Goal: Task Accomplishment & Management: Manage account settings

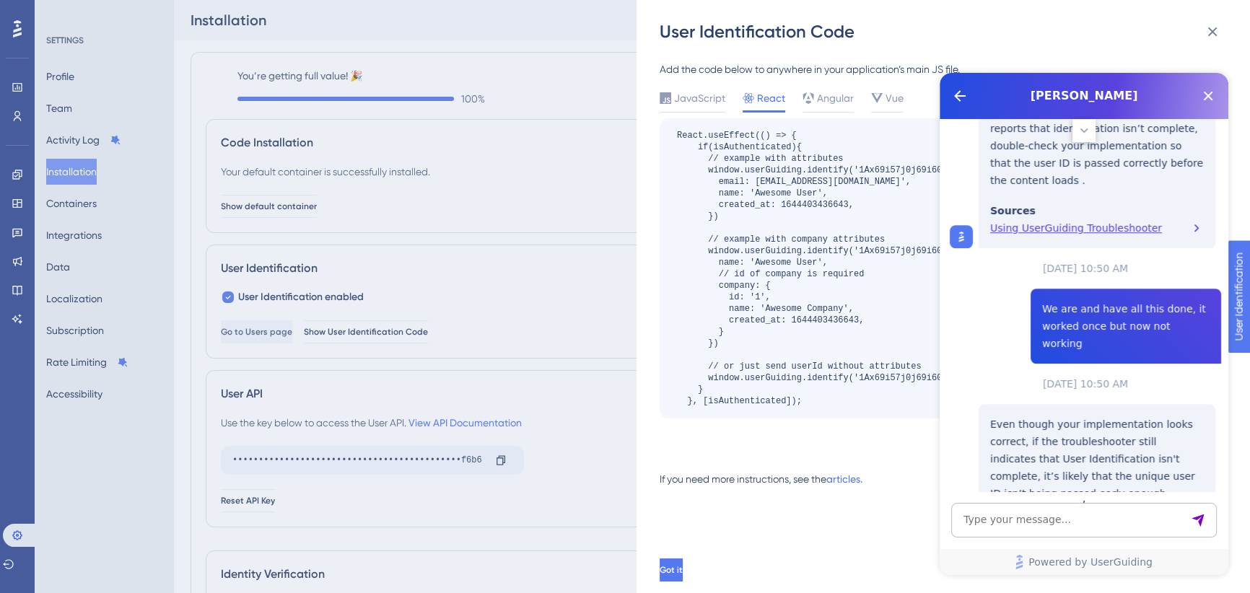
click at [1209, 108] on div "[PERSON_NAME]" at bounding box center [1084, 96] width 289 height 46
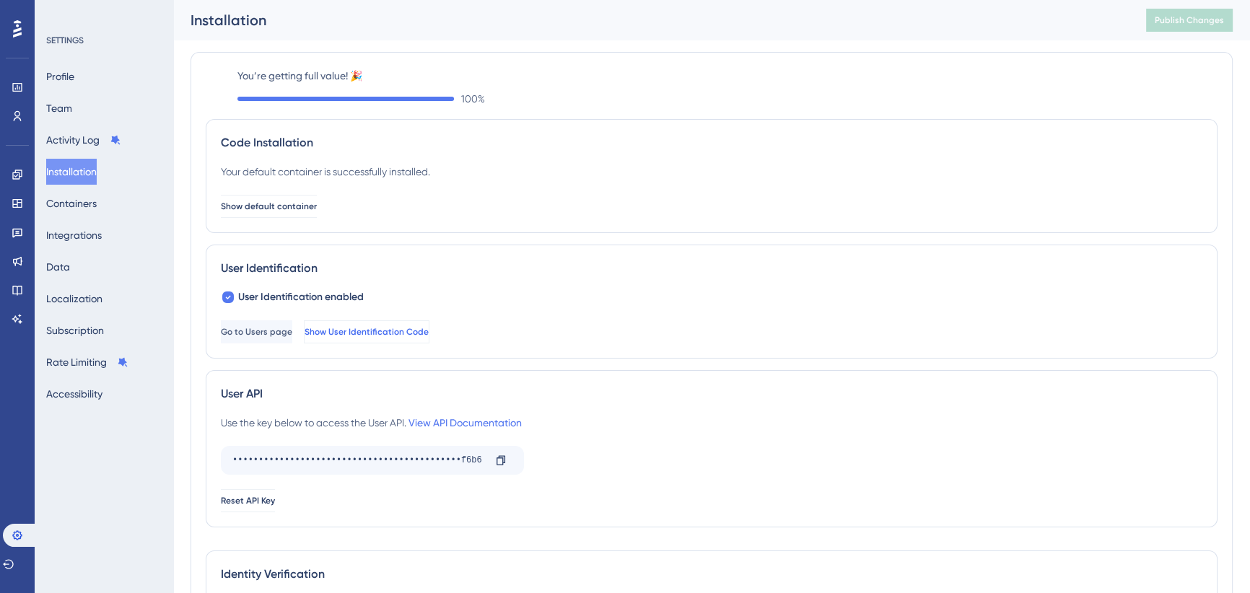
click at [429, 331] on span "Show User Identification Code" at bounding box center [367, 332] width 124 height 12
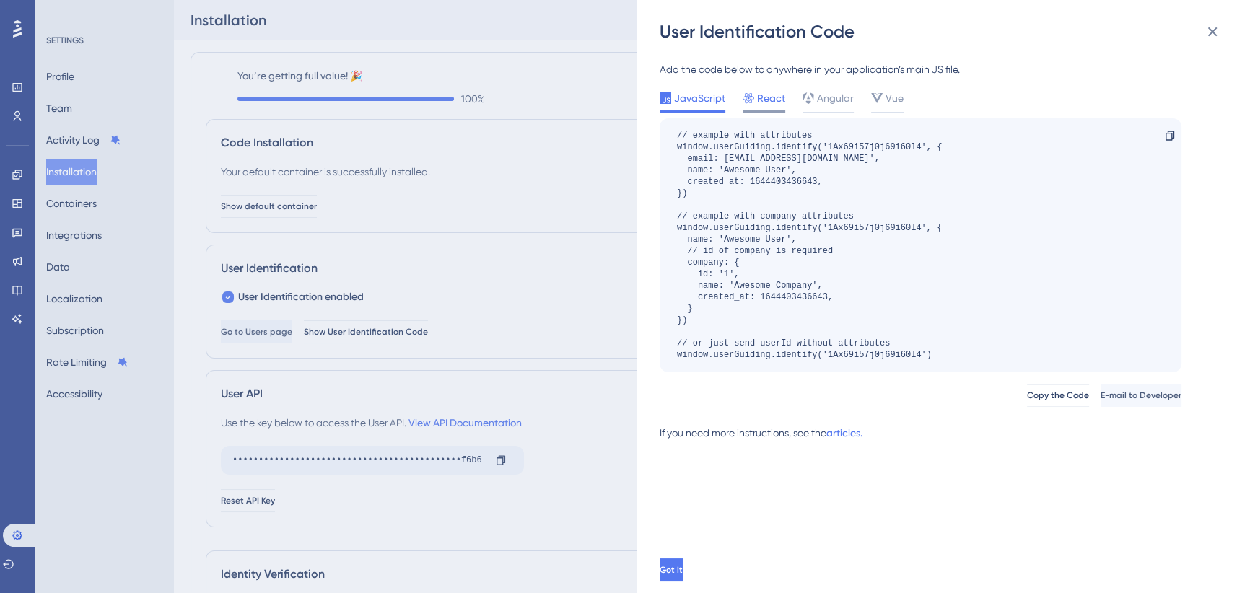
click at [769, 101] on span "React" at bounding box center [771, 97] width 28 height 17
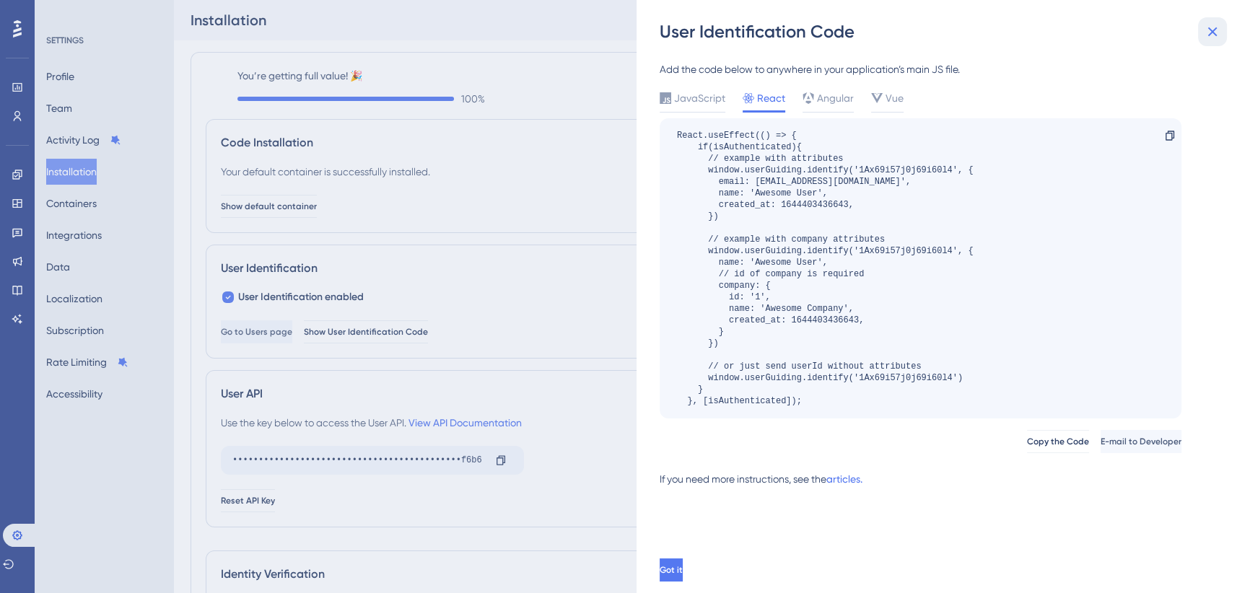
click at [1214, 29] on icon at bounding box center [1212, 31] width 9 height 9
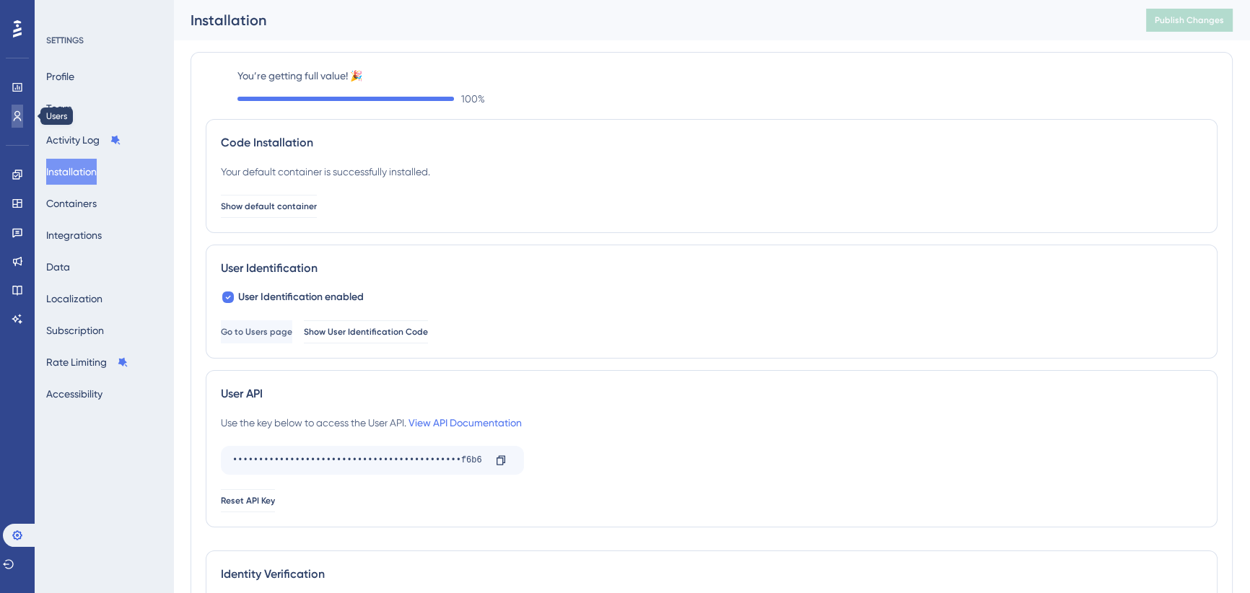
click at [22, 110] on icon at bounding box center [18, 116] width 12 height 12
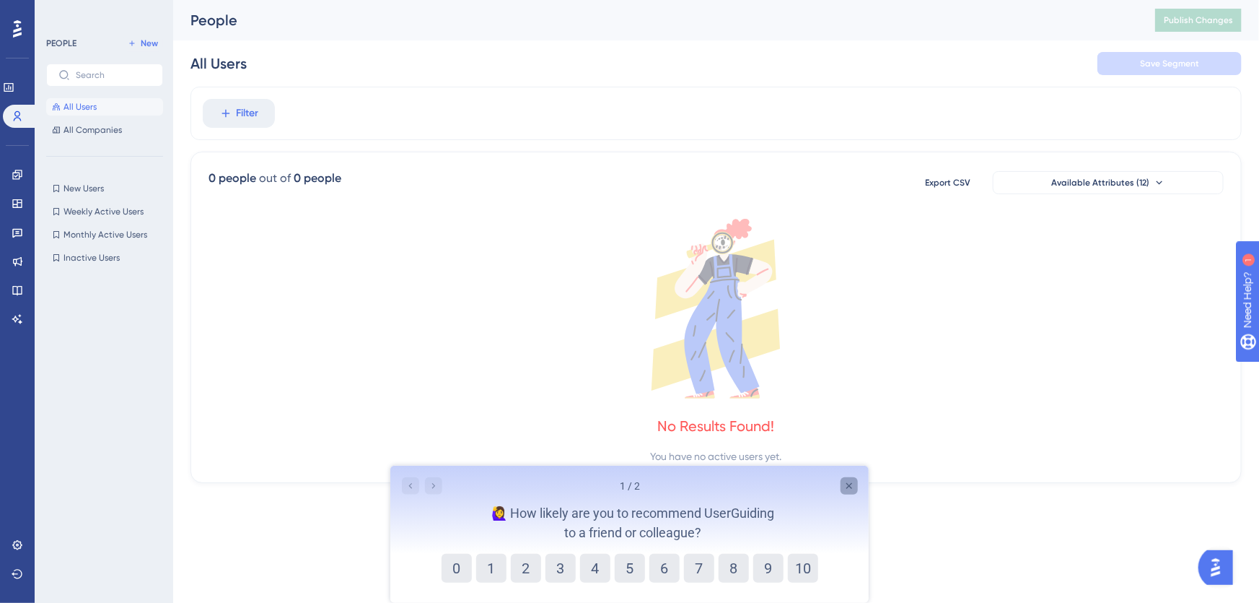
click at [852, 484] on icon "Close survey" at bounding box center [849, 485] width 12 height 12
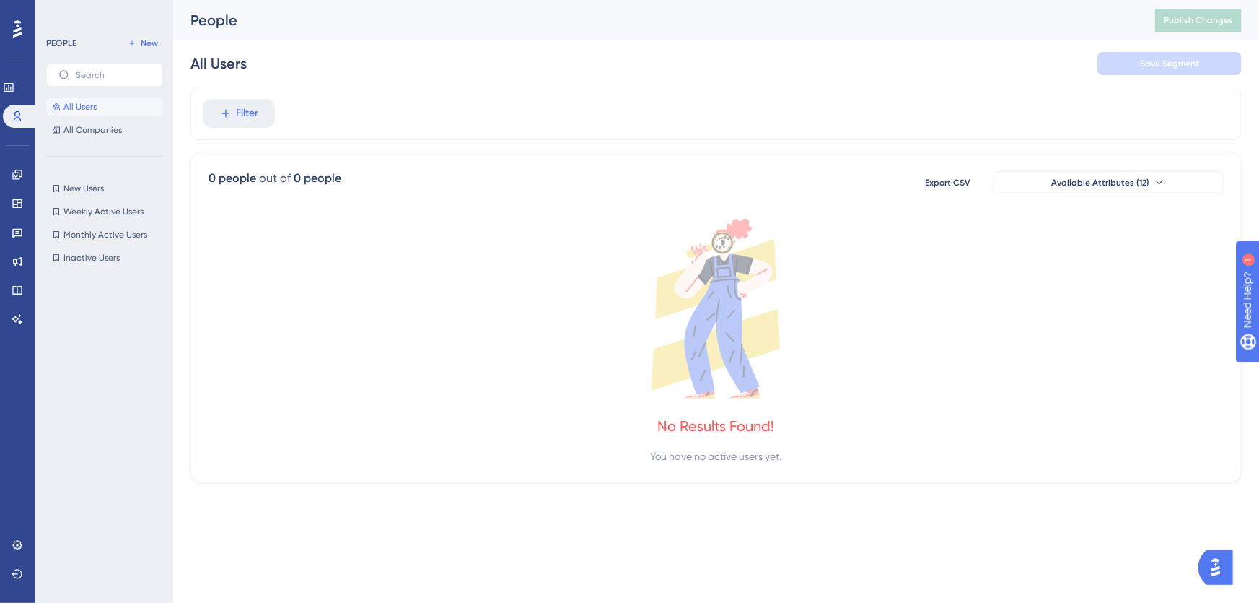
click at [583, 349] on icon at bounding box center [716, 309] width 1015 height 180
click at [751, 458] on div "You have no active users yet." at bounding box center [716, 455] width 131 height 17
click at [0, 0] on icon at bounding box center [0, 0] width 0 height 0
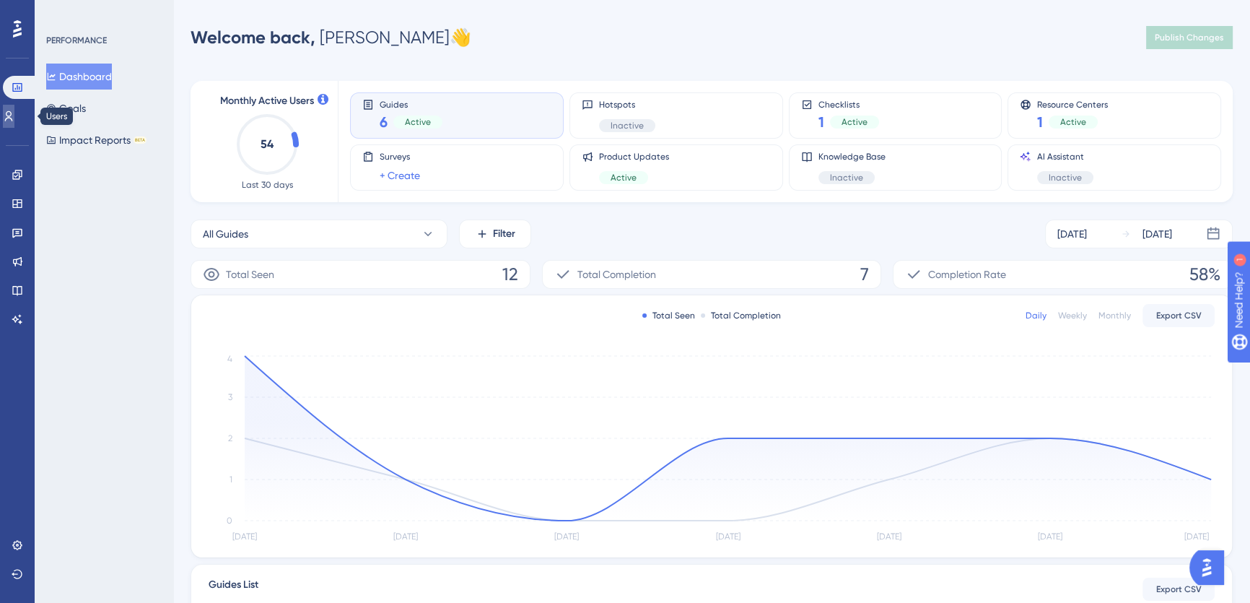
click at [0, 0] on icon at bounding box center [0, 0] width 0 height 0
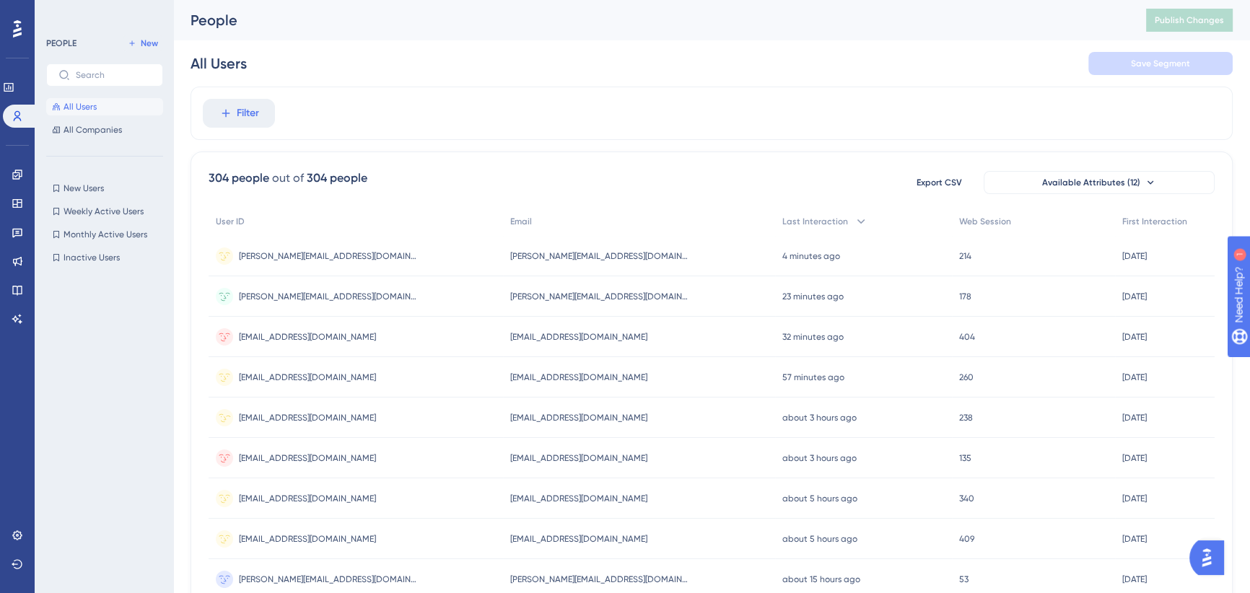
click at [556, 416] on span "[EMAIL_ADDRESS][DOMAIN_NAME]" at bounding box center [578, 418] width 137 height 12
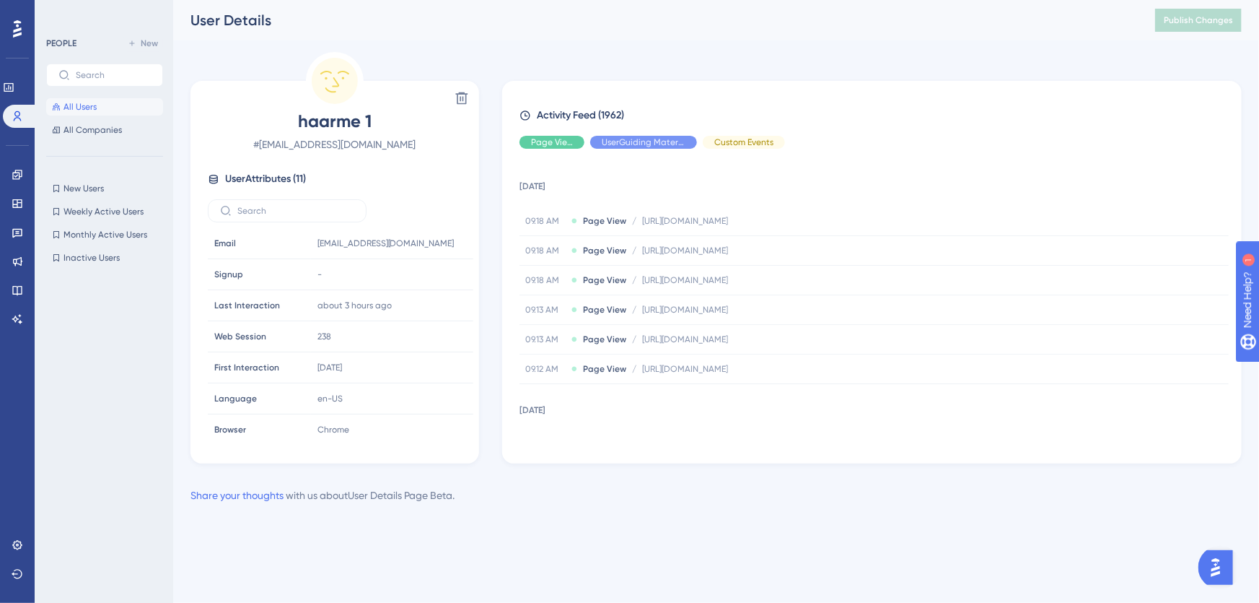
click at [1215, 558] on img "Open AI Assistant Launcher" at bounding box center [1215, 567] width 26 height 26
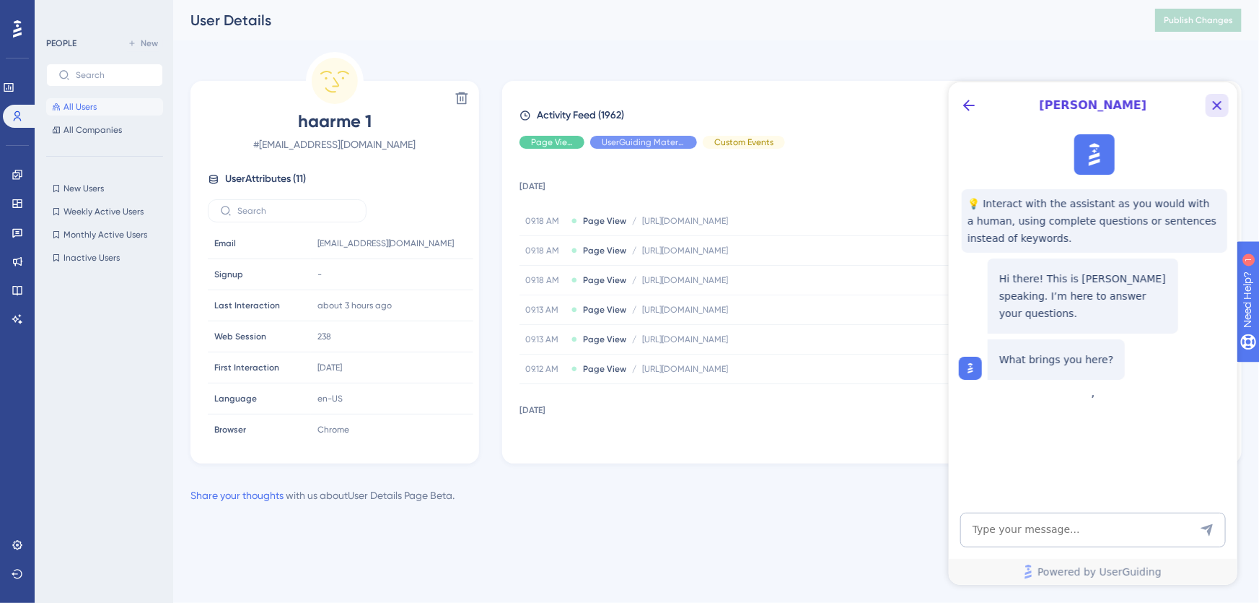
click at [1226, 104] on button "Close Button" at bounding box center [1216, 104] width 23 height 23
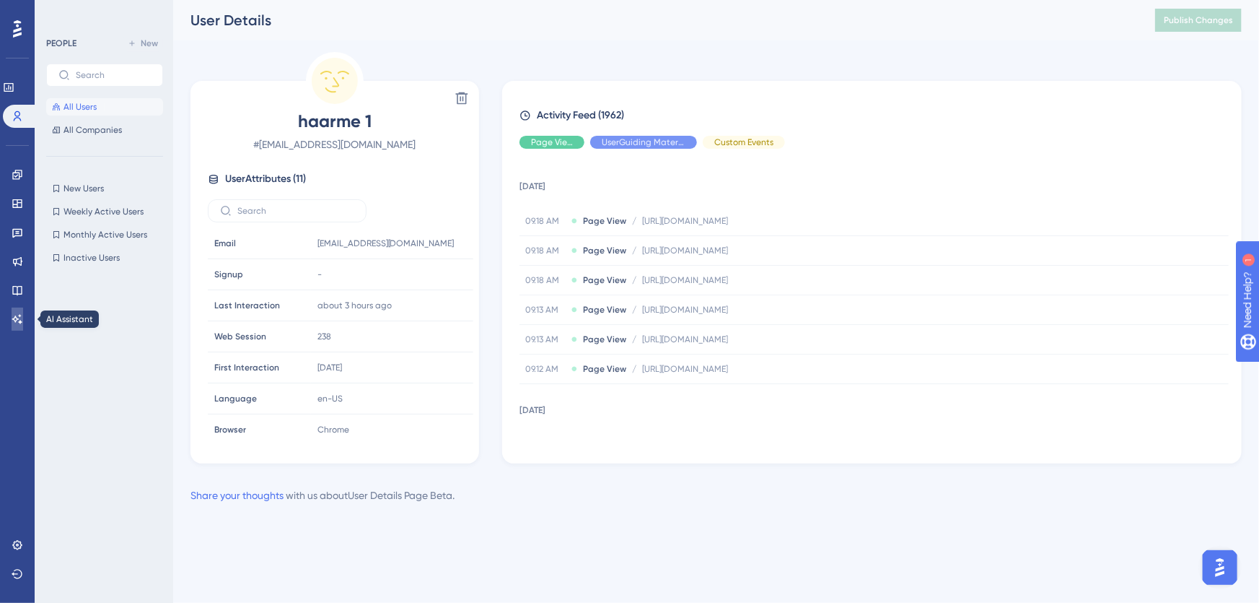
click at [22, 317] on icon at bounding box center [18, 319] width 12 height 12
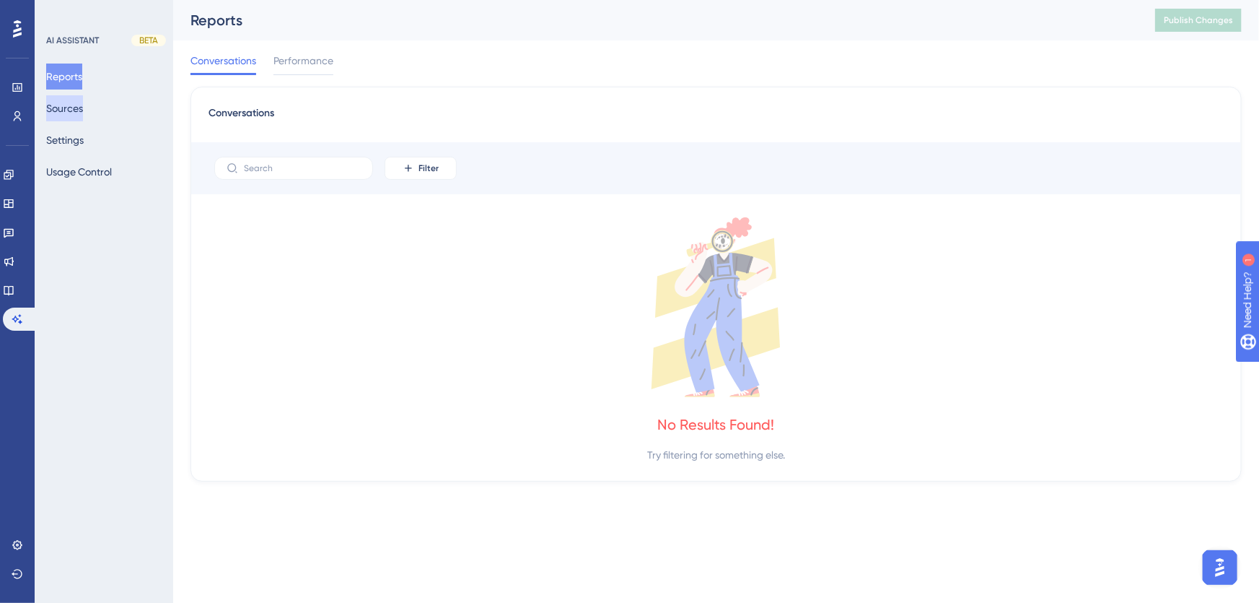
click at [69, 104] on button "Sources" at bounding box center [64, 108] width 37 height 26
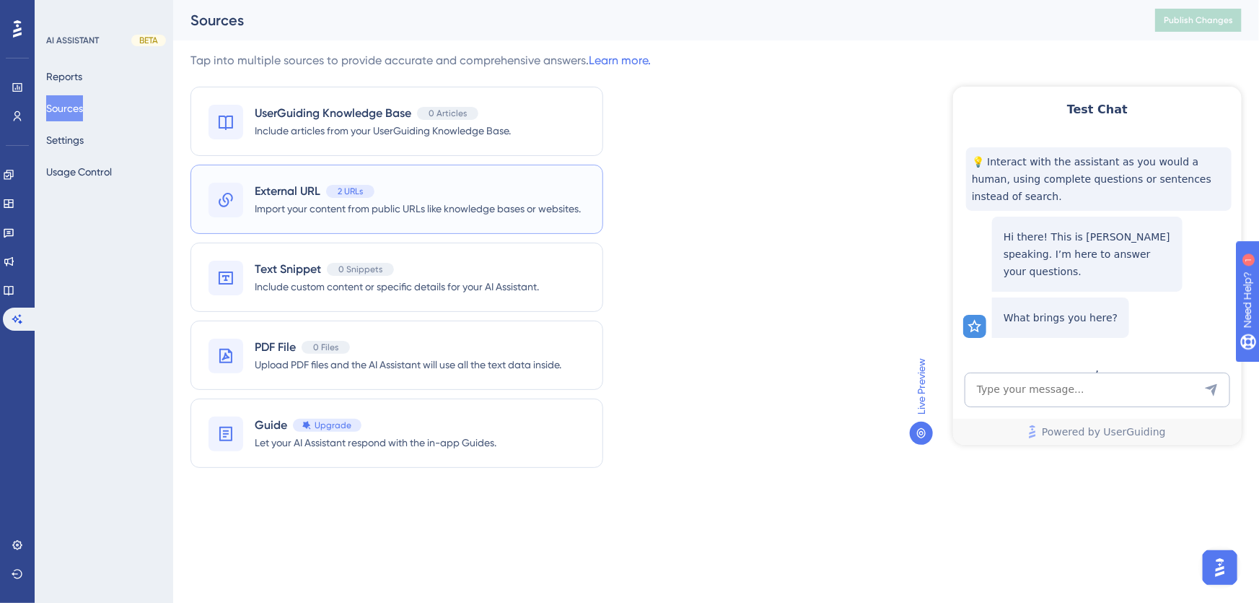
click at [476, 190] on div "External URL 2 URLs" at bounding box center [418, 191] width 326 height 17
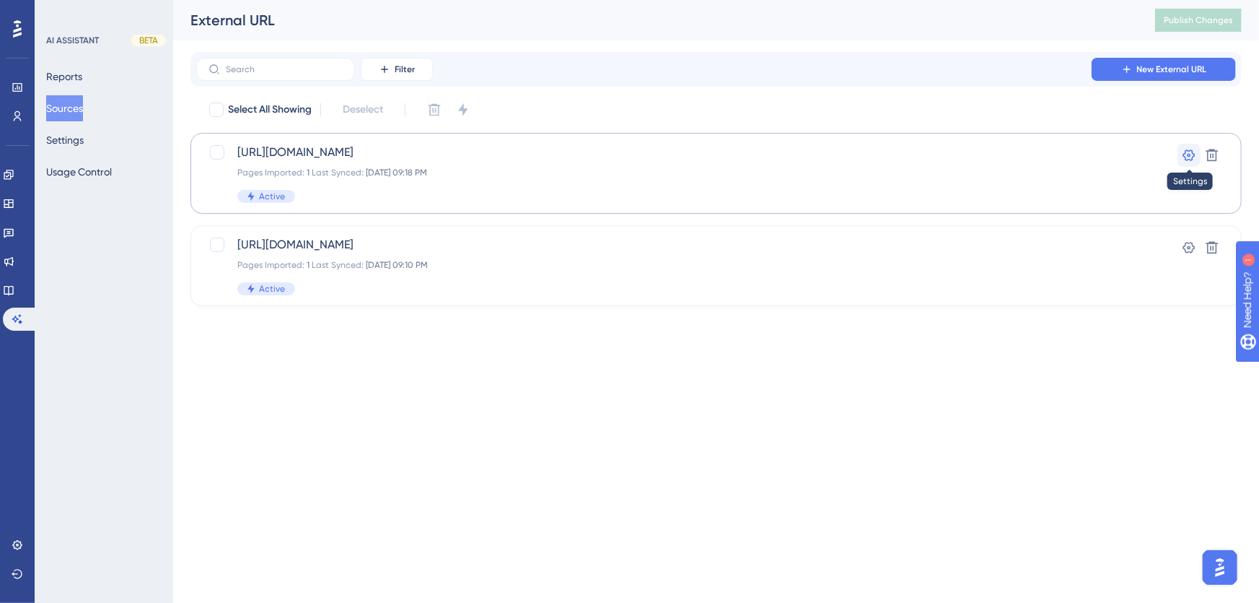
click at [1191, 149] on icon at bounding box center [1189, 155] width 14 height 14
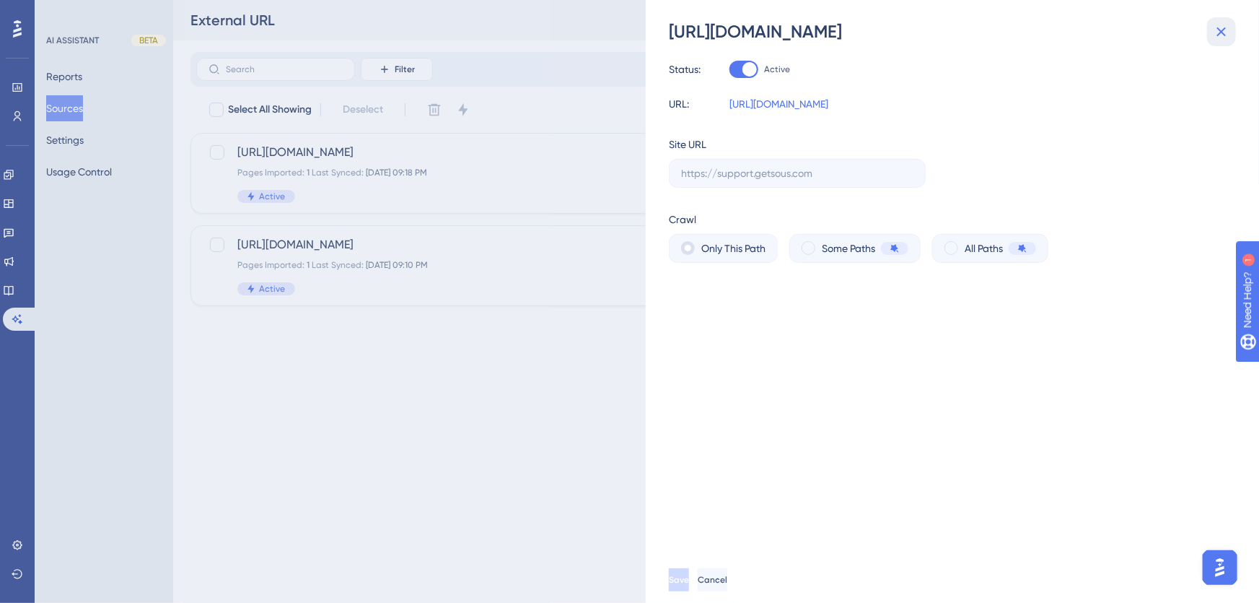
click at [1223, 32] on icon at bounding box center [1222, 31] width 9 height 9
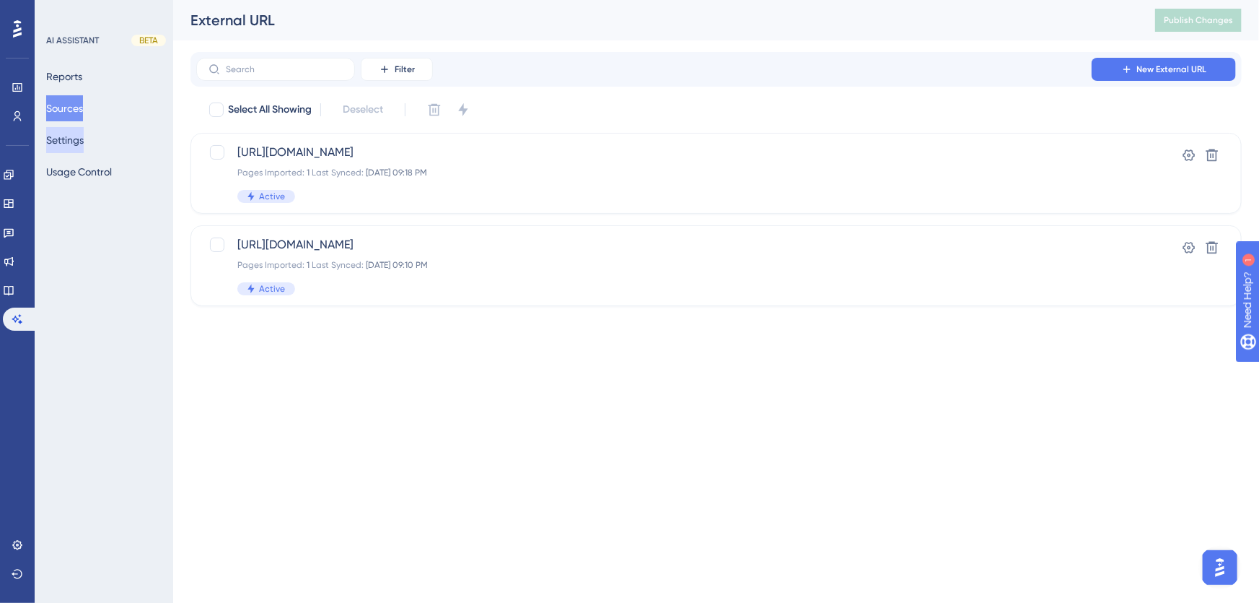
click at [74, 138] on button "Settings" at bounding box center [65, 140] width 38 height 26
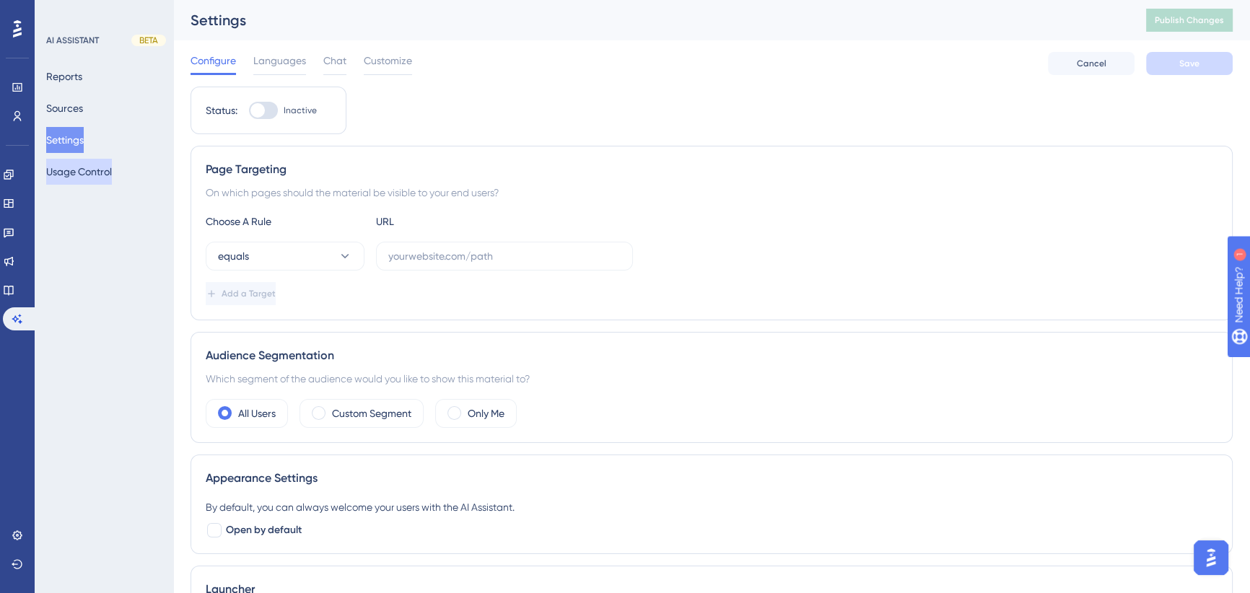
click at [79, 172] on button "Usage Control" at bounding box center [79, 172] width 66 height 26
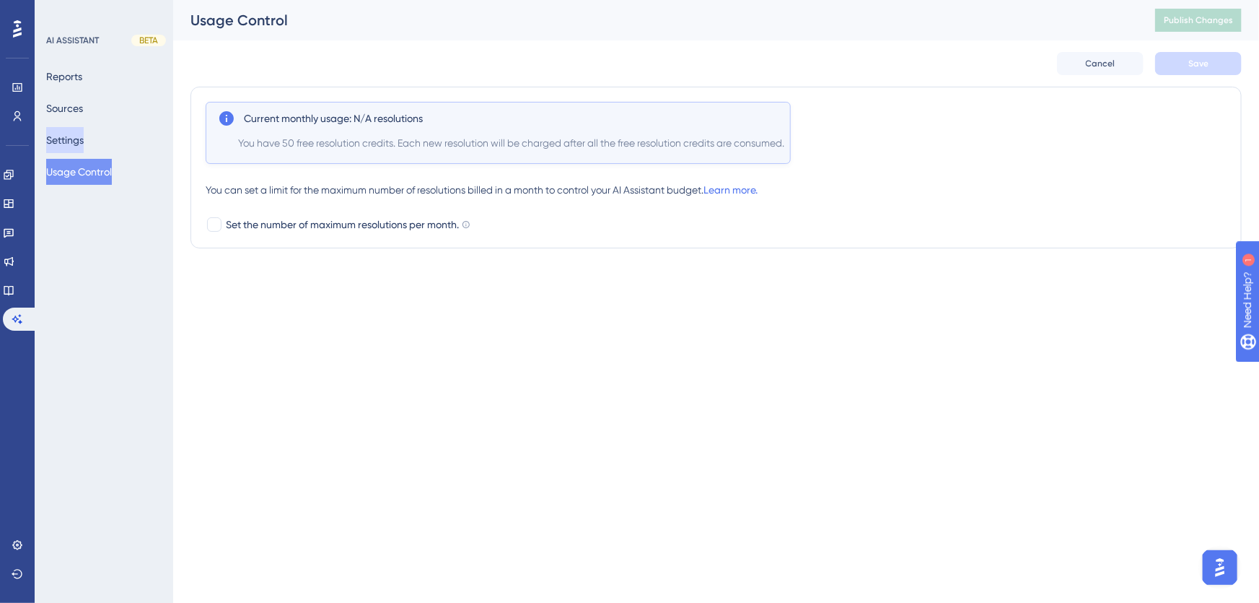
click at [84, 144] on button "Settings" at bounding box center [65, 140] width 38 height 26
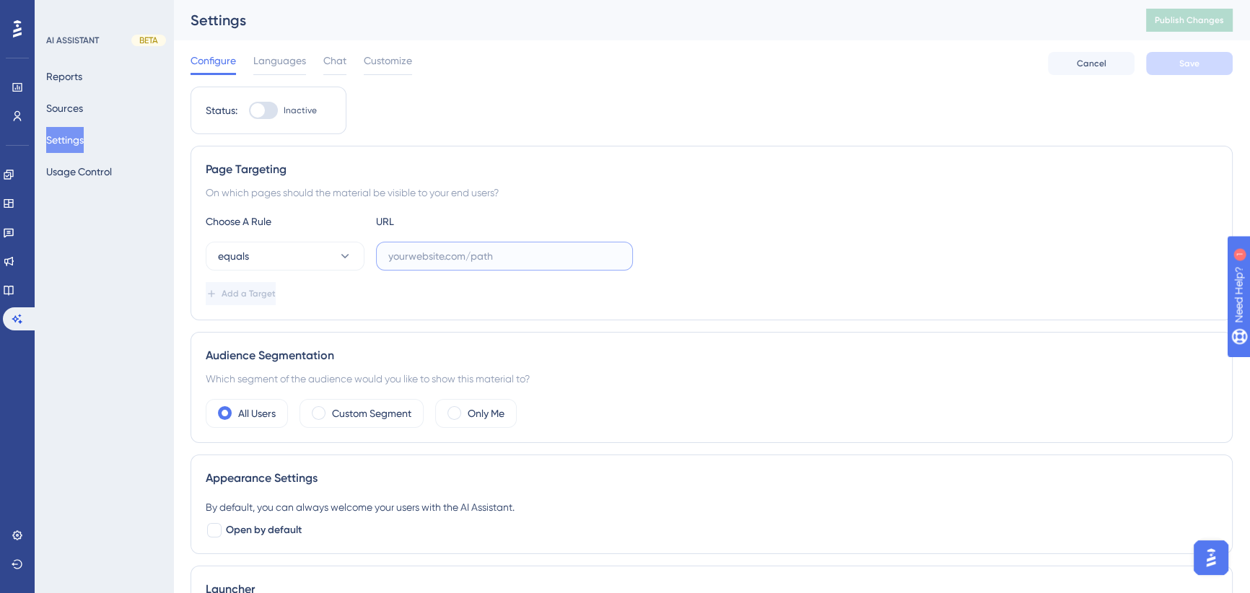
click at [448, 258] on input "text" at bounding box center [504, 256] width 232 height 16
drag, startPoint x: 497, startPoint y: 258, endPoint x: 257, endPoint y: 253, distance: 240.4
click at [244, 255] on div "equals https://icy-desert" at bounding box center [419, 256] width 427 height 29
paste input "-045d76c0f.1.azurestaticapps.net/"
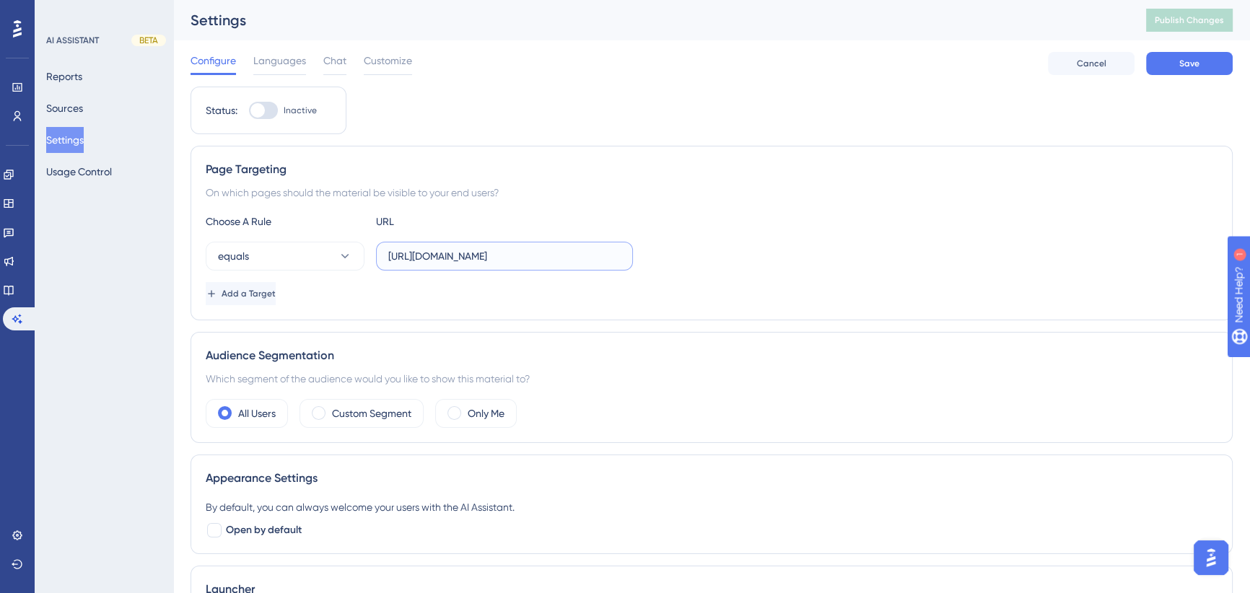
type input "[URL][DOMAIN_NAME]"
click at [714, 256] on div "equals https://icy-desert-045d76c0f.1.azurestaticapps.net/" at bounding box center [712, 256] width 1012 height 29
click at [342, 252] on icon at bounding box center [345, 256] width 14 height 14
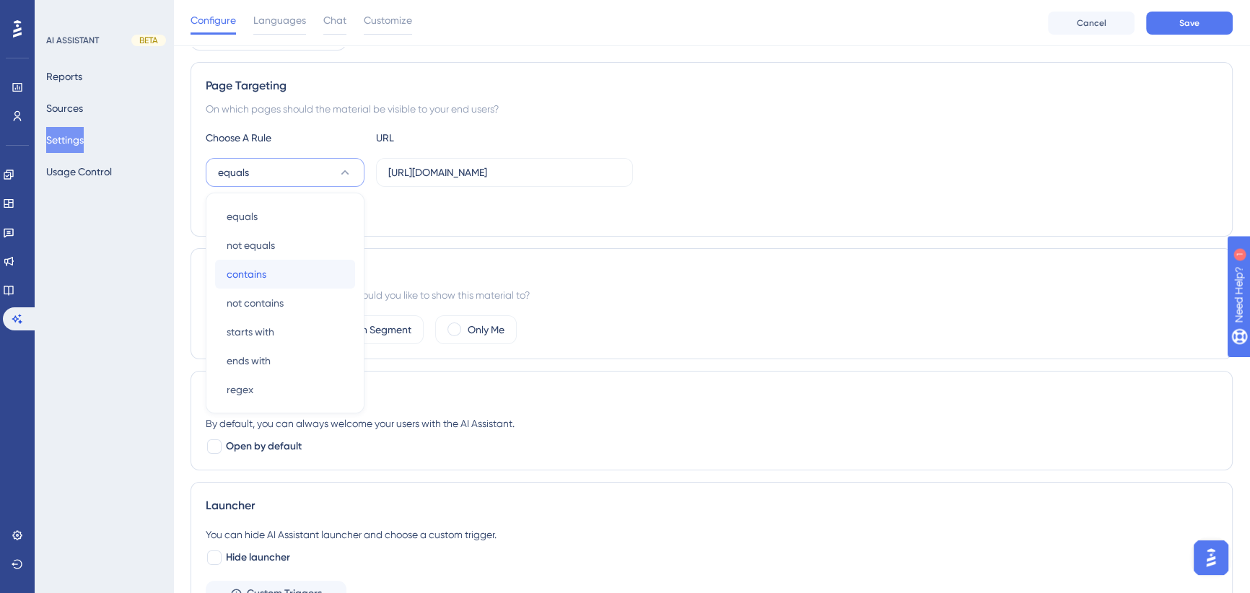
click at [310, 274] on div "contains contains" at bounding box center [285, 274] width 117 height 29
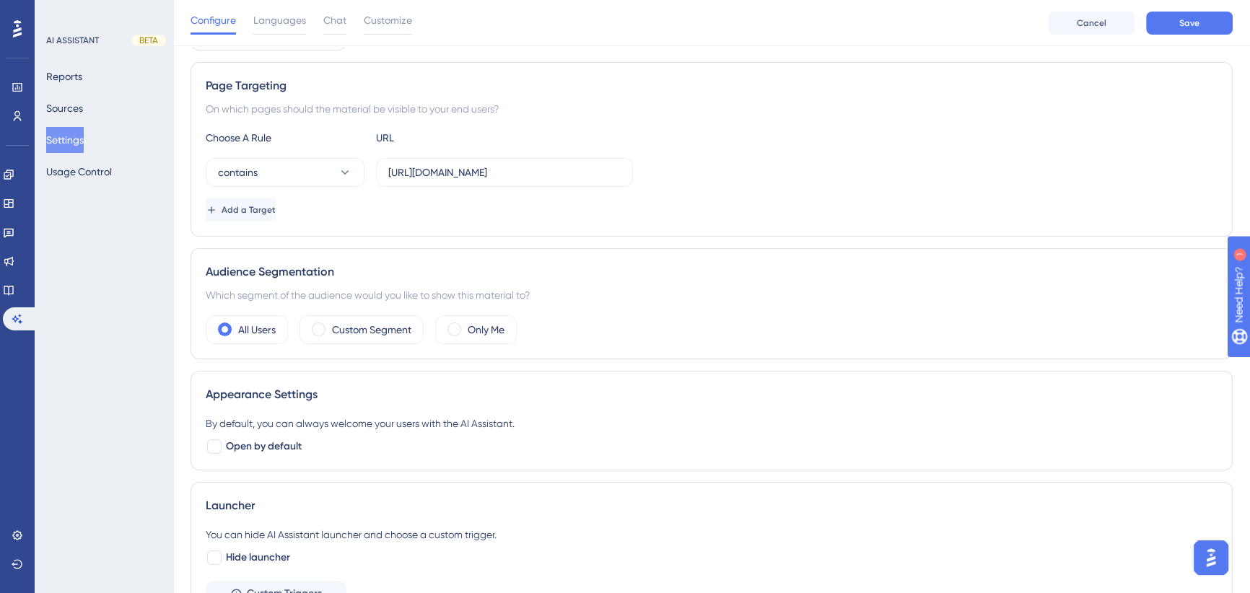
click at [585, 207] on div "Add a Target" at bounding box center [712, 209] width 1012 height 23
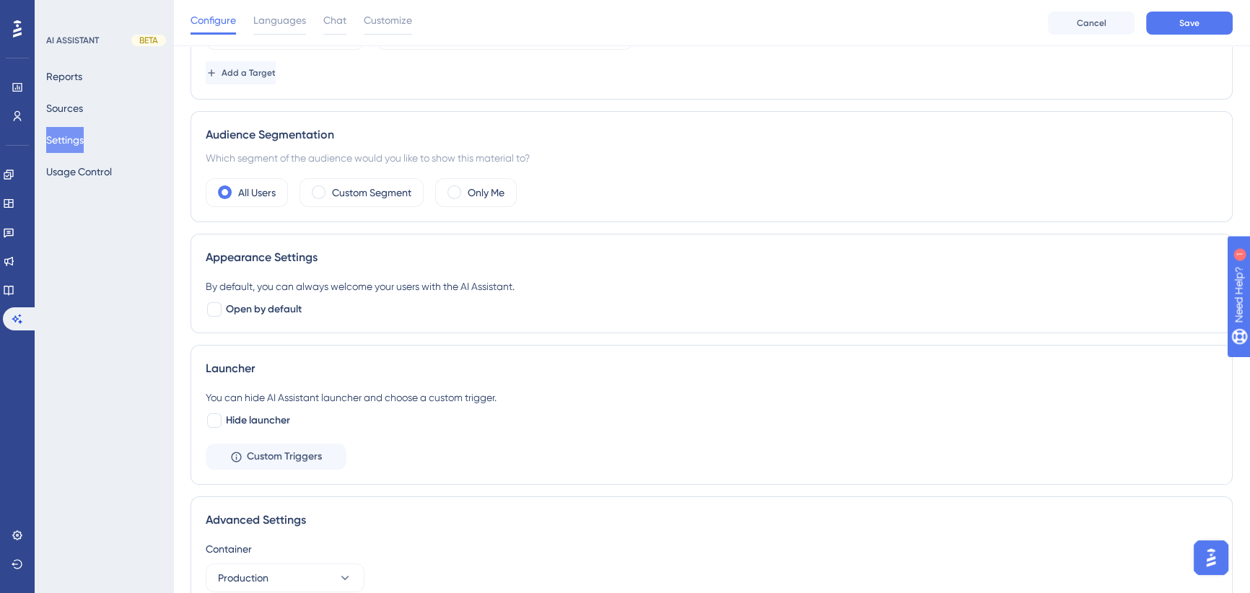
scroll to position [287, 0]
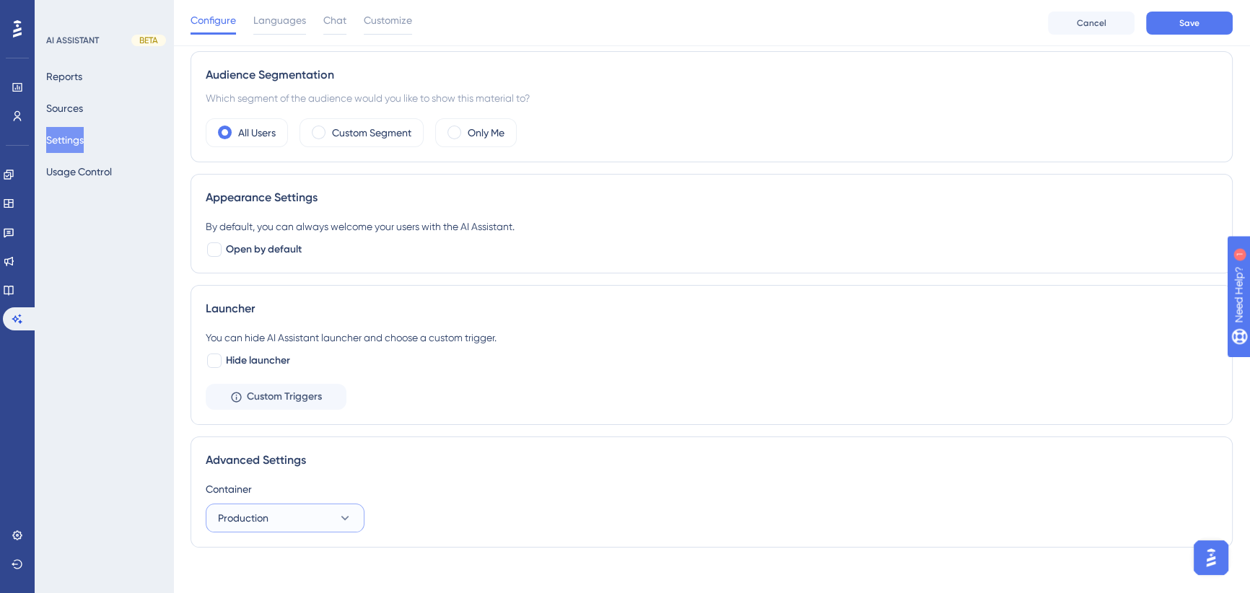
click at [325, 517] on button "Production" at bounding box center [285, 518] width 159 height 29
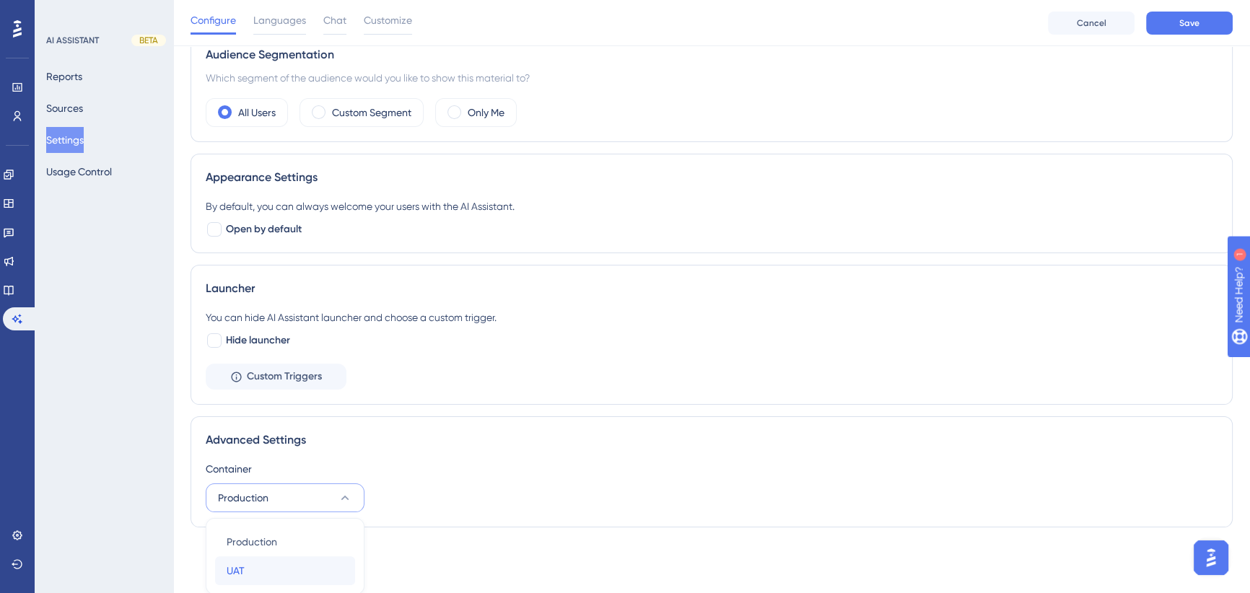
click at [251, 569] on div "UAT UAT" at bounding box center [285, 570] width 117 height 29
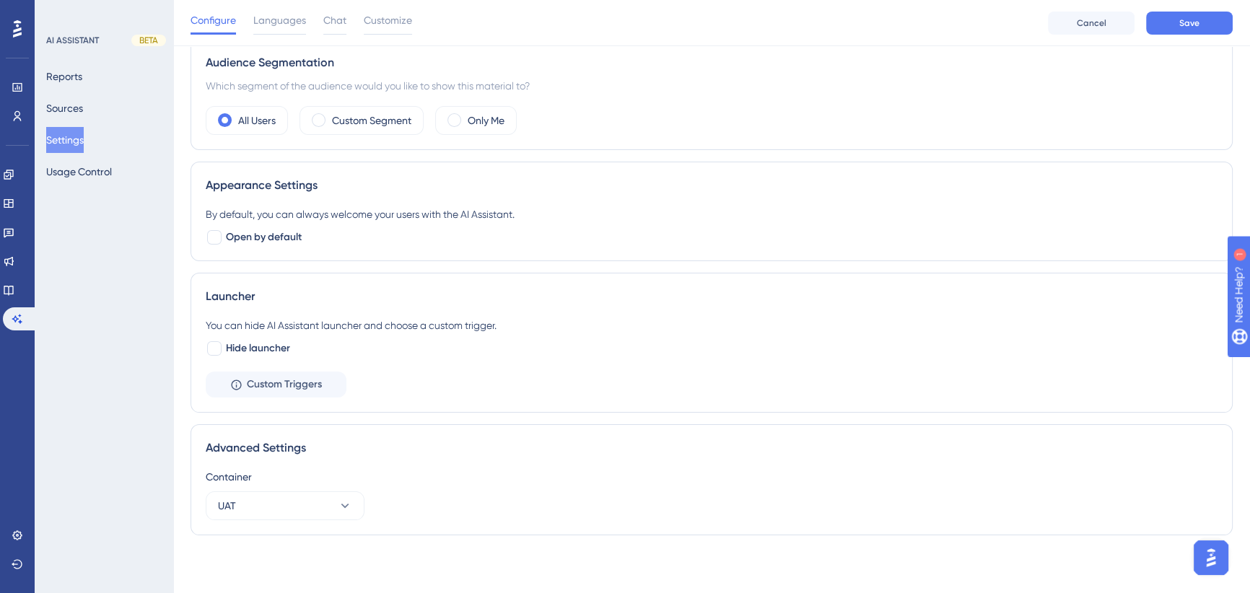
scroll to position [297, 0]
click at [432, 489] on div "Container UAT" at bounding box center [712, 496] width 1012 height 52
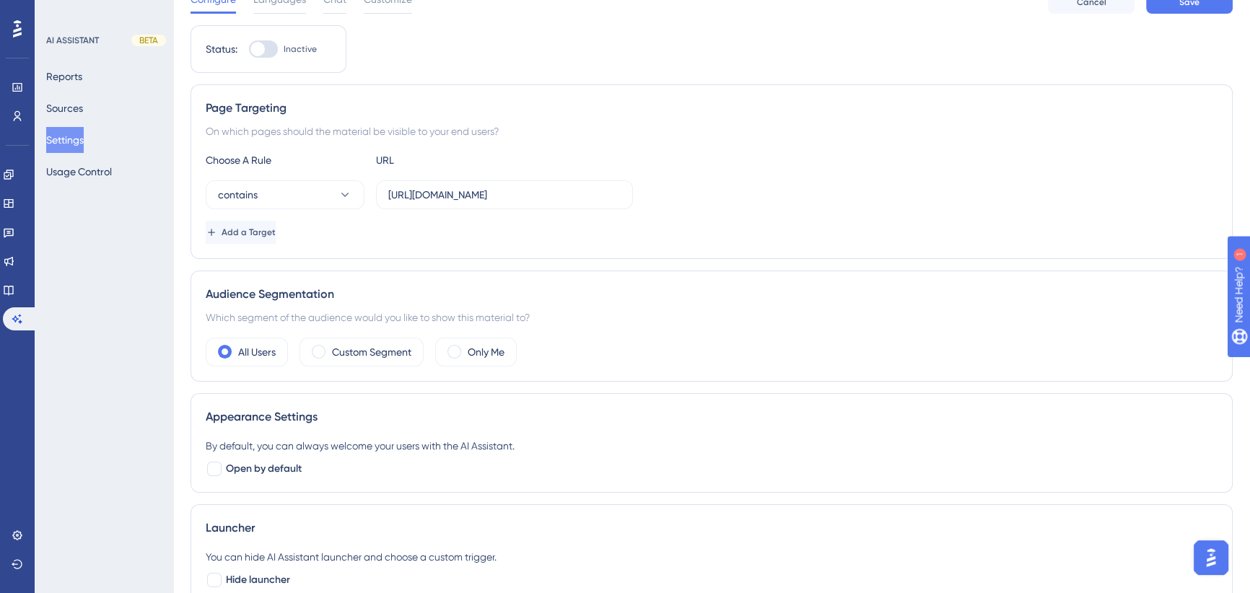
scroll to position [0, 0]
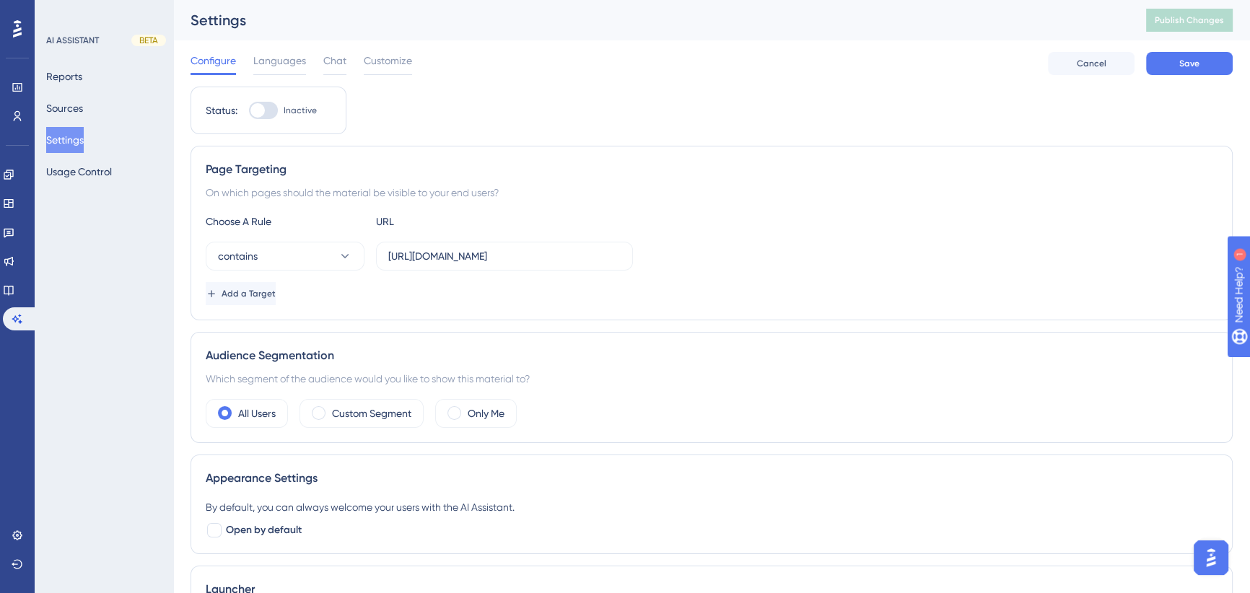
click at [260, 112] on div at bounding box center [257, 110] width 14 height 14
click at [249, 111] on input "Inactive" at bounding box center [248, 110] width 1 height 1
checkbox input "true"
click at [1201, 58] on button "Save" at bounding box center [1189, 63] width 87 height 23
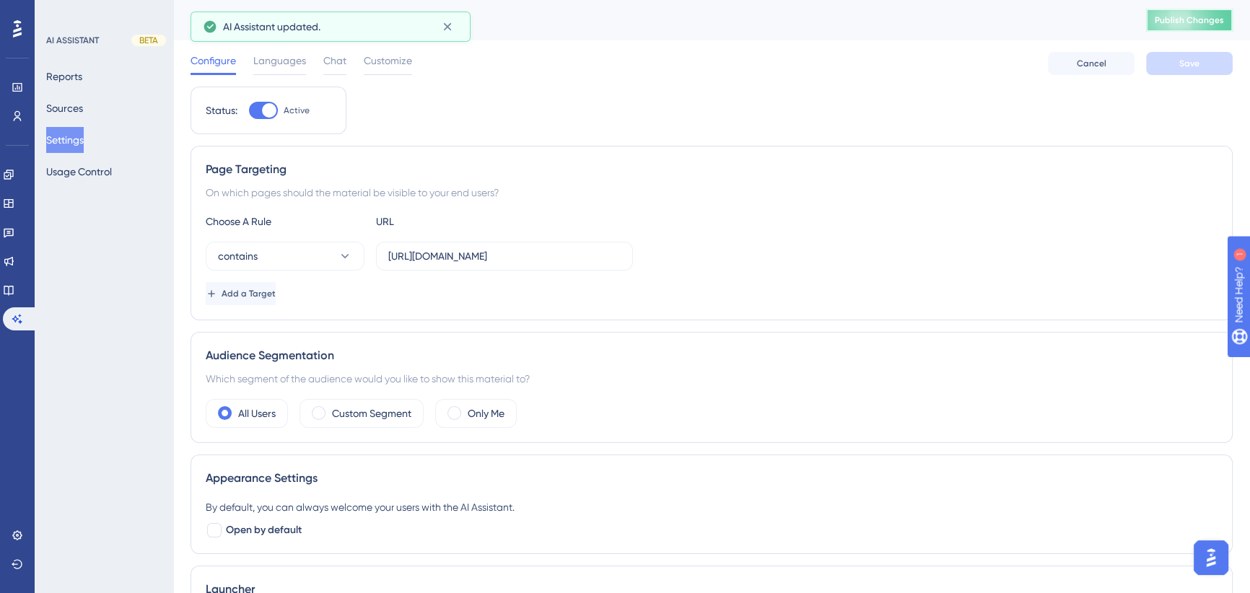
click at [1189, 17] on span "Publish Changes" at bounding box center [1189, 20] width 69 height 12
click at [279, 61] on span "Languages" at bounding box center [279, 60] width 53 height 17
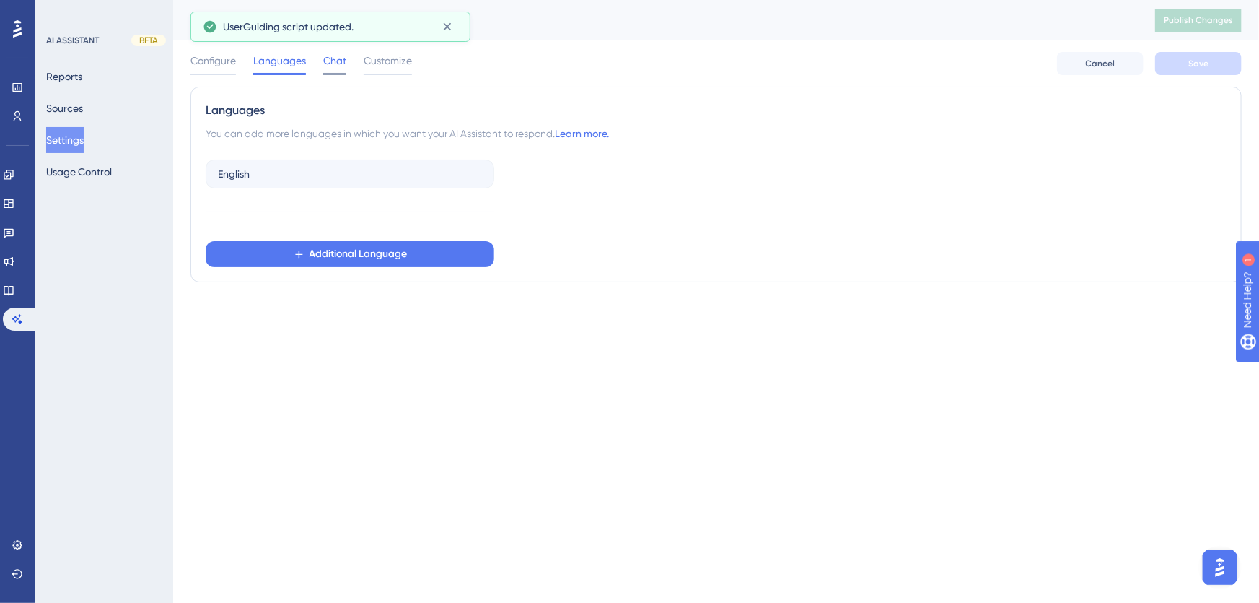
click at [323, 59] on span "Chat" at bounding box center [334, 60] width 23 height 17
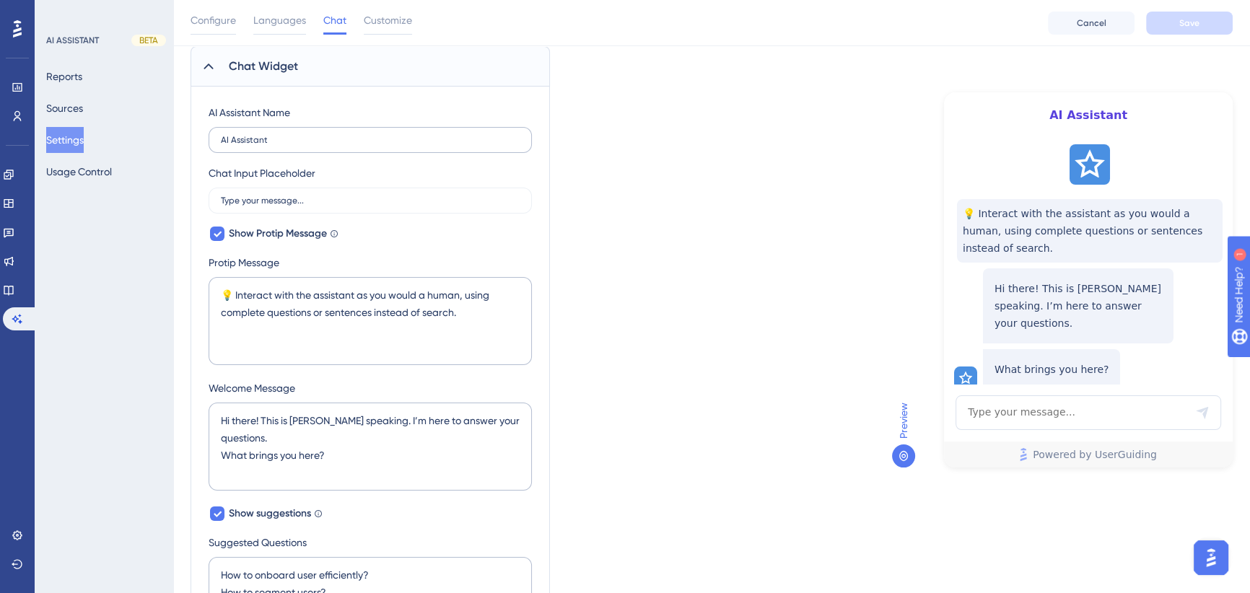
scroll to position [131, 0]
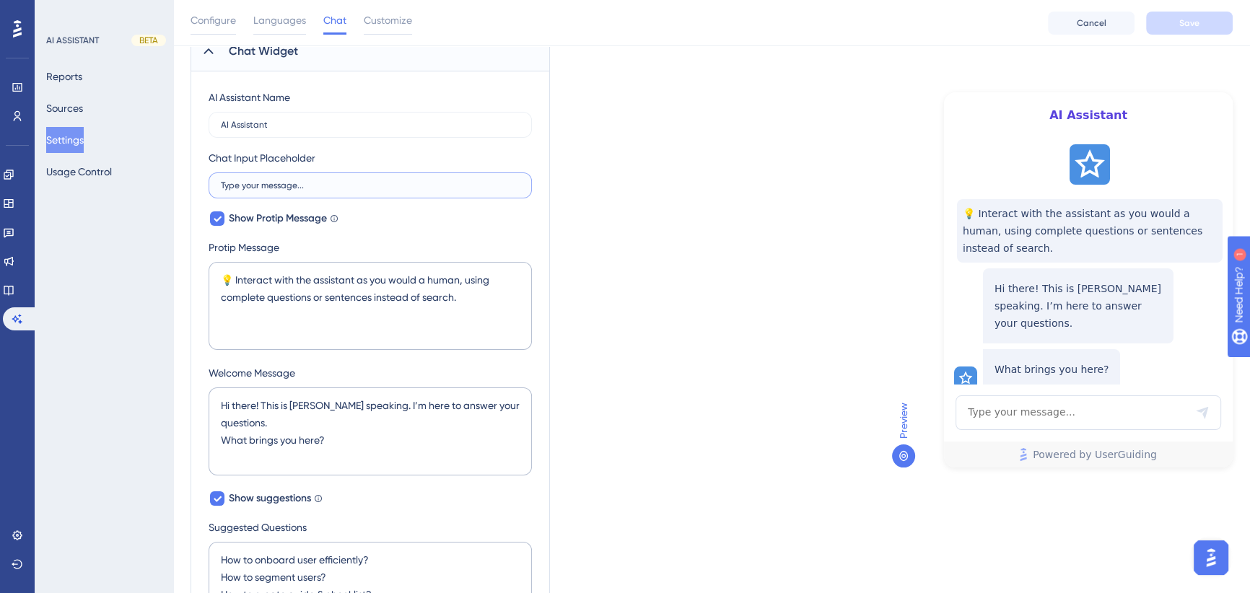
click at [330, 184] on input "Type your message..." at bounding box center [370, 185] width 299 height 10
click at [700, 191] on div "Which language version do you want to edit? English Chat Widget AI Assistant Na…" at bounding box center [712, 514] width 1042 height 1104
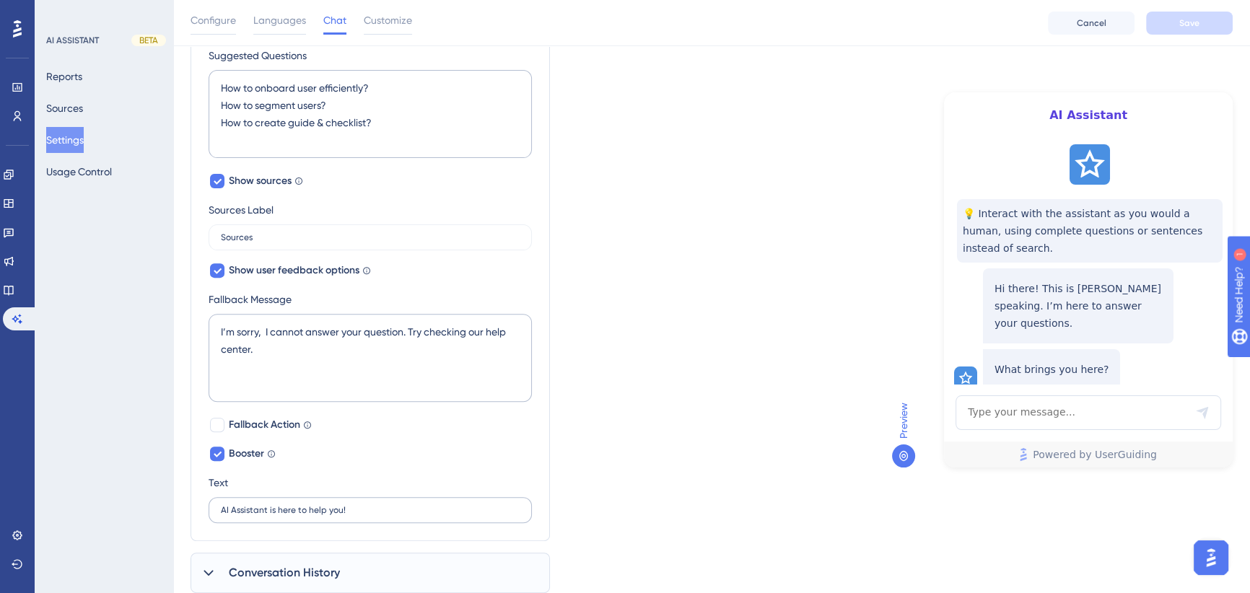
scroll to position [647, 0]
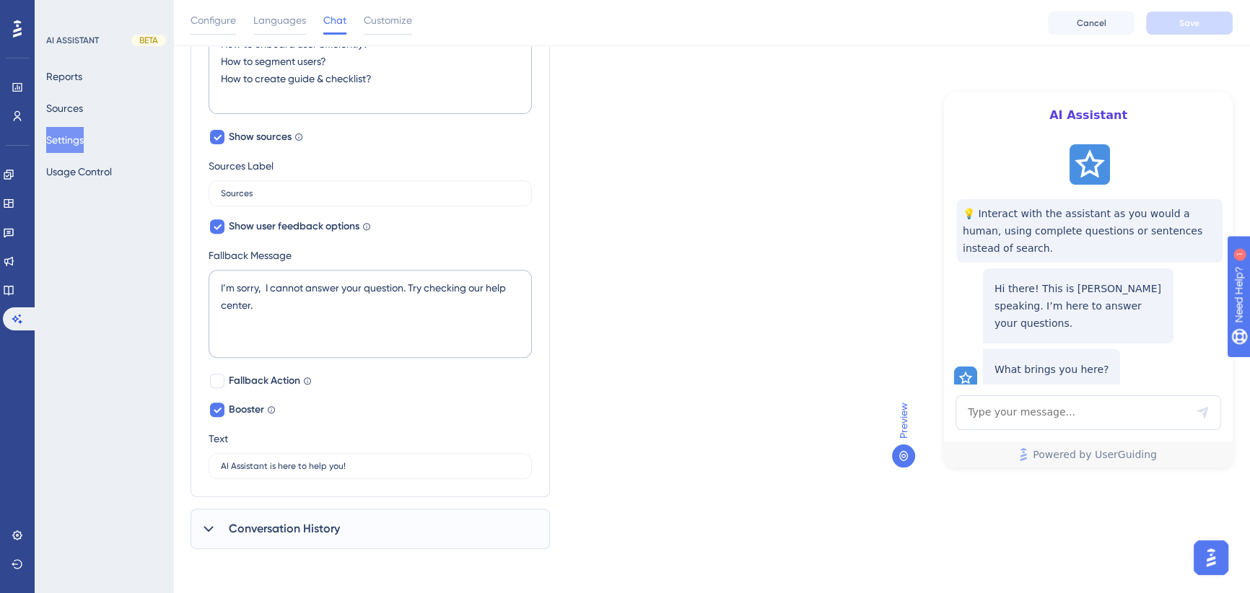
click at [208, 534] on div at bounding box center [208, 528] width 17 height 17
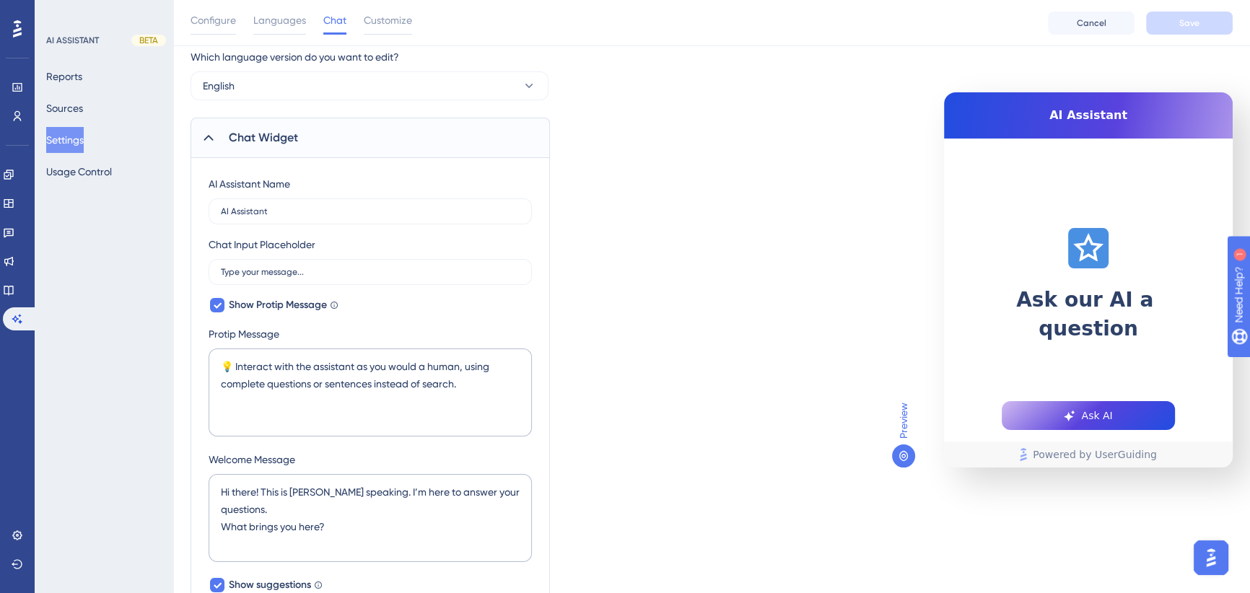
scroll to position [0, 0]
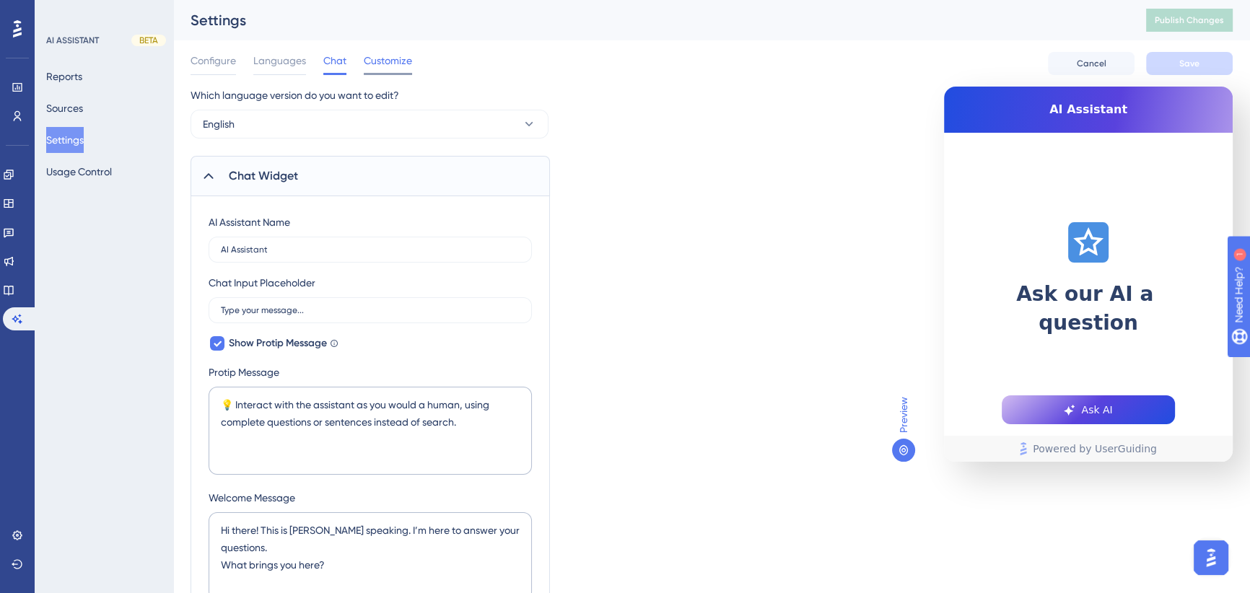
click at [390, 61] on span "Customize" at bounding box center [388, 60] width 48 height 17
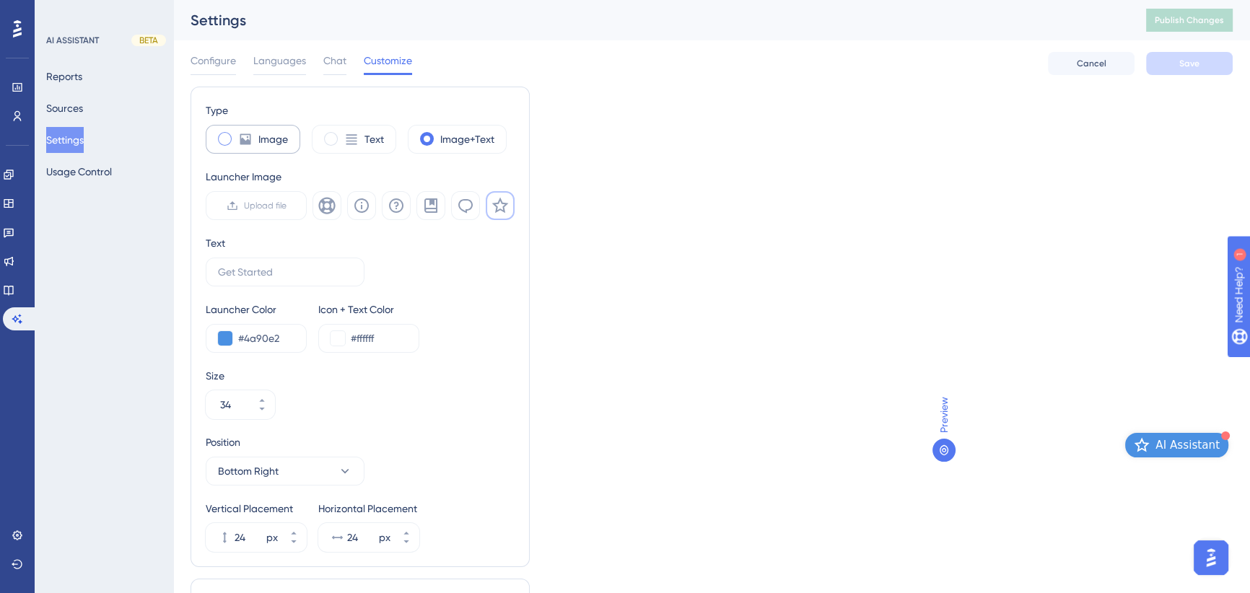
click at [263, 144] on label "Image" at bounding box center [273, 139] width 30 height 17
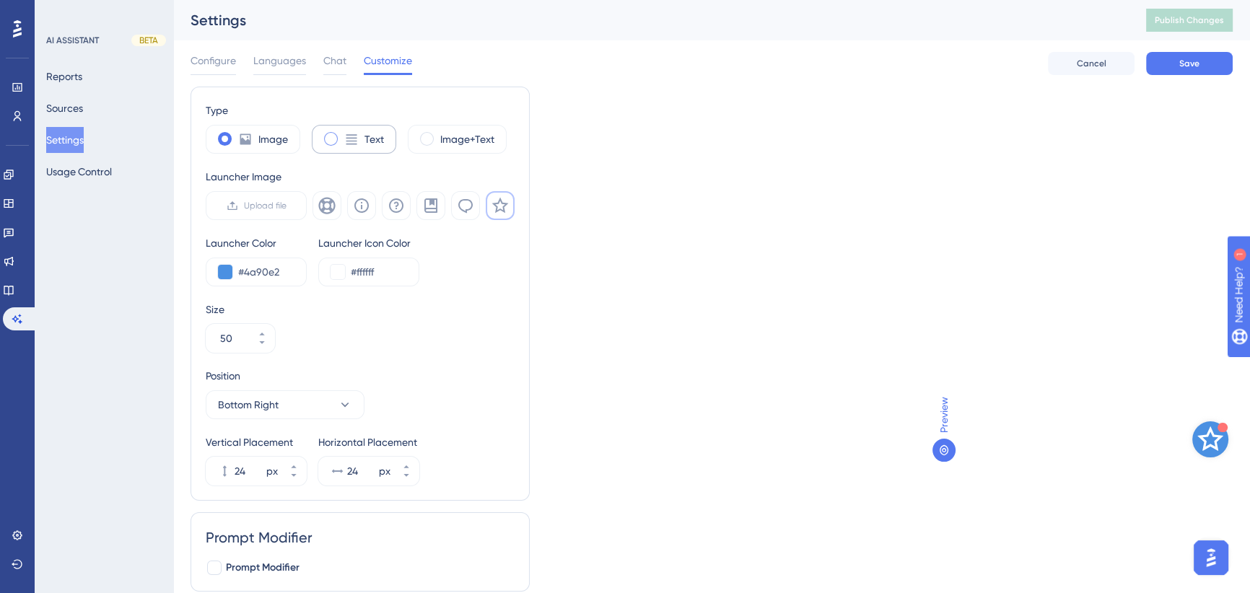
click at [348, 144] on icon at bounding box center [351, 139] width 11 height 10
type input "34"
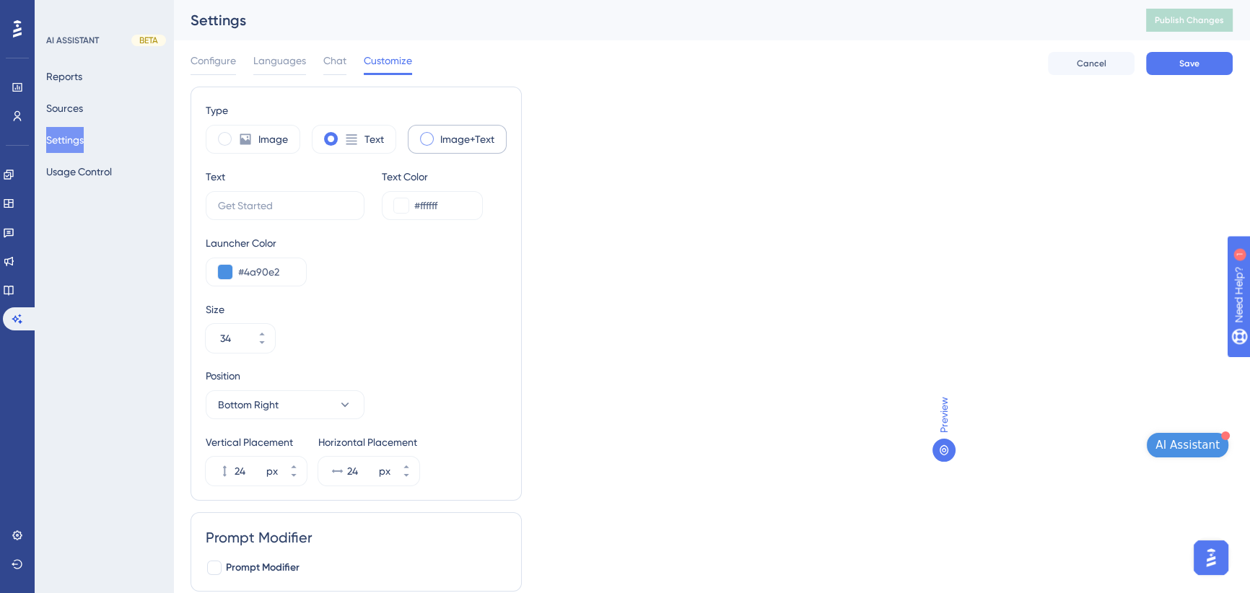
click at [426, 143] on span at bounding box center [427, 139] width 14 height 14
click at [438, 134] on input "radio" at bounding box center [438, 134] width 0 height 0
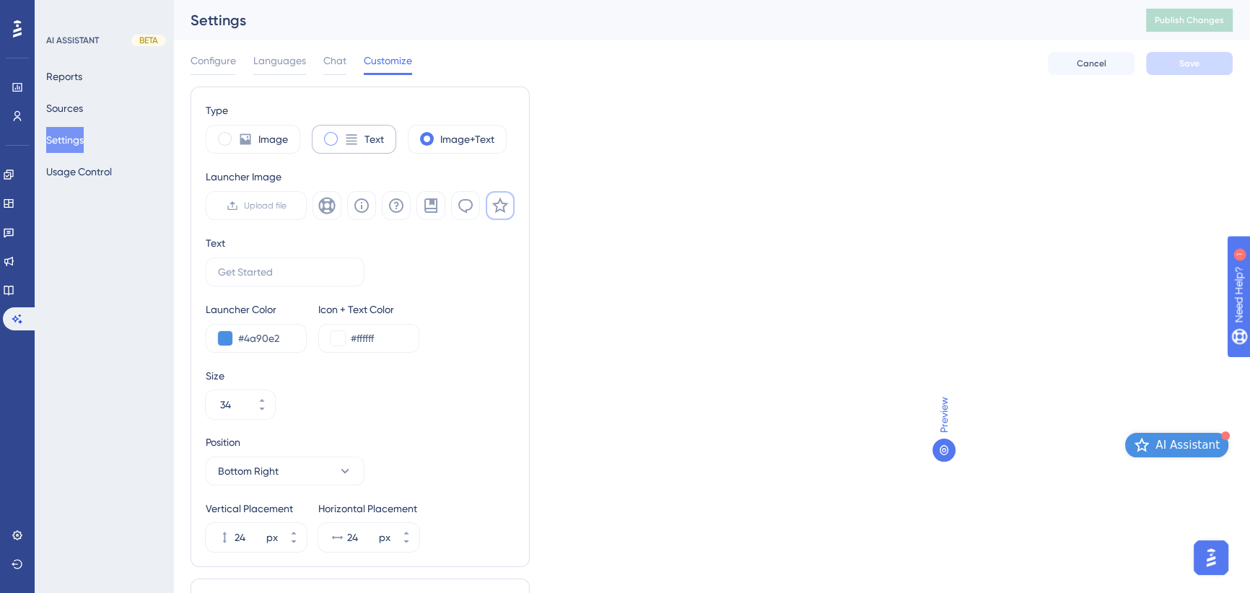
click at [340, 139] on div "Text" at bounding box center [354, 139] width 84 height 29
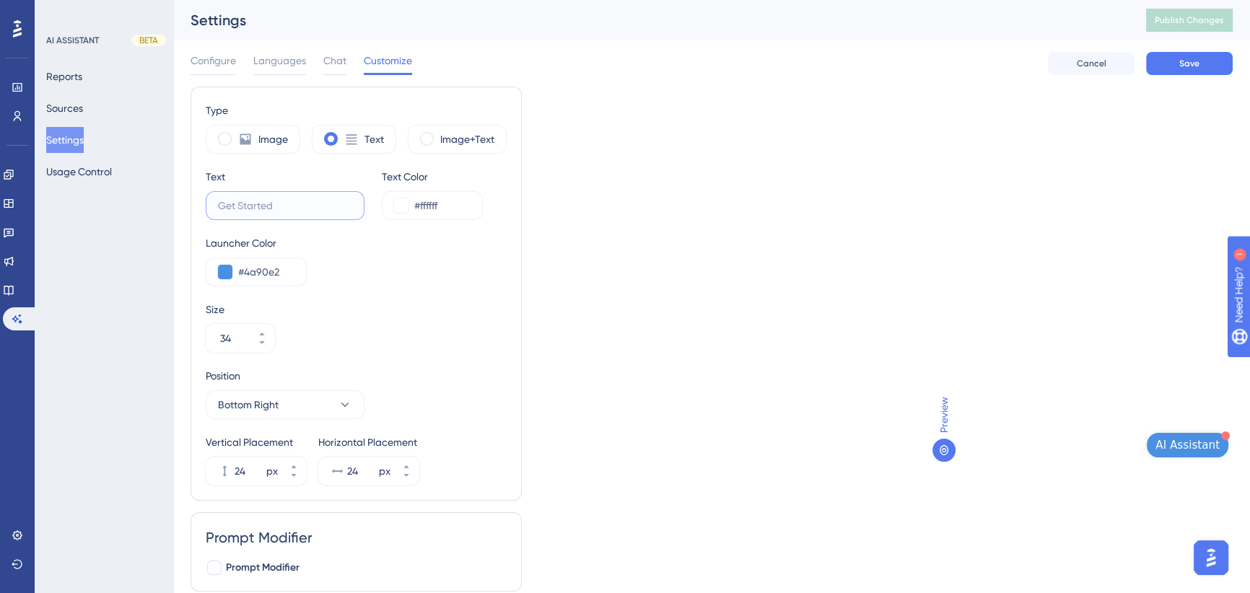
click at [290, 204] on input "text" at bounding box center [285, 206] width 134 height 16
type input "Ask Sous"
click at [577, 232] on div "Type Image Text Image+Text Text Ask Sous Text Color #ffffff Launcher Color #4a9…" at bounding box center [712, 345] width 1042 height 517
click at [353, 289] on div "Type Image Text Image+Text Text Ask Sous Text Color #ffffff Launcher Color #4a9…" at bounding box center [356, 294] width 301 height 384
click at [261, 271] on input "#4a90e2" at bounding box center [266, 271] width 56 height 17
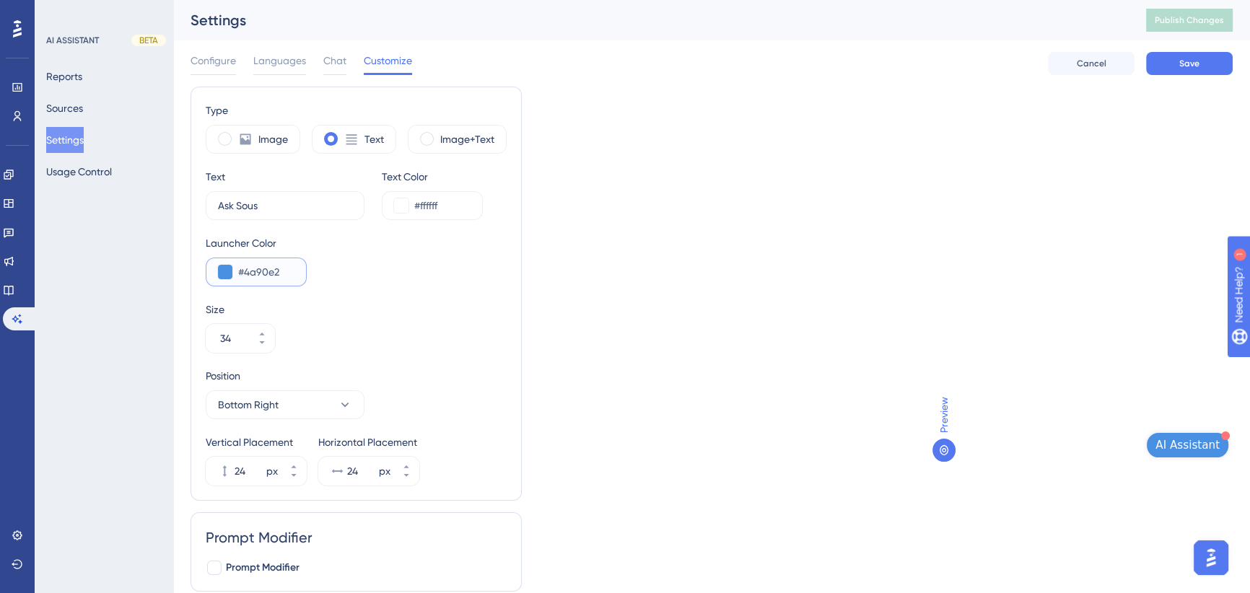
click at [261, 271] on input "#4a90e2" at bounding box center [266, 271] width 56 height 17
type input "#214ED0"
click at [534, 281] on div "Type Image Text Image+Text Text Ask Sous Text Color #ffffff Launcher Color #214…" at bounding box center [712, 345] width 1042 height 517
click at [300, 203] on input "Ask Sous" at bounding box center [285, 206] width 134 height 16
click at [435, 300] on div "Type Image Text Image+Text Text Ask Sous Text Color #ffffff Launcher Color #214…" at bounding box center [356, 294] width 301 height 384
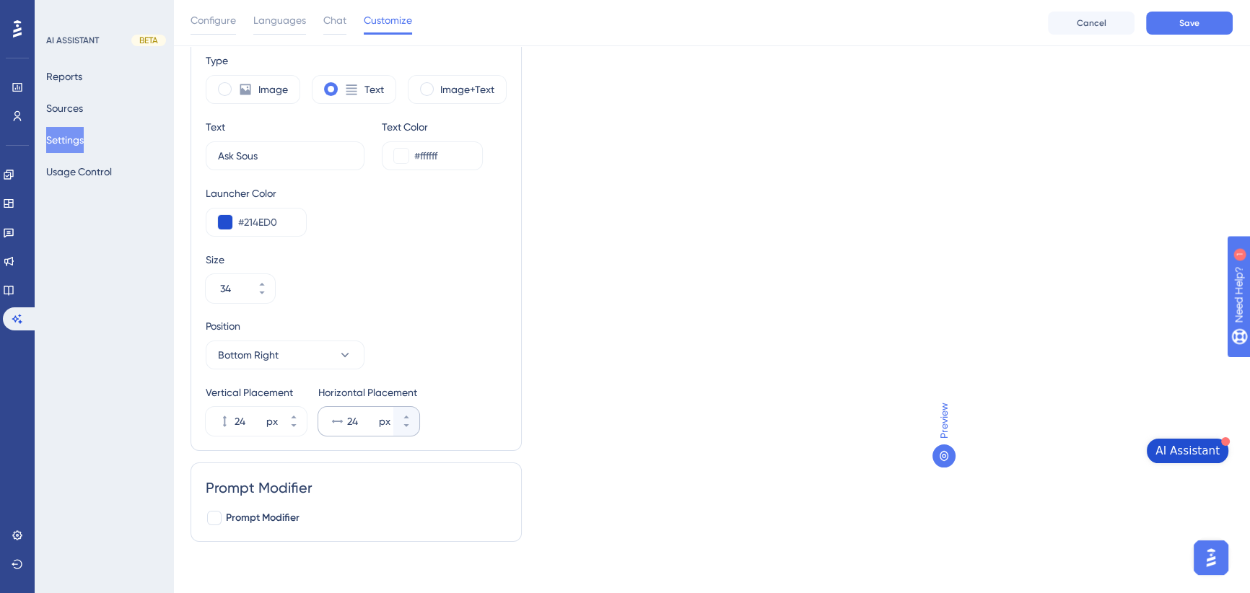
scroll to position [61, 0]
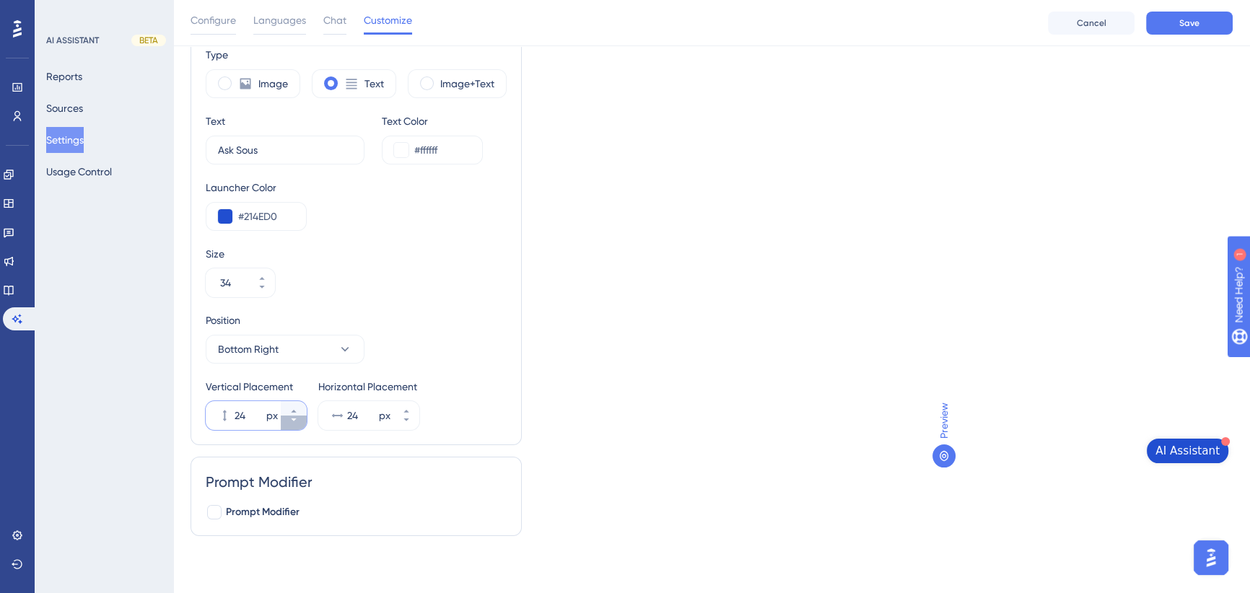
click at [290, 420] on icon at bounding box center [293, 420] width 9 height 9
click at [290, 409] on icon at bounding box center [293, 411] width 9 height 9
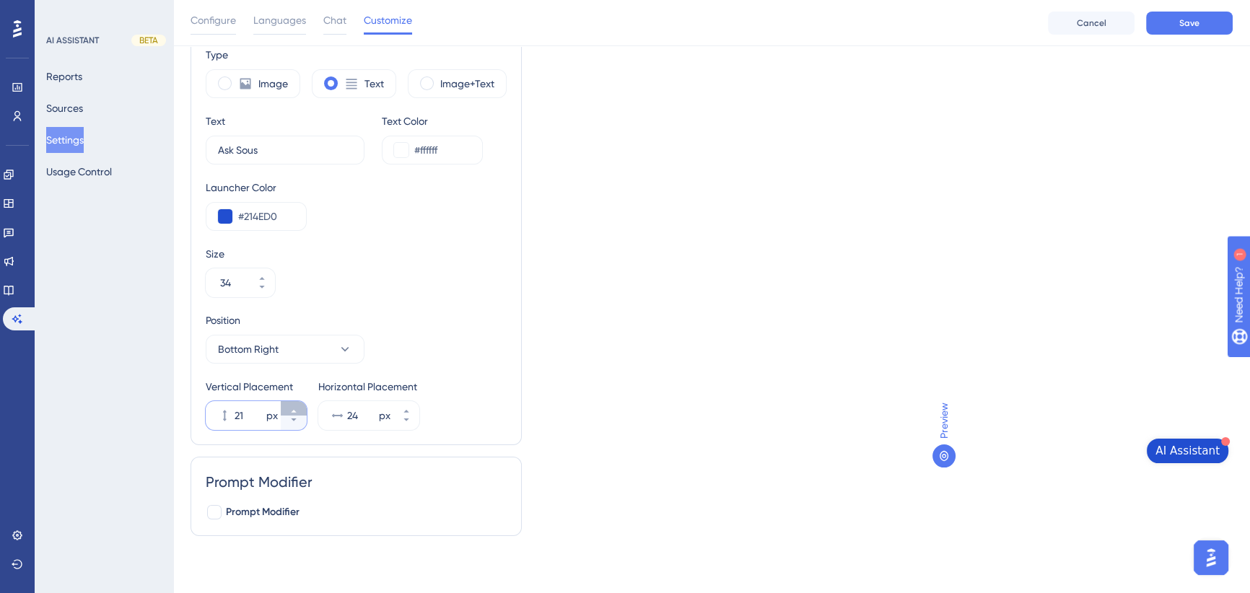
click at [290, 409] on icon at bounding box center [293, 411] width 9 height 9
type input "24"
click at [520, 397] on div "Type Image Text Image+Text Text Ask Sous Text Color #ffffff Launcher Color #214…" at bounding box center [356, 238] width 331 height 414
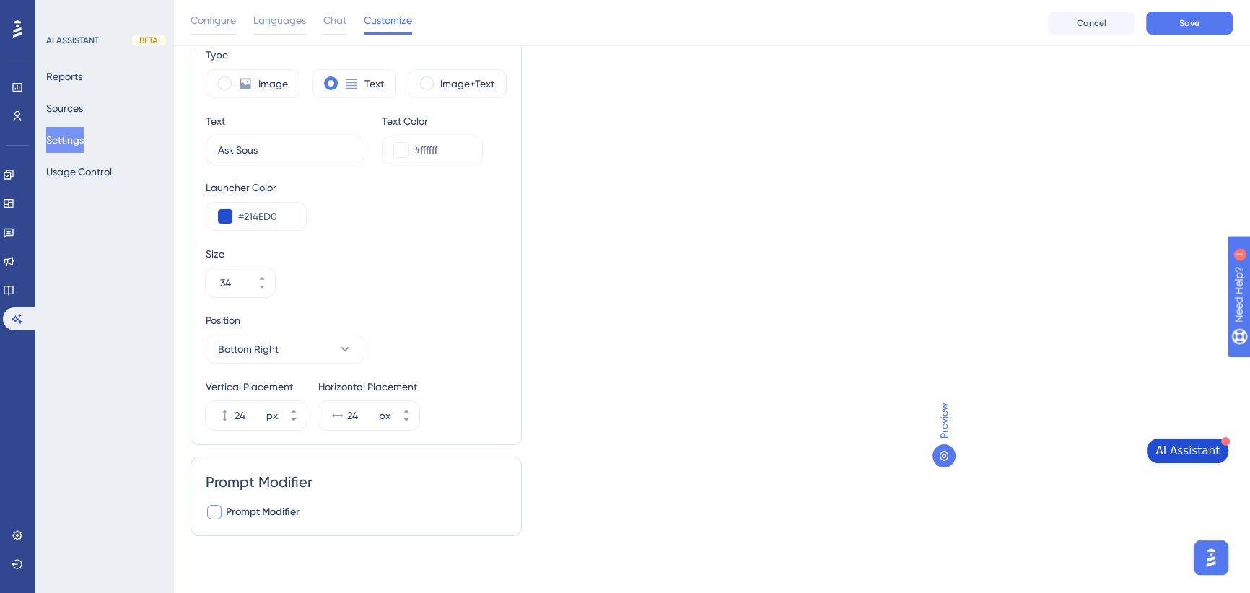
click at [278, 508] on span "Prompt Modifier" at bounding box center [263, 512] width 74 height 17
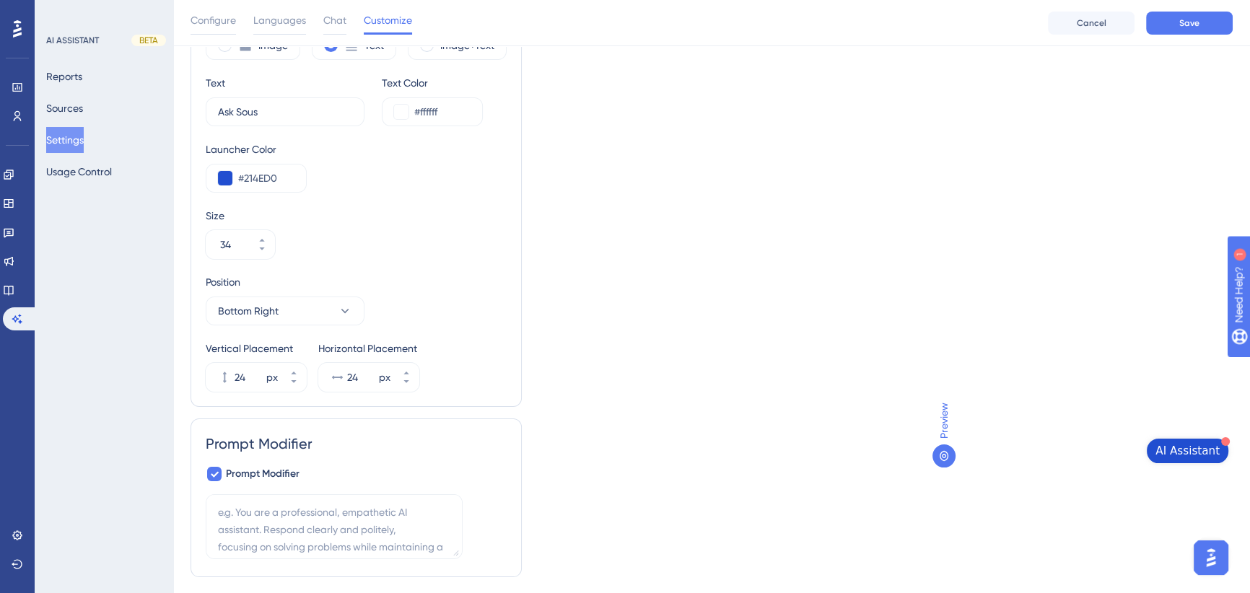
scroll to position [141, 0]
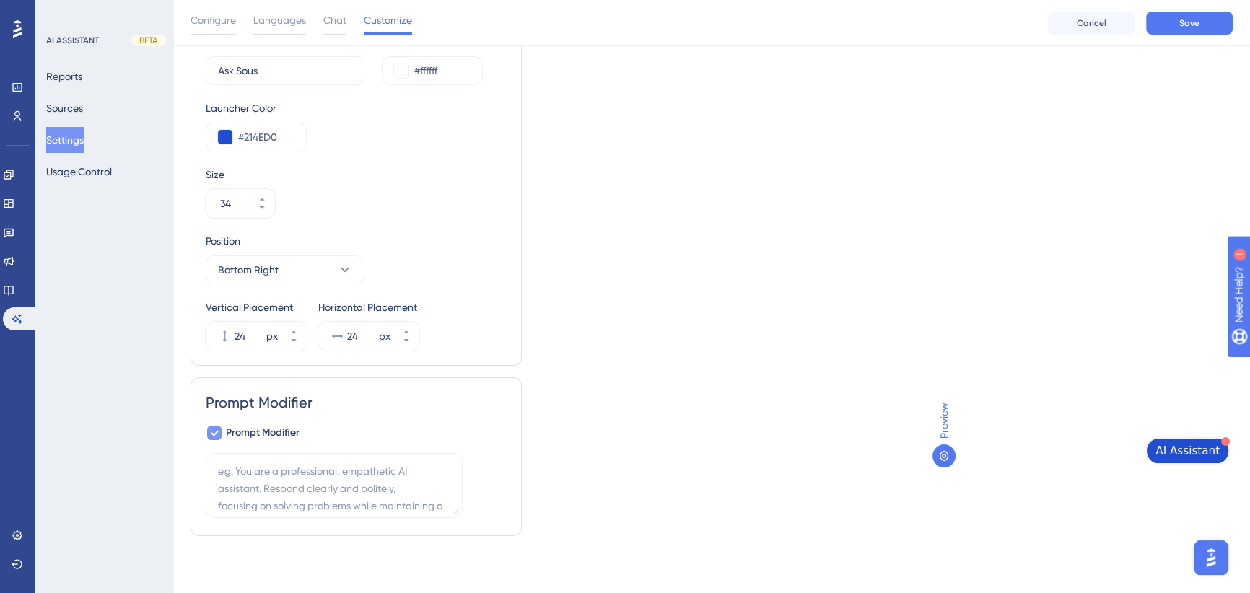
click at [214, 434] on icon at bounding box center [215, 434] width 8 height 6
checkbox input "false"
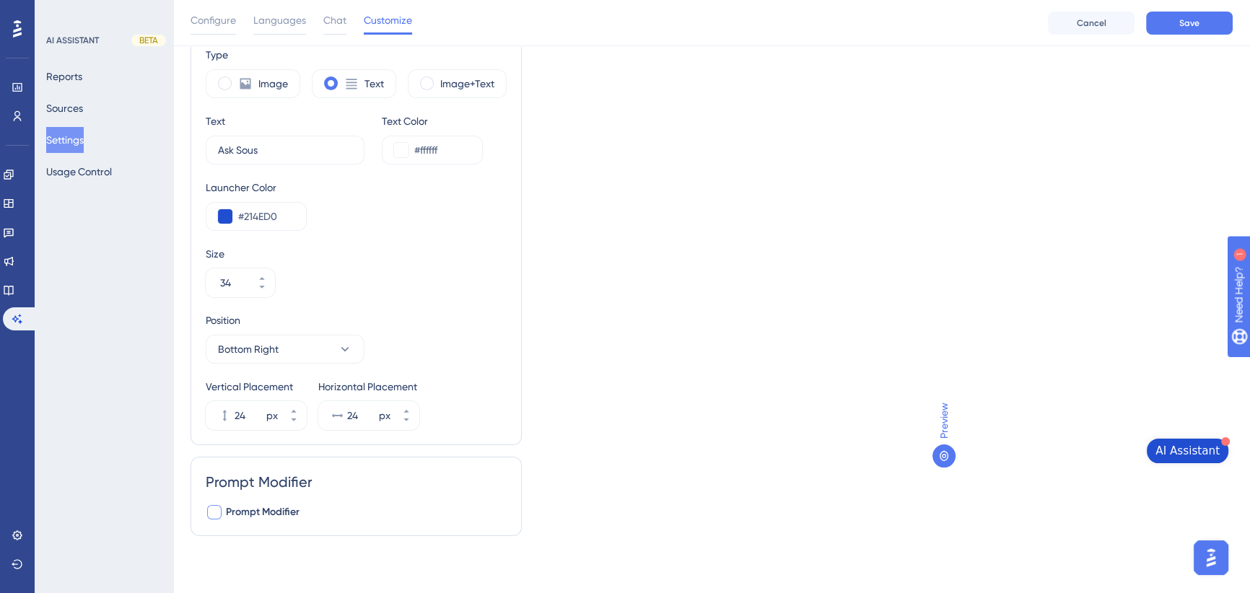
click at [597, 390] on div "Type Image Text Image+Text Text Ask Sous Text Color #ffffff Launcher Color #214…" at bounding box center [712, 289] width 1042 height 517
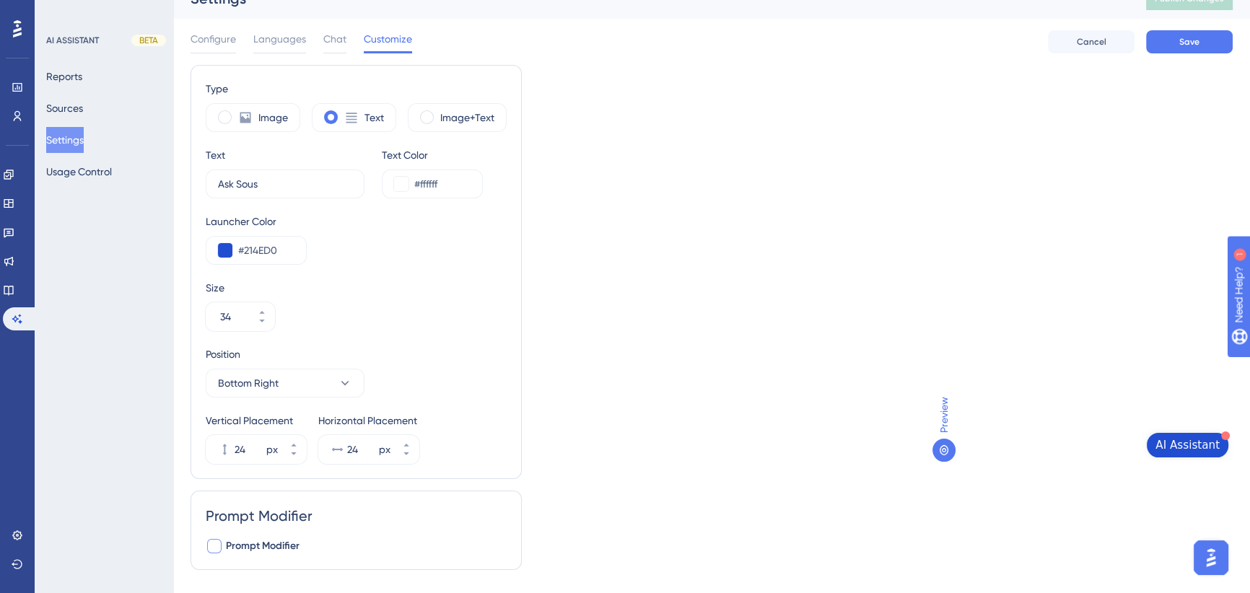
scroll to position [0, 0]
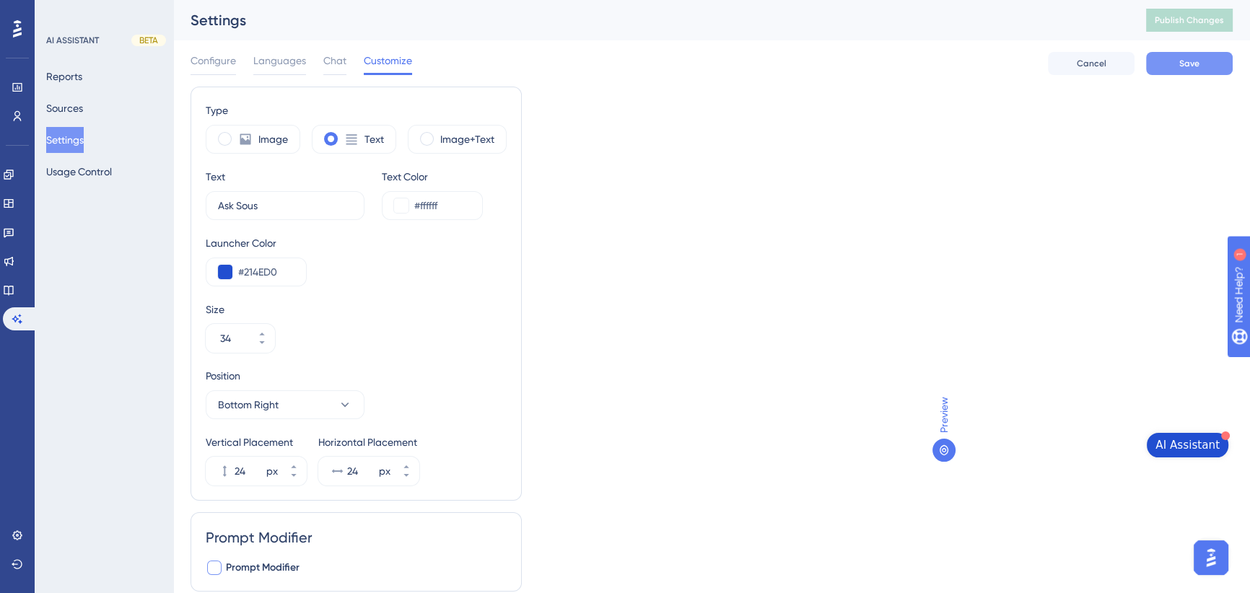
click at [1176, 65] on button "Save" at bounding box center [1189, 63] width 87 height 23
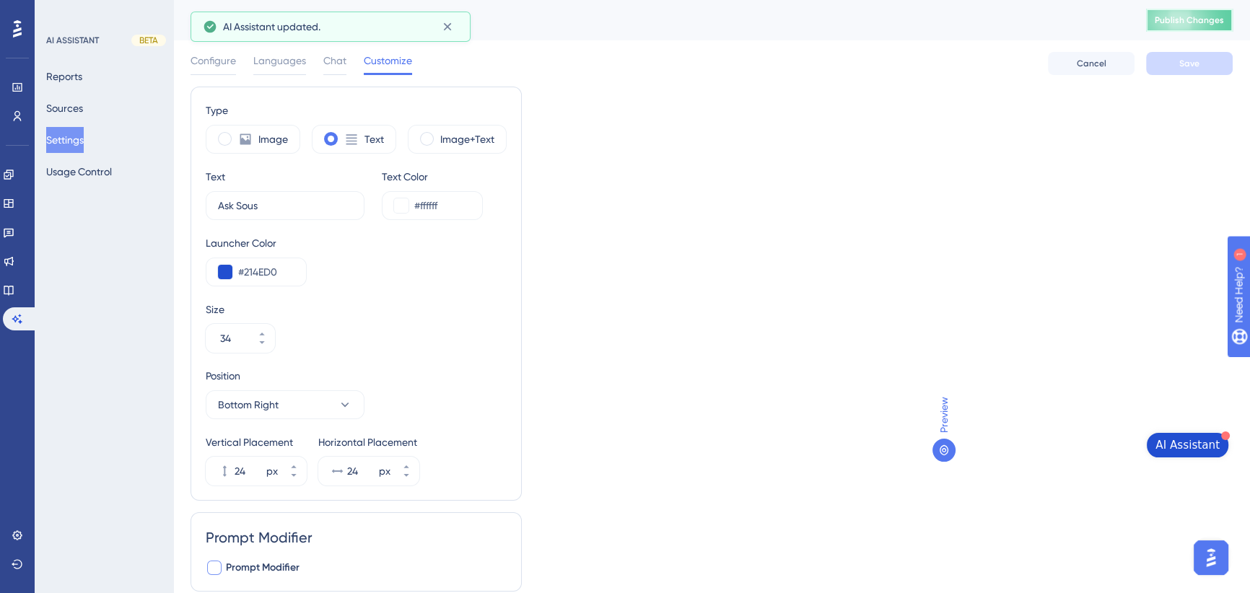
click at [1189, 22] on span "Publish Changes" at bounding box center [1189, 20] width 69 height 12
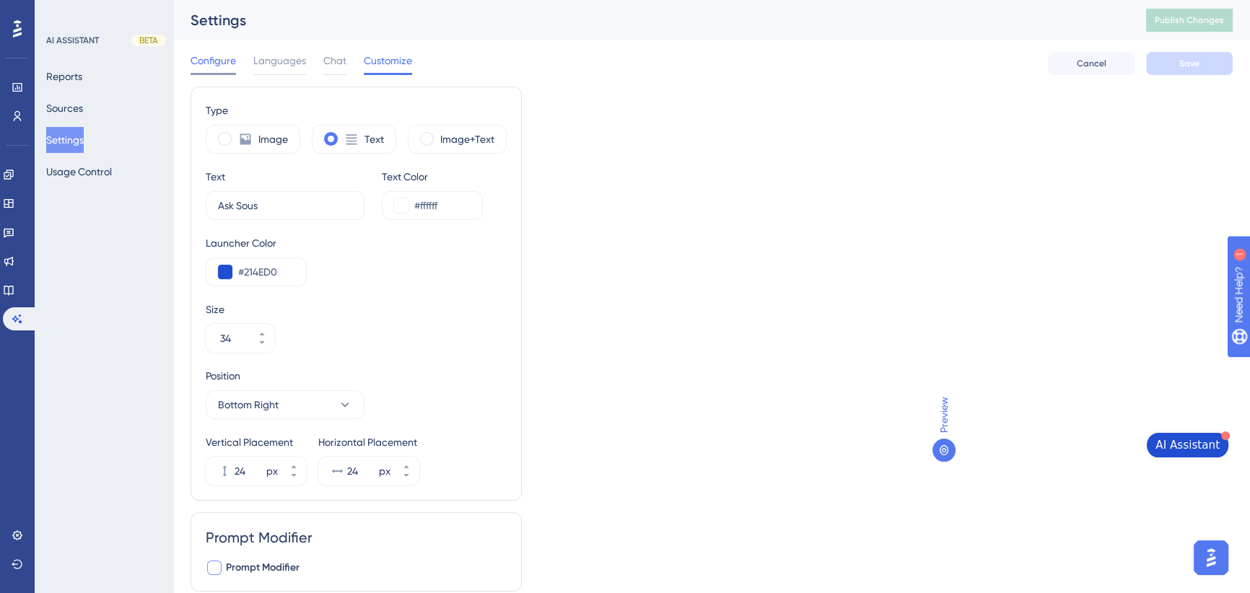
click at [213, 65] on span "Configure" at bounding box center [213, 60] width 45 height 17
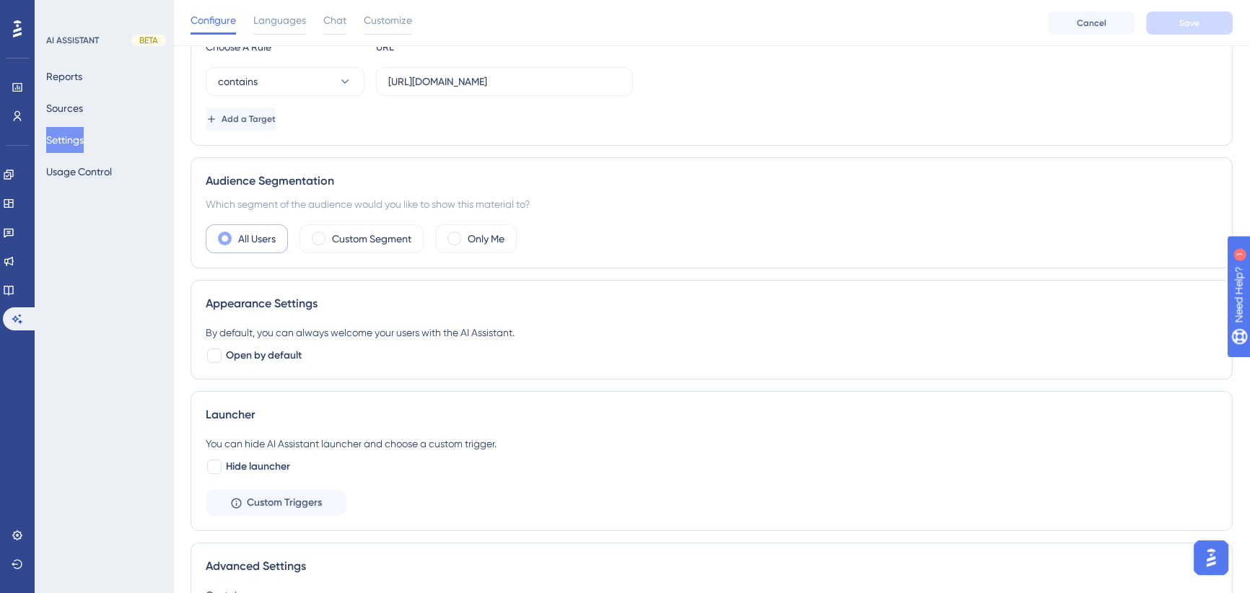
scroll to position [196, 0]
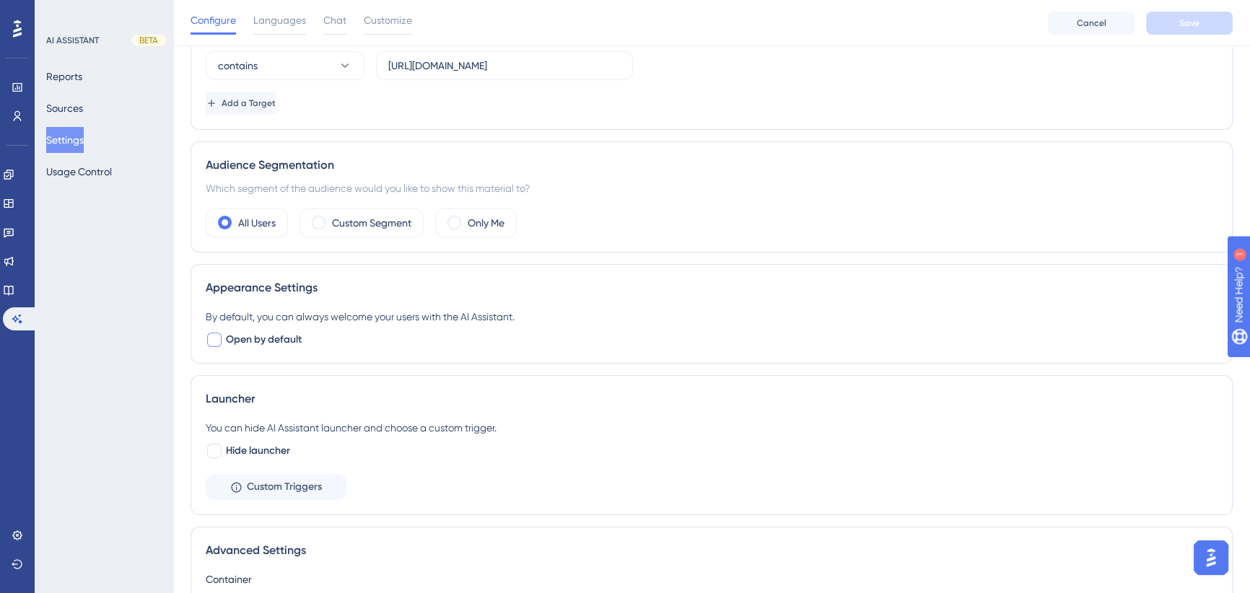
click at [216, 337] on div at bounding box center [214, 340] width 14 height 14
checkbox input "true"
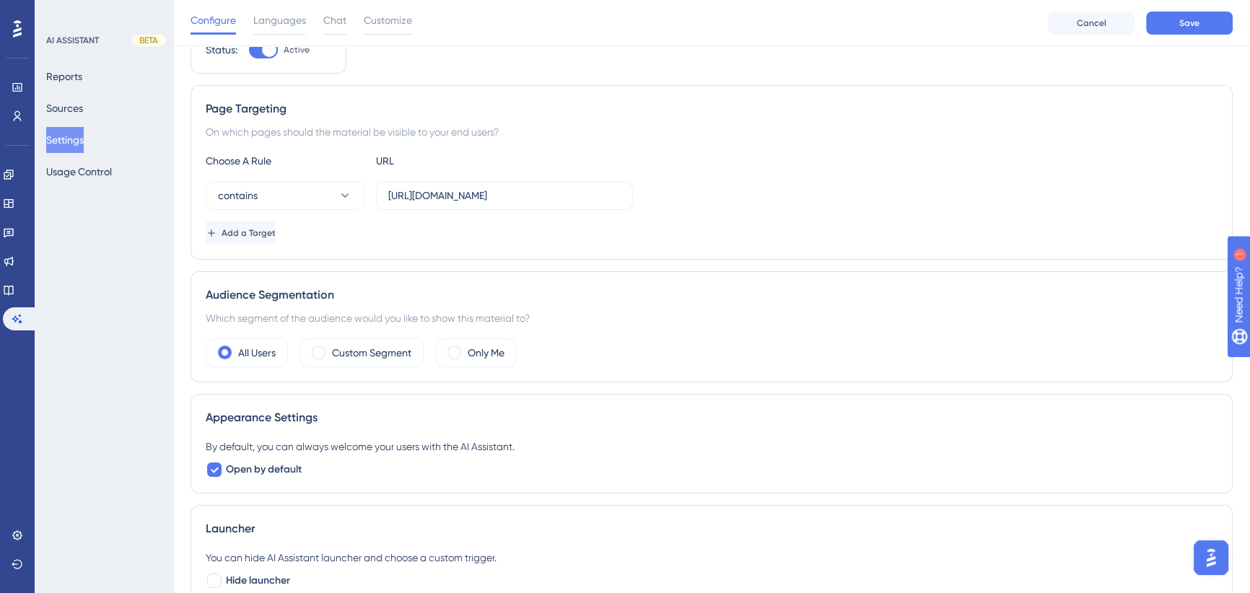
scroll to position [0, 0]
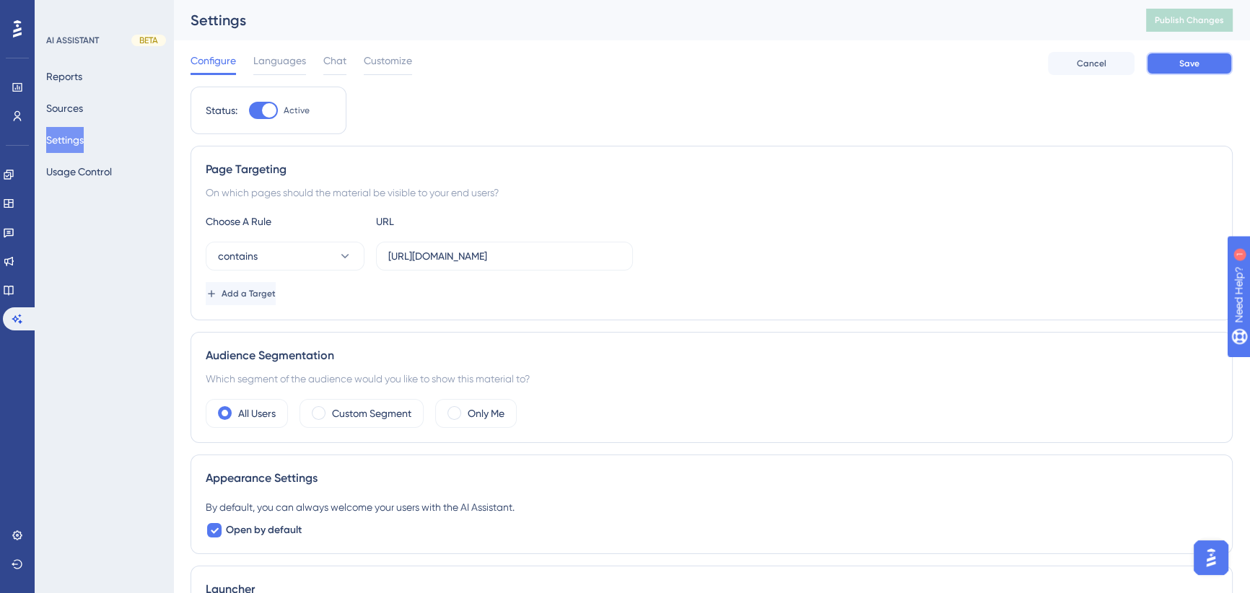
click at [1192, 58] on span "Save" at bounding box center [1189, 64] width 20 height 12
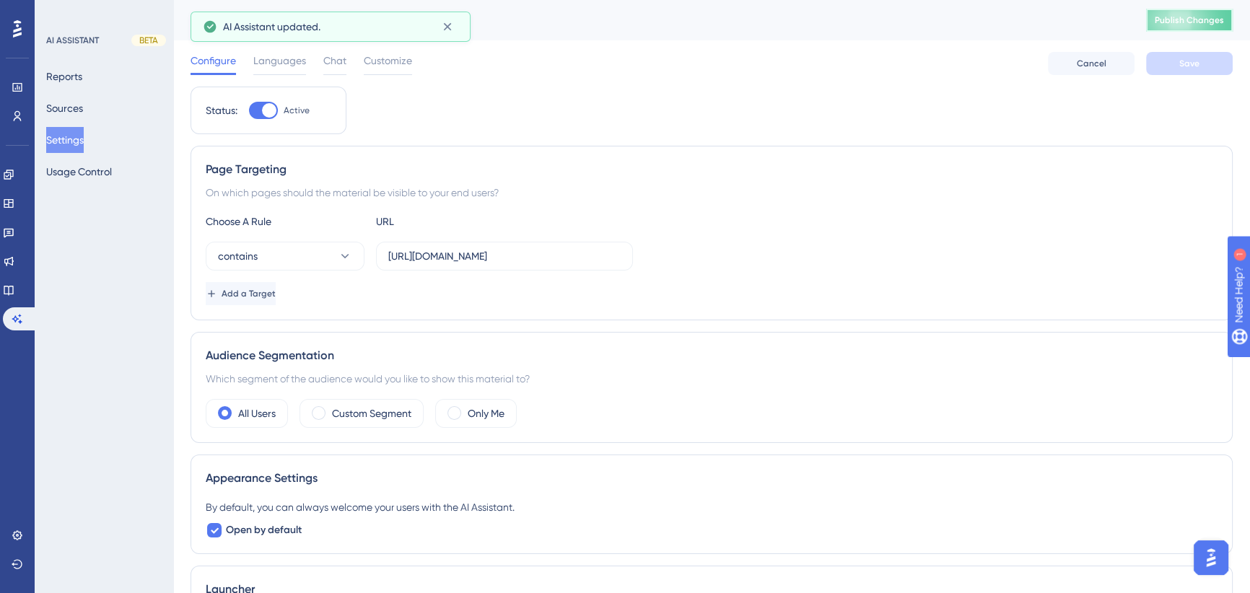
click at [1193, 18] on span "Publish Changes" at bounding box center [1189, 20] width 69 height 12
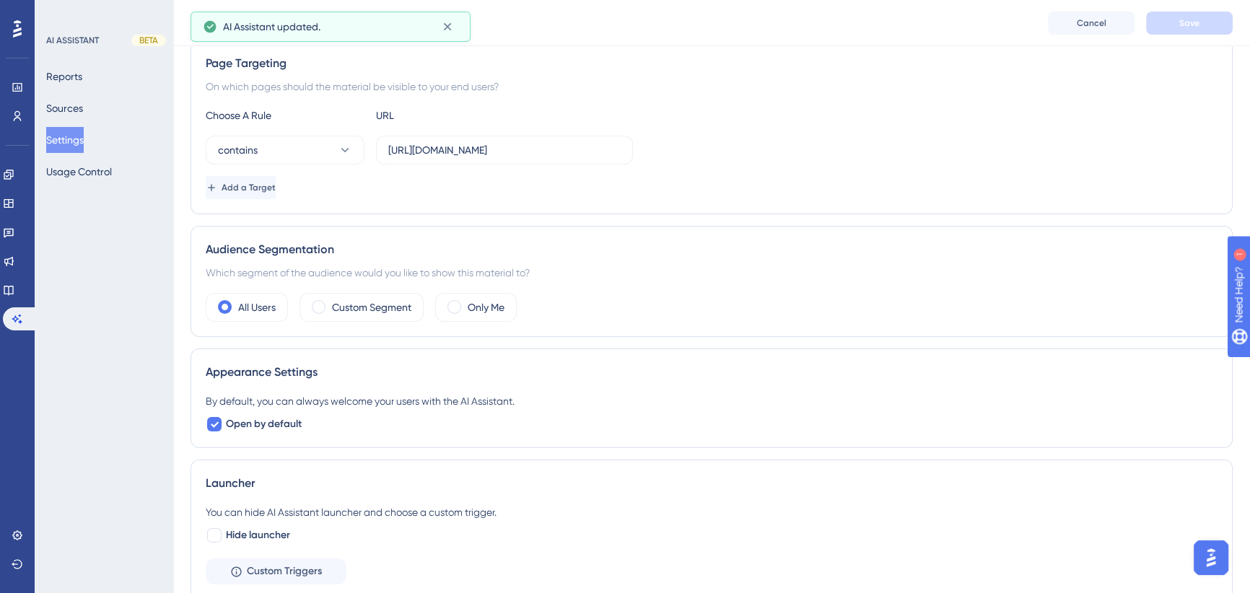
scroll to position [297, 0]
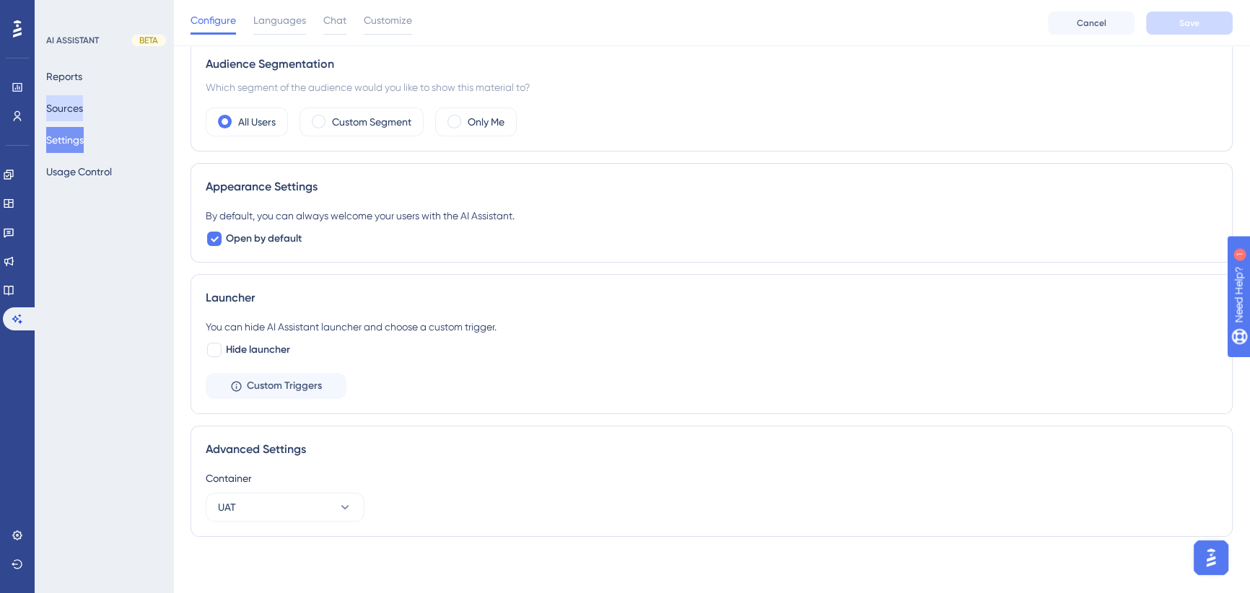
click at [77, 108] on button "Sources" at bounding box center [64, 108] width 37 height 26
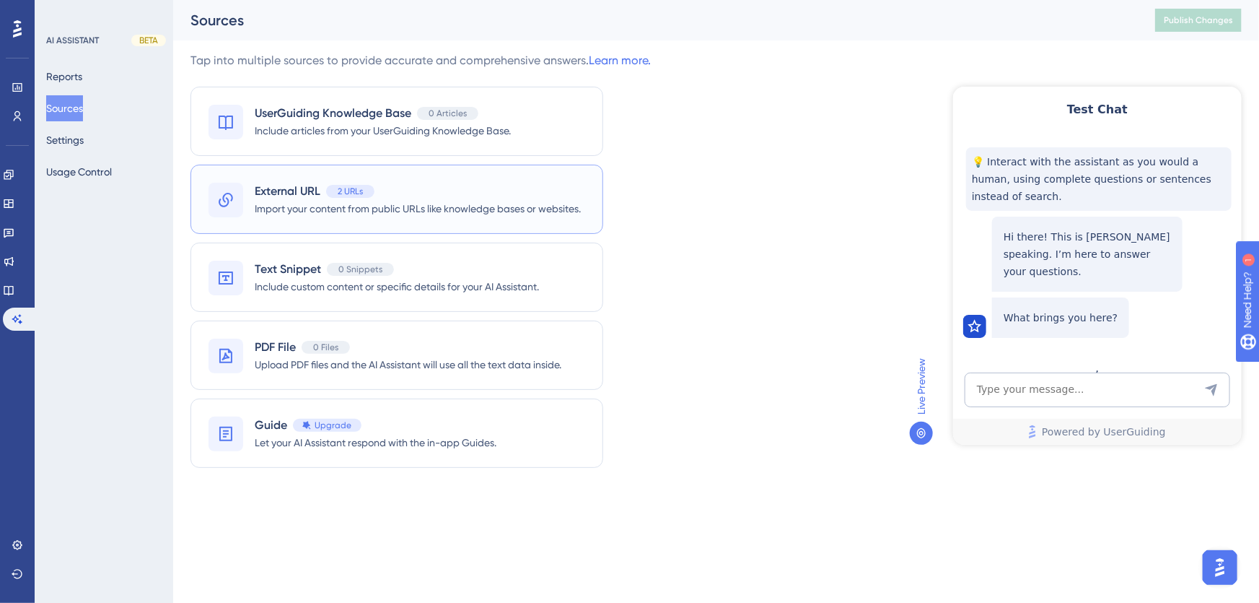
click at [529, 220] on div "External URL 2 URLs Import your content from public URLs like knowledge bases o…" at bounding box center [397, 199] width 413 height 69
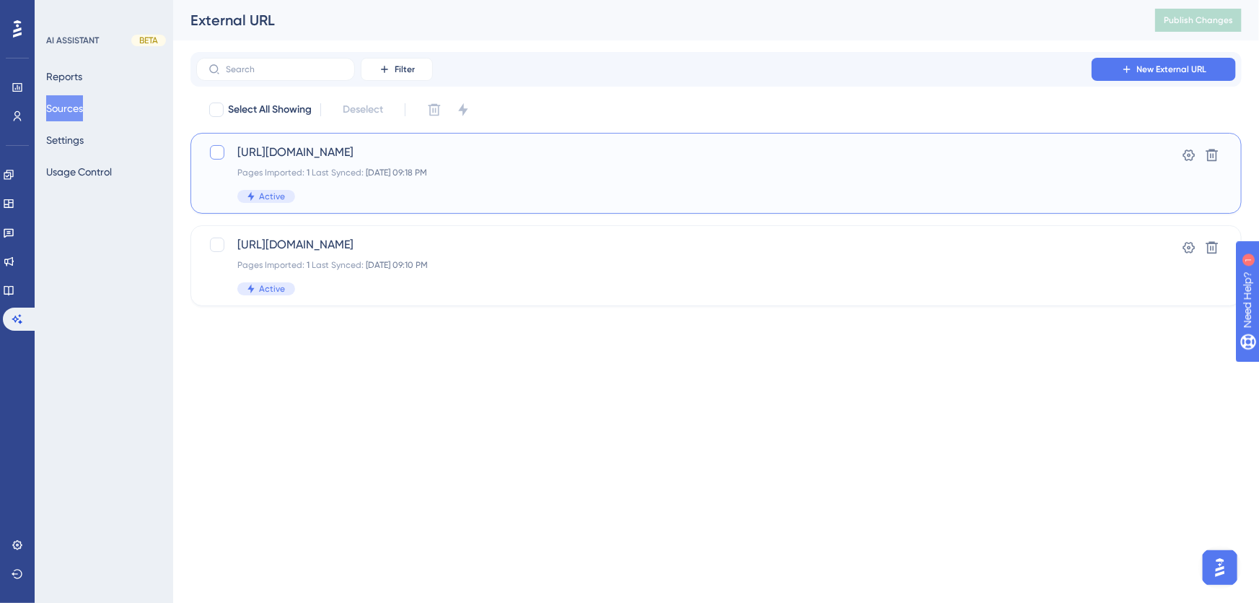
click at [216, 147] on div at bounding box center [217, 152] width 14 height 14
click at [218, 152] on icon at bounding box center [217, 153] width 9 height 12
checkbox input "false"
click at [77, 79] on button "Reports" at bounding box center [64, 77] width 36 height 26
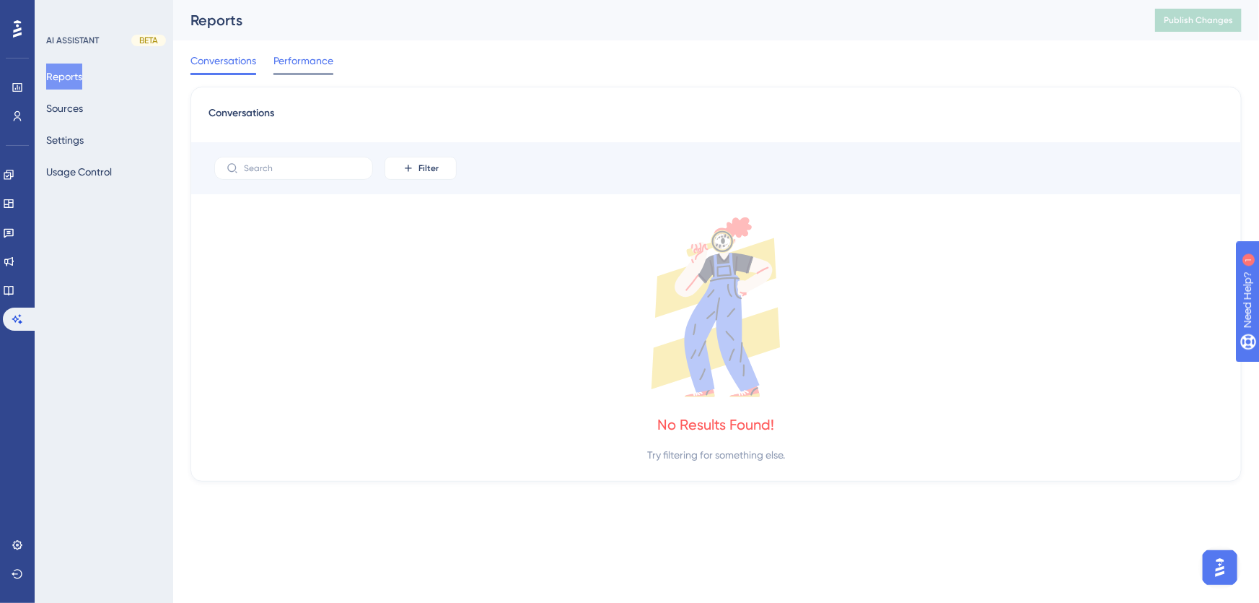
click at [302, 58] on span "Performance" at bounding box center [304, 60] width 60 height 17
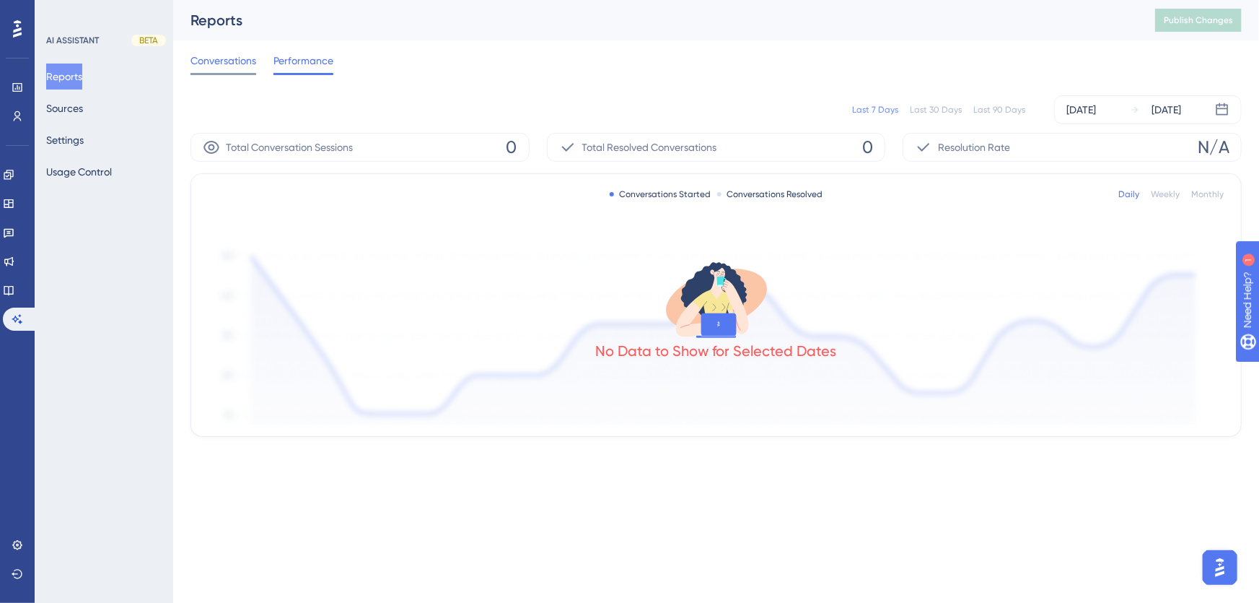
click at [224, 58] on span "Conversations" at bounding box center [224, 60] width 66 height 17
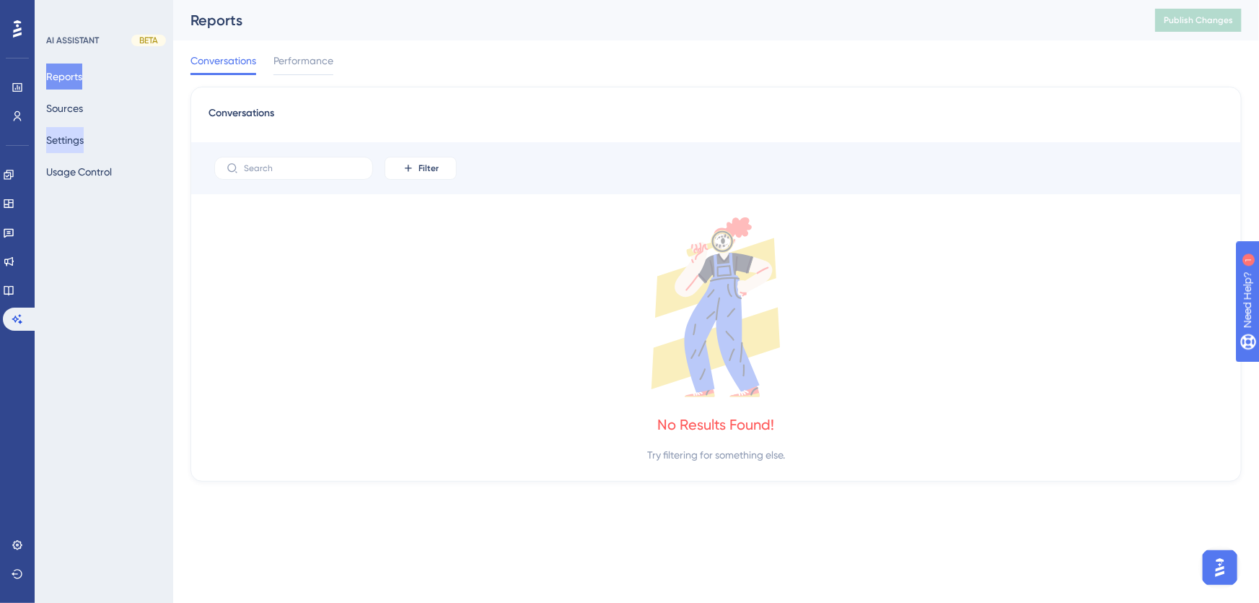
click at [84, 142] on button "Settings" at bounding box center [65, 140] width 38 height 26
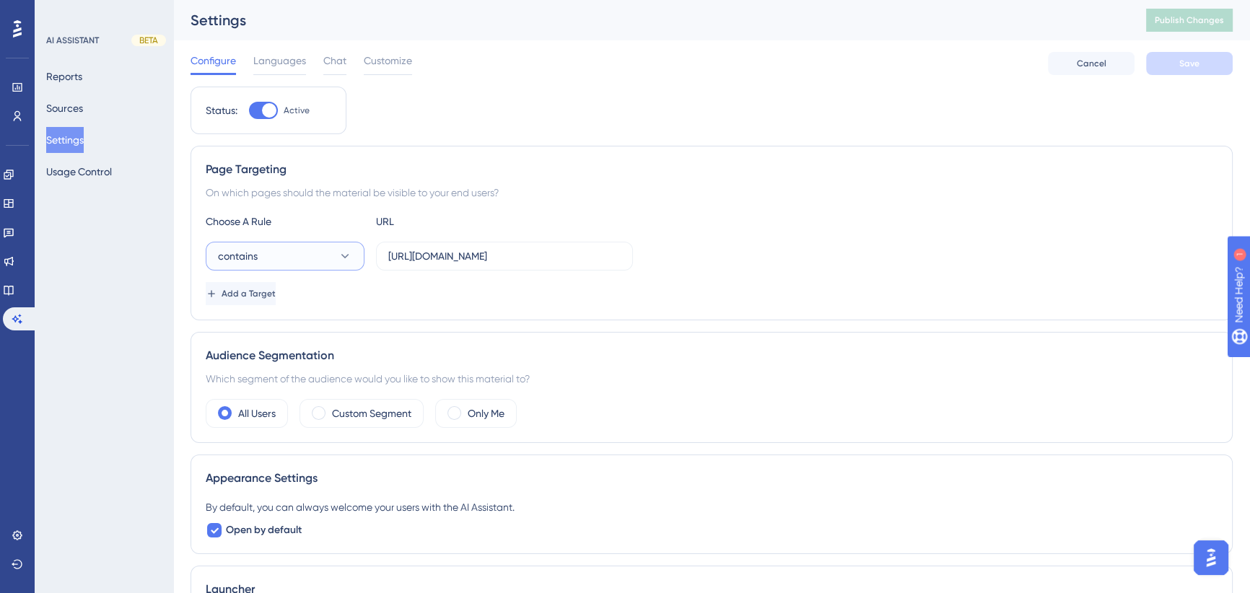
click at [287, 257] on button "contains" at bounding box center [285, 256] width 159 height 29
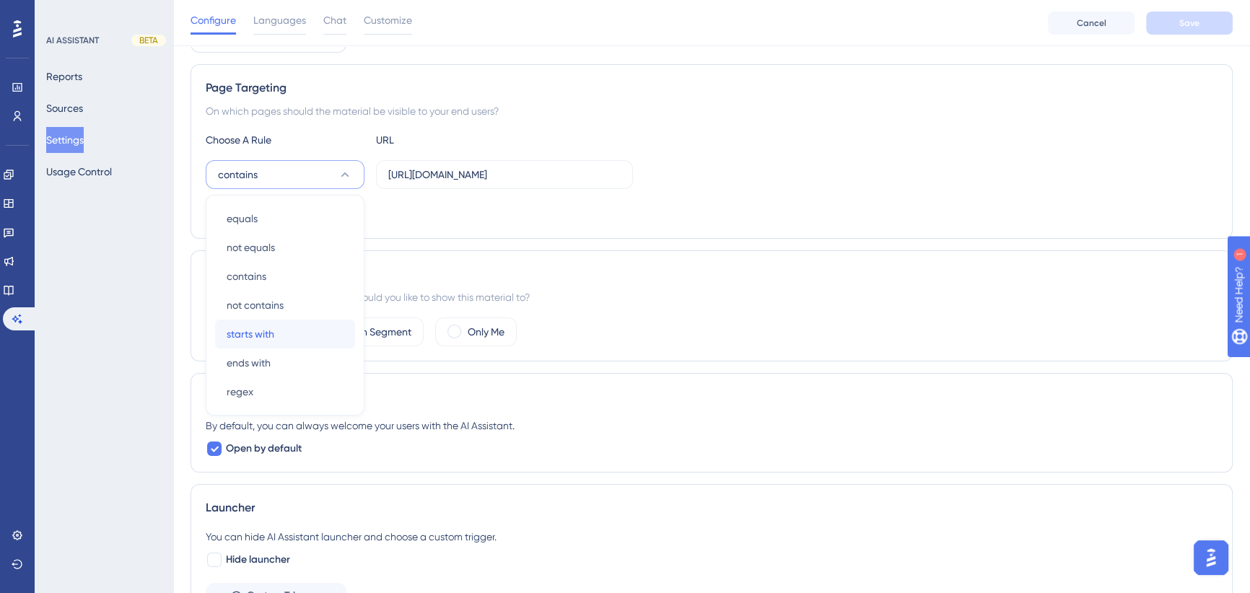
click at [286, 332] on div "starts with starts with" at bounding box center [285, 334] width 117 height 29
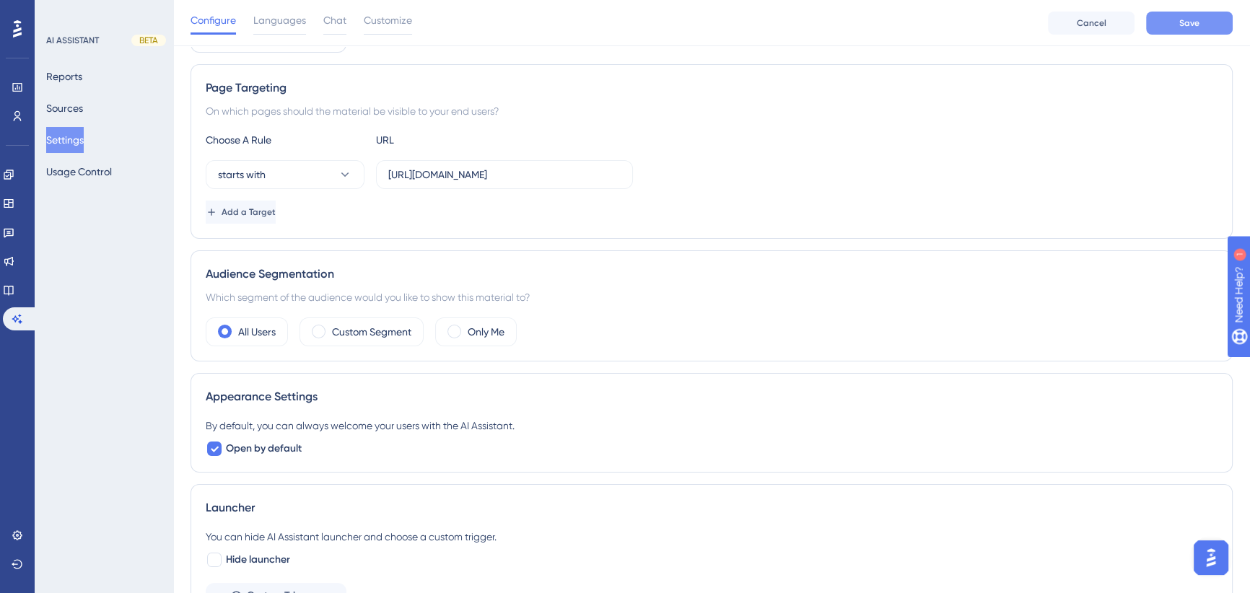
click at [1195, 27] on span "Save" at bounding box center [1189, 23] width 20 height 12
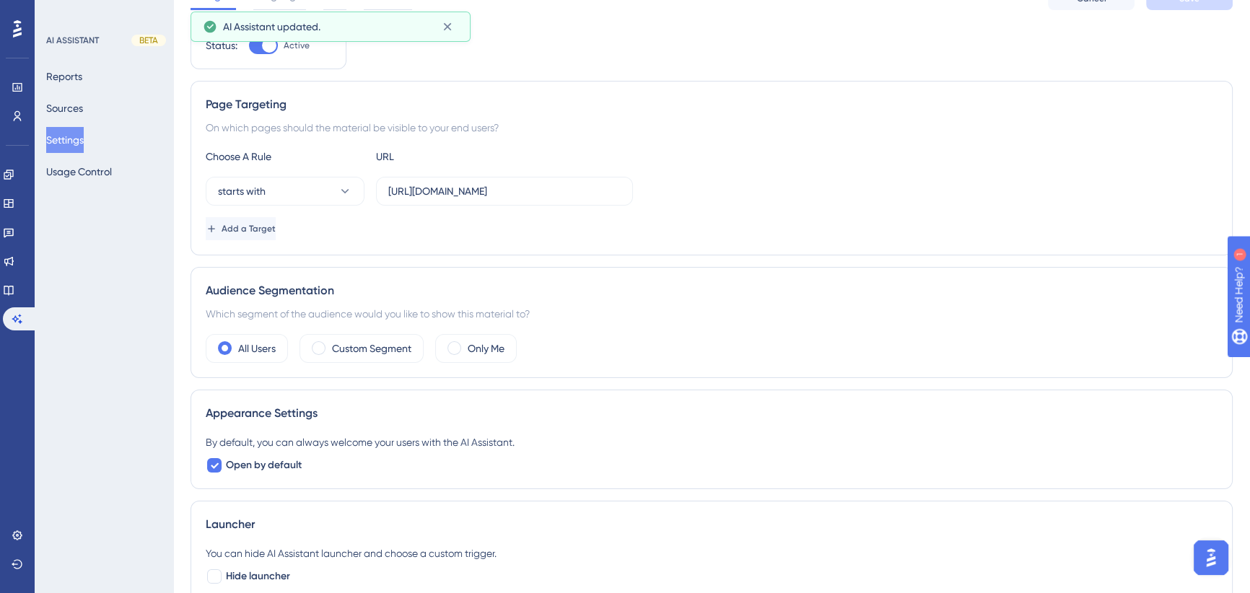
scroll to position [0, 0]
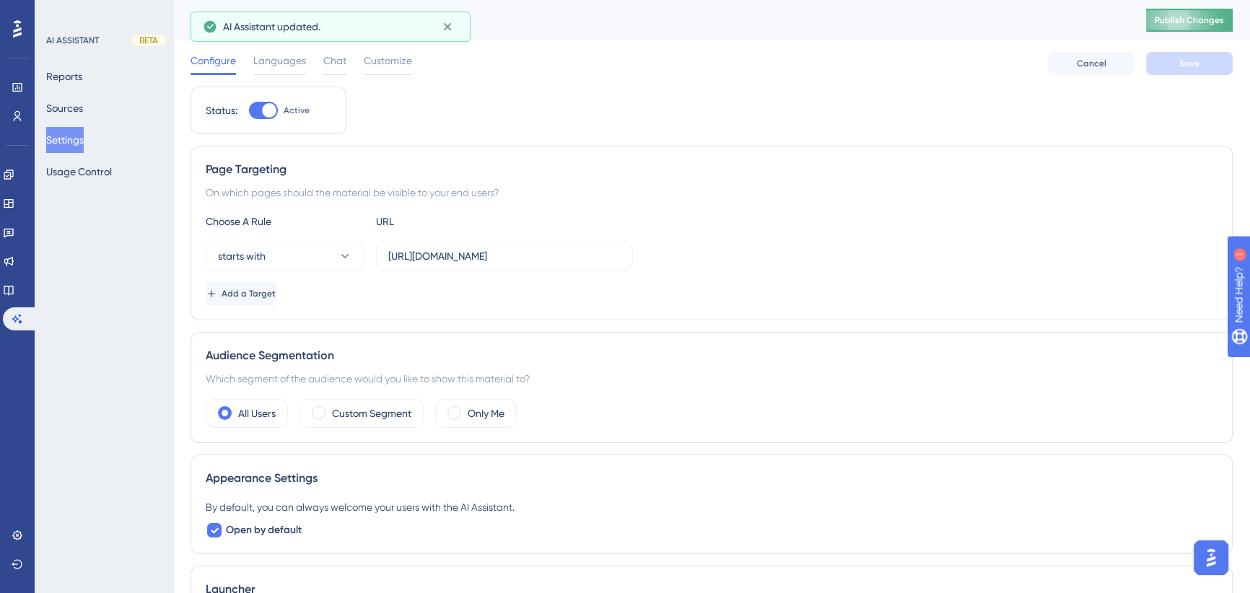
click at [1200, 24] on span "Publish Changes" at bounding box center [1189, 20] width 69 height 12
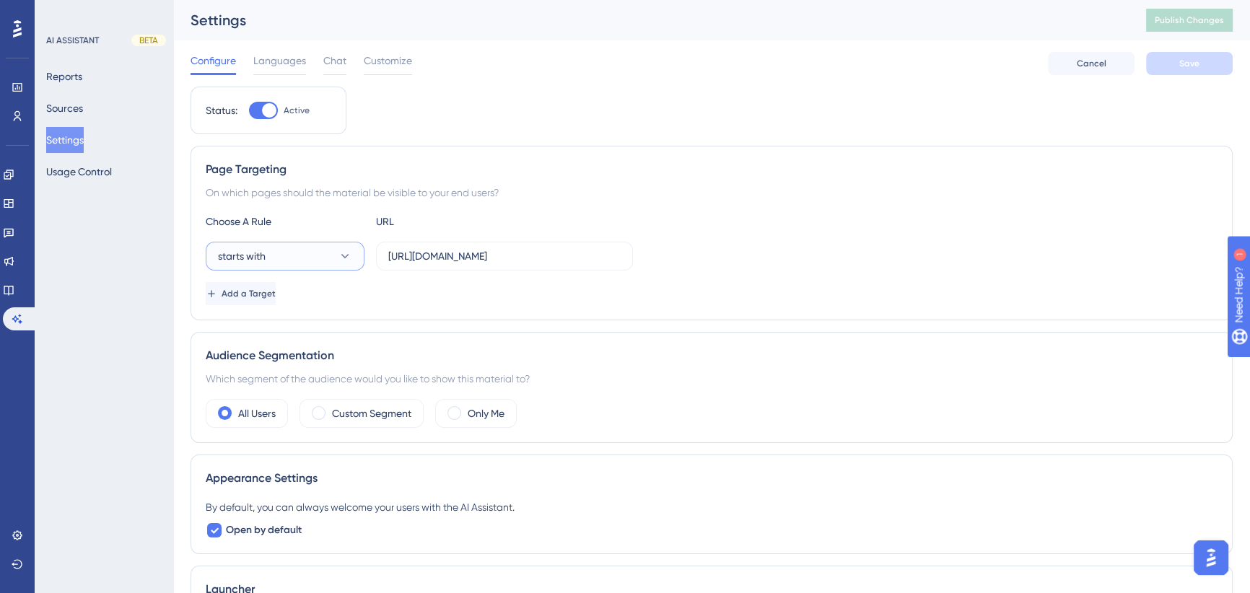
click at [329, 258] on button "starts with" at bounding box center [285, 256] width 159 height 29
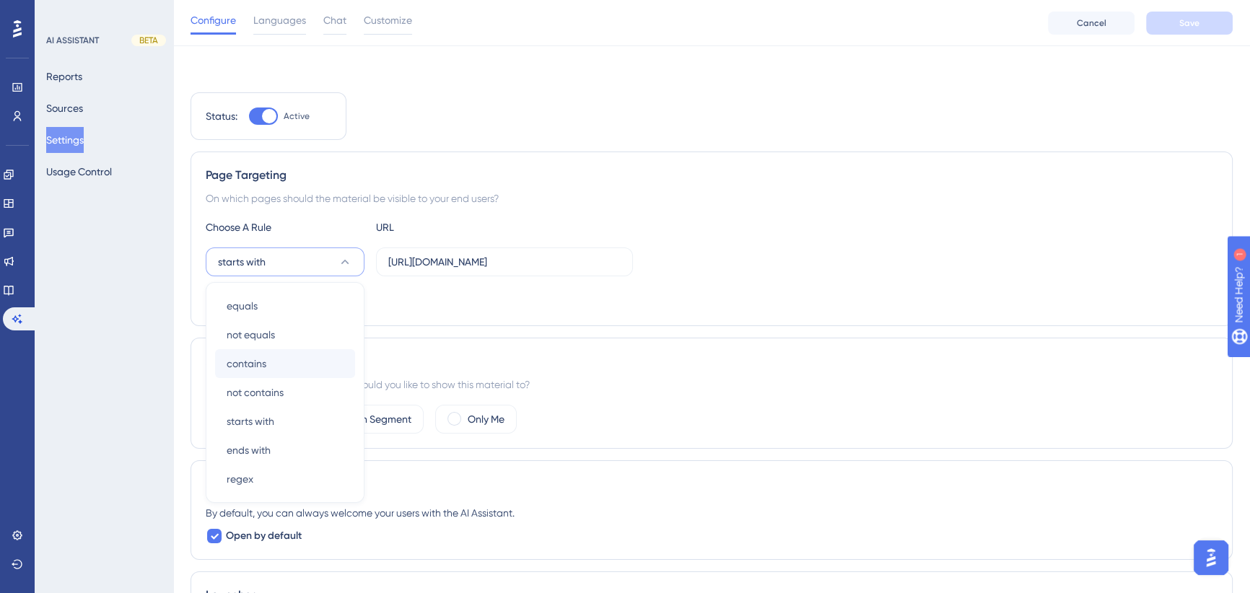
scroll to position [87, 0]
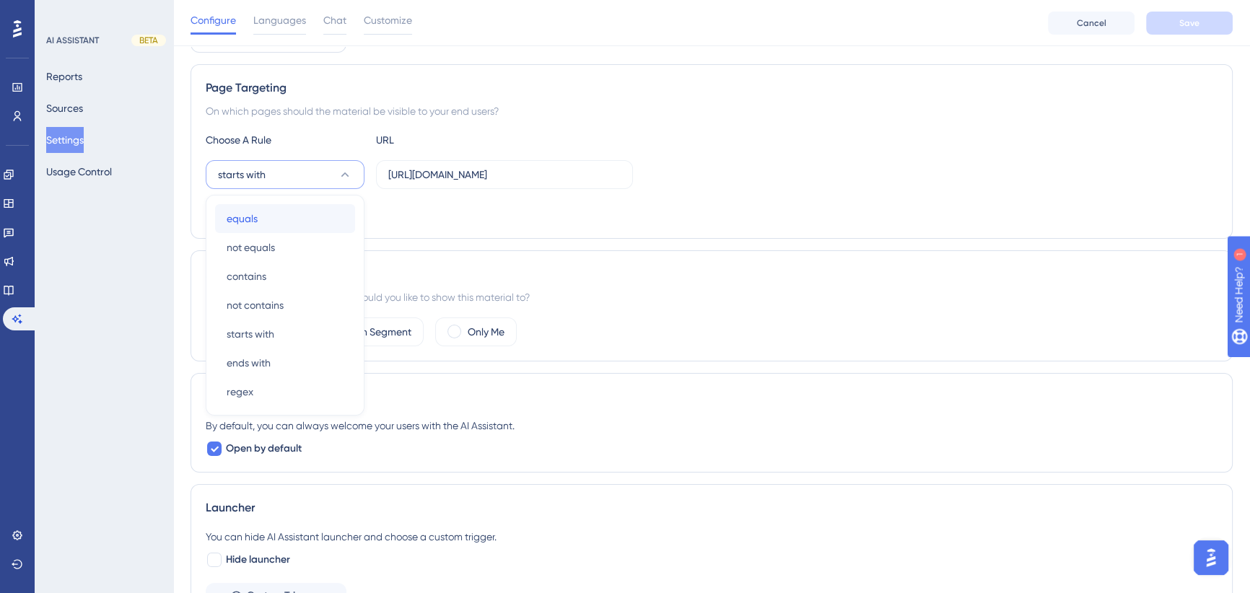
click at [277, 212] on div "equals equals" at bounding box center [285, 218] width 117 height 29
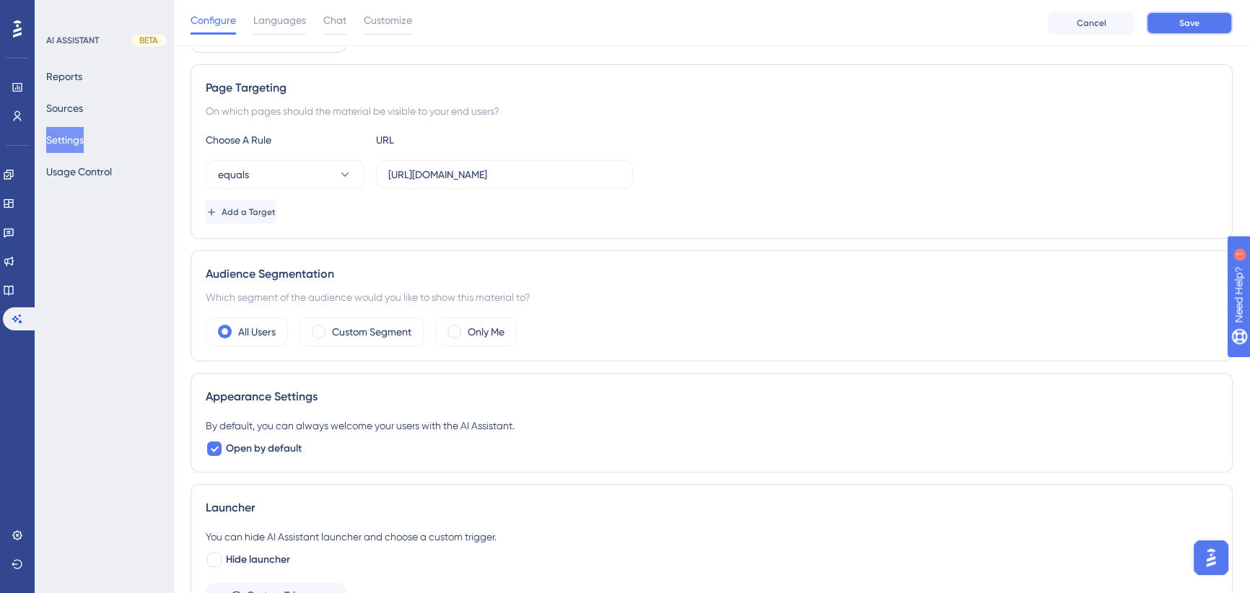
click at [1187, 29] on button "Save" at bounding box center [1189, 23] width 87 height 23
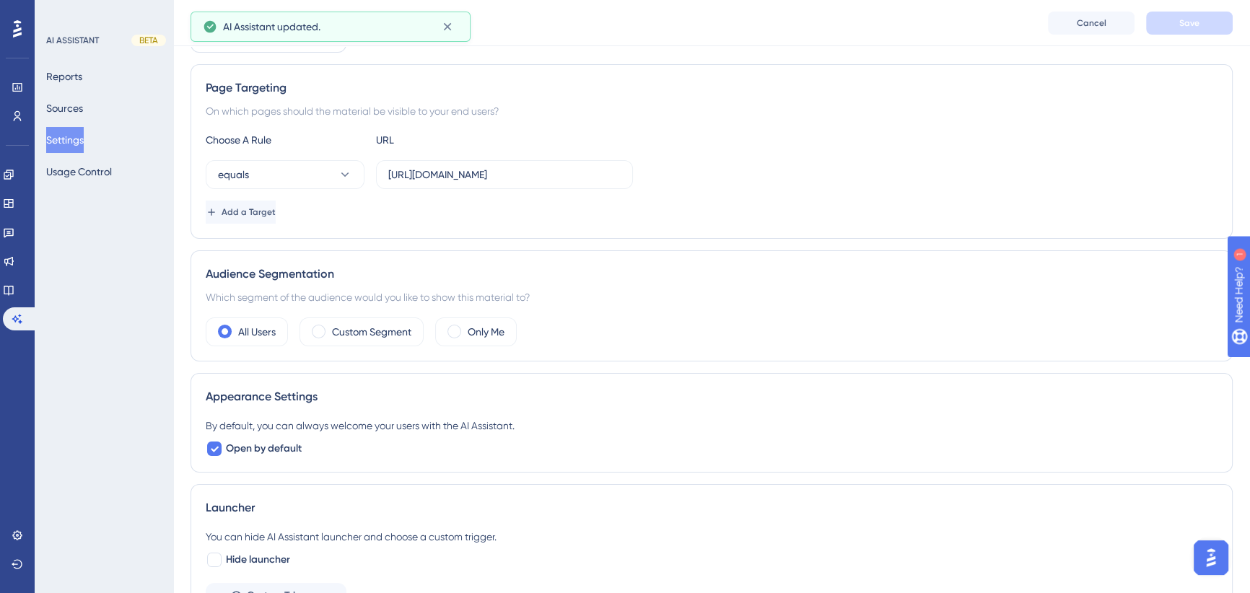
scroll to position [0, 0]
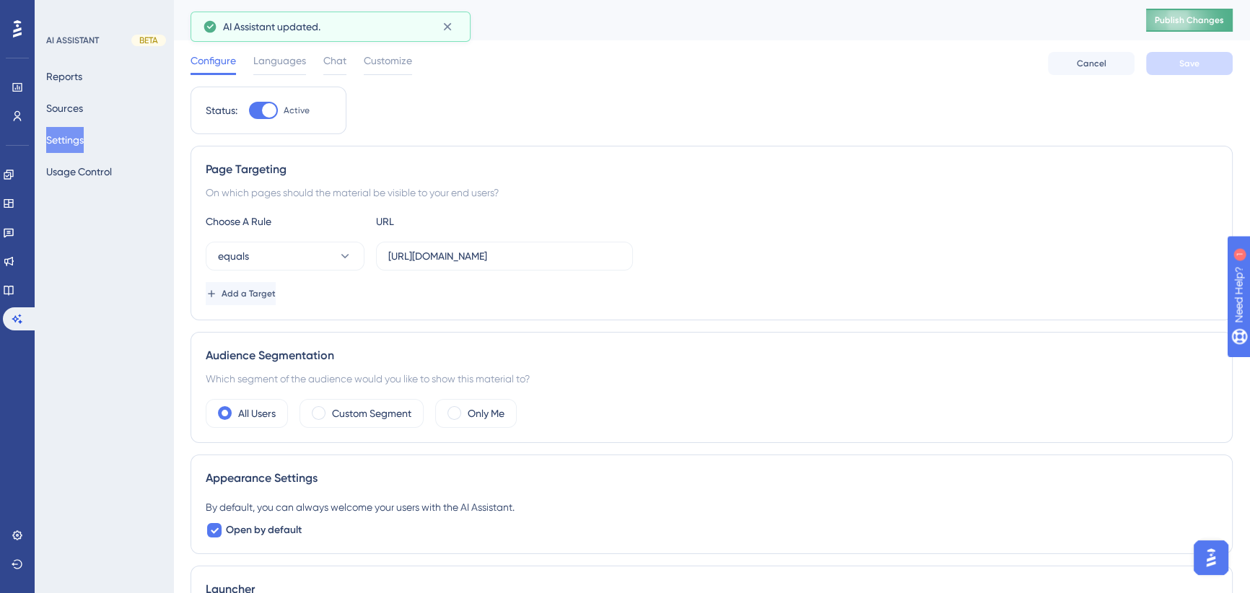
click at [1201, 11] on button "Publish Changes" at bounding box center [1189, 20] width 87 height 23
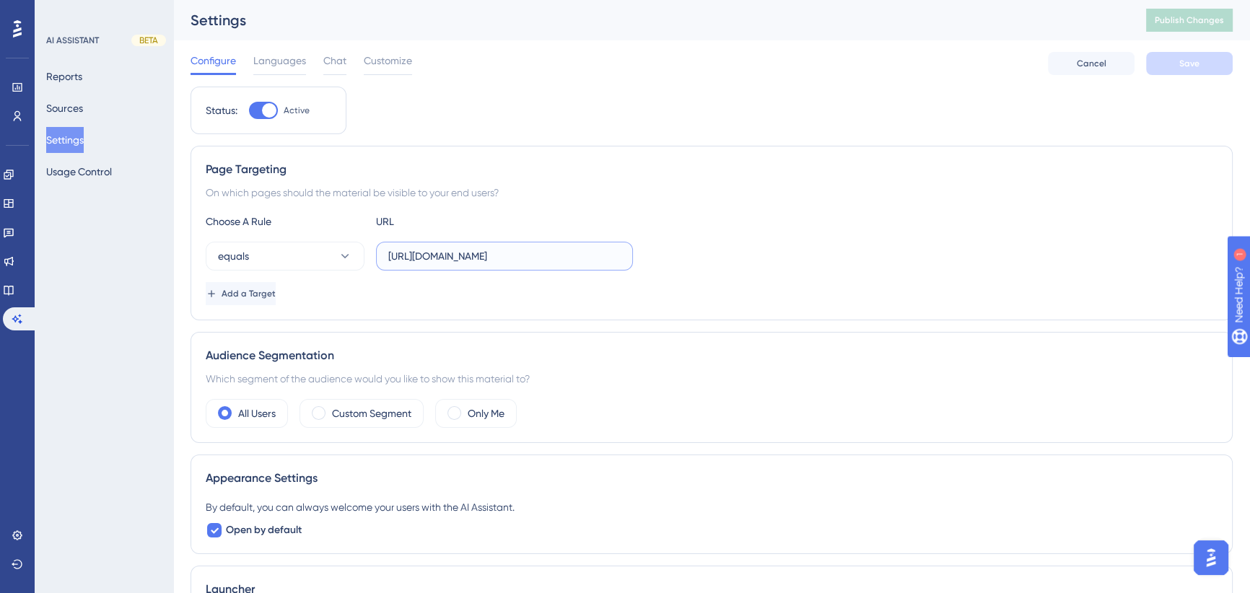
click at [491, 263] on input "[URL][DOMAIN_NAME]" at bounding box center [504, 256] width 232 height 16
click at [1048, 195] on div "On which pages should the material be visible to your end users?" at bounding box center [712, 192] width 1012 height 17
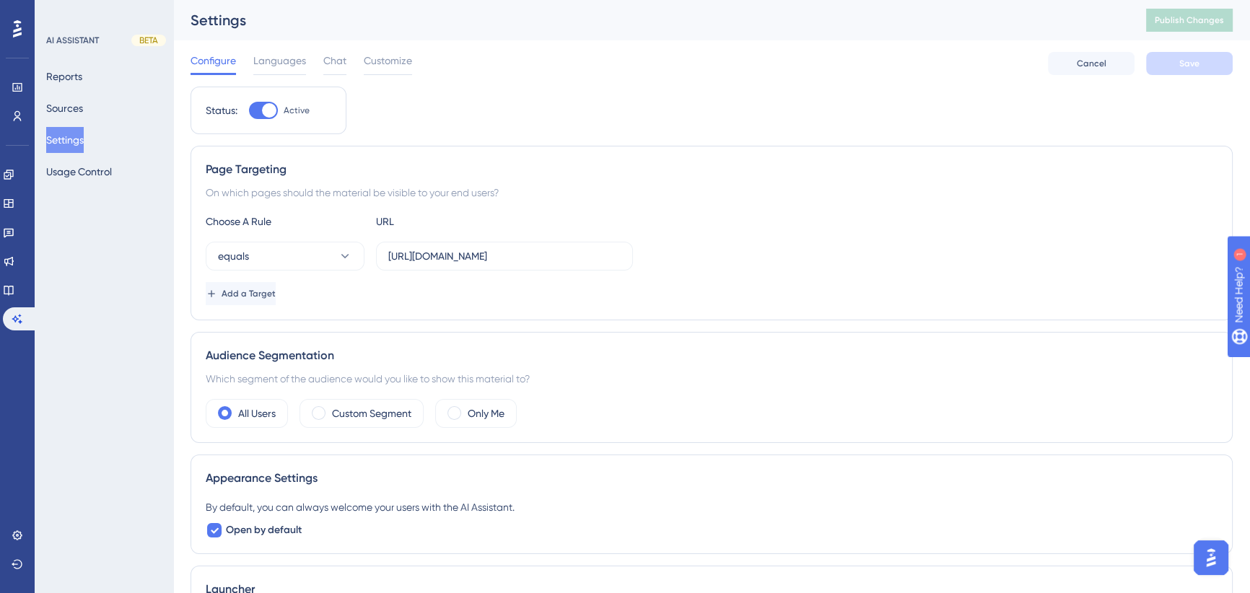
scroll to position [0, 0]
click at [860, 218] on div "Choose A Rule URL" at bounding box center [712, 221] width 1012 height 17
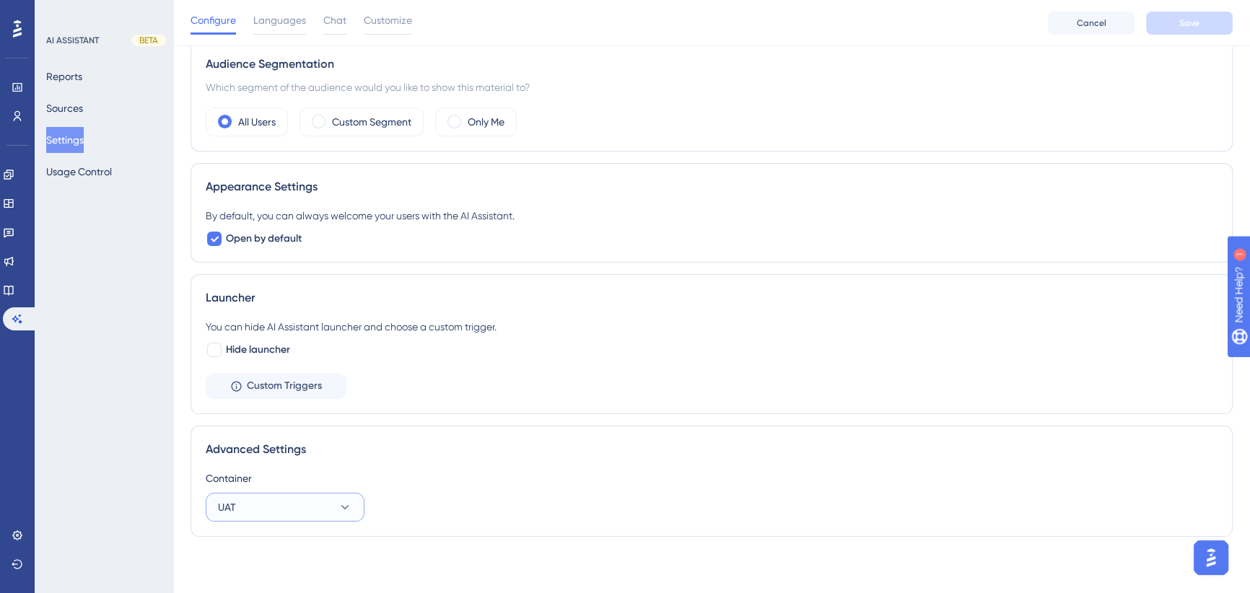
click at [315, 503] on button "UAT" at bounding box center [285, 507] width 159 height 29
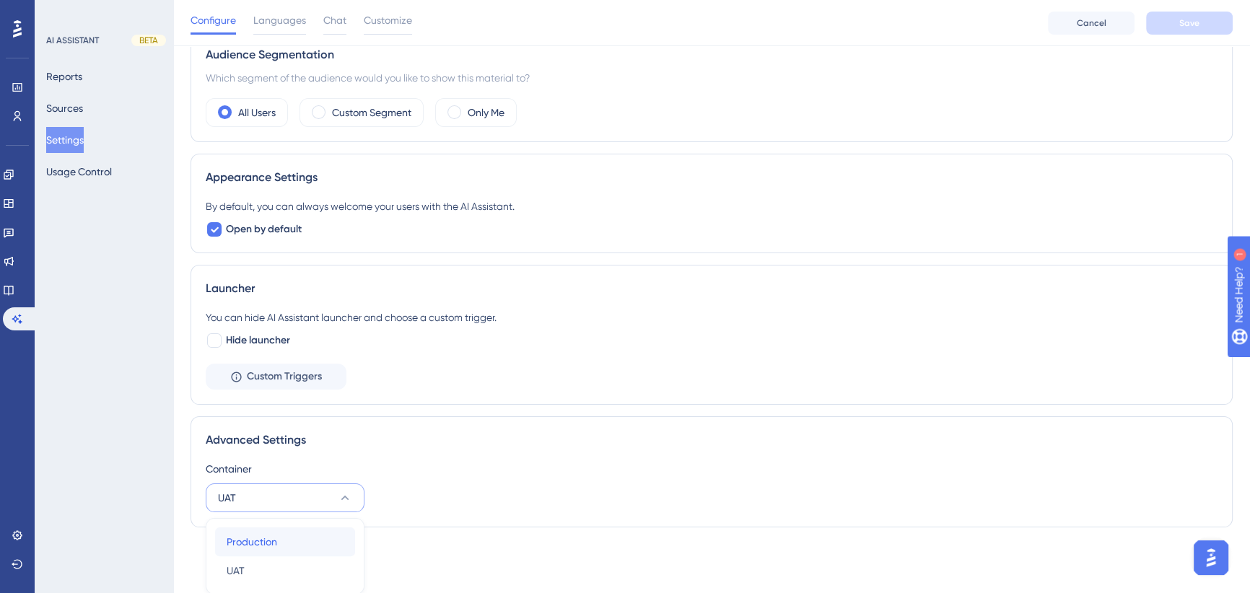
click at [278, 534] on div "Production Production" at bounding box center [285, 542] width 117 height 29
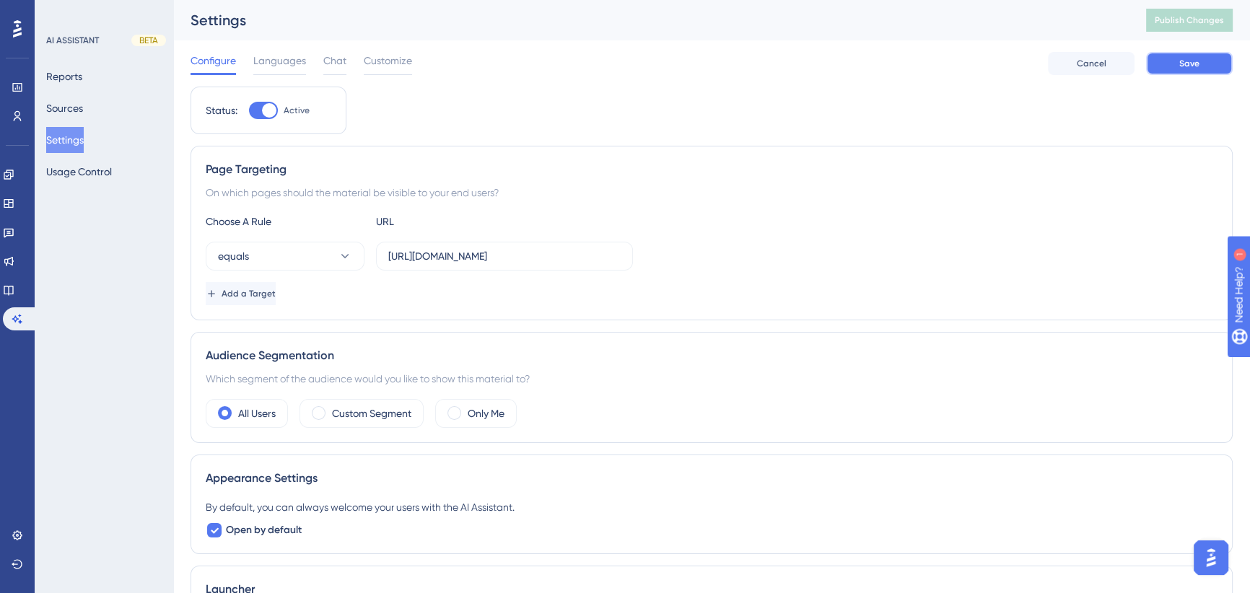
click at [1192, 53] on button "Save" at bounding box center [1189, 63] width 87 height 23
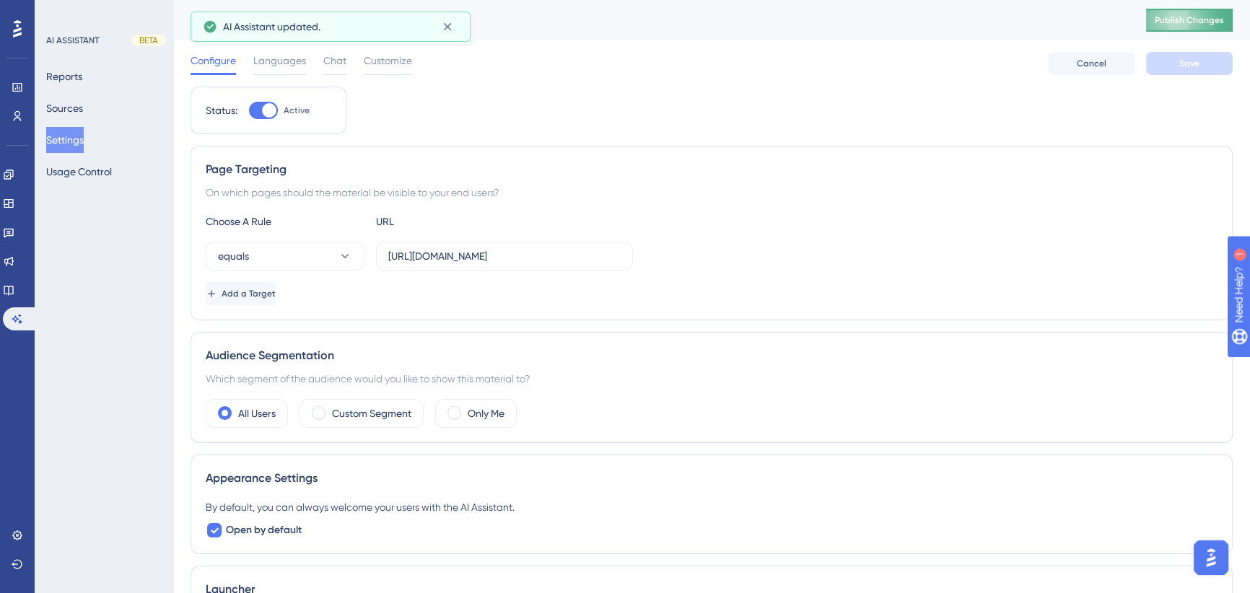
click at [1194, 18] on span "Publish Changes" at bounding box center [1189, 20] width 69 height 12
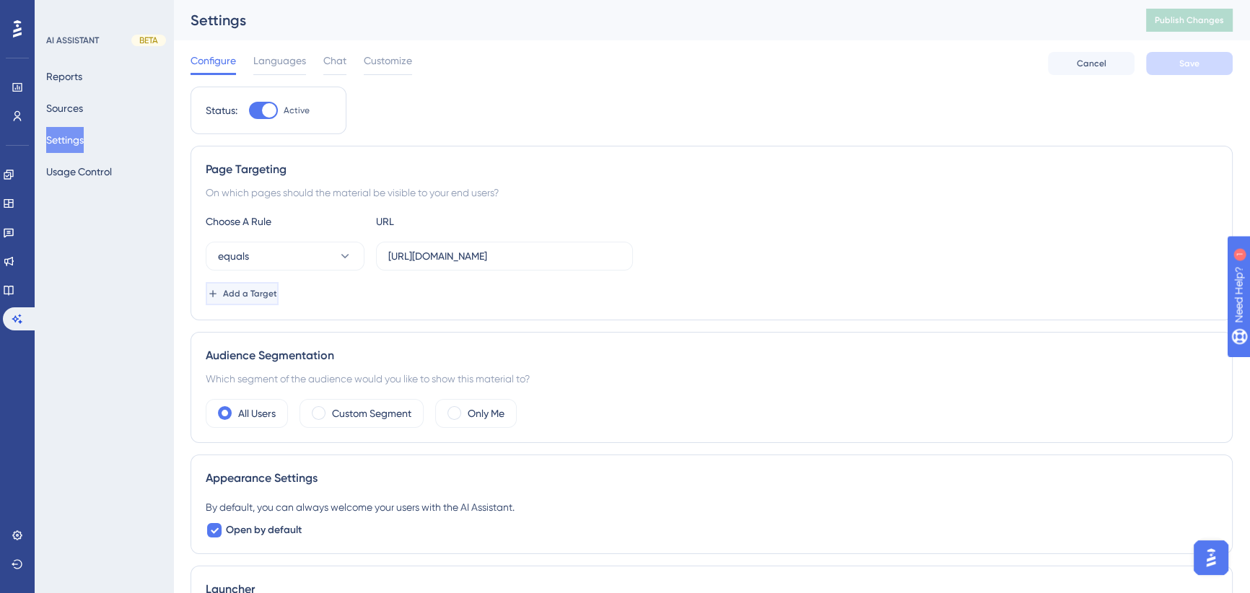
click at [253, 300] on button "Add a Target" at bounding box center [242, 293] width 73 height 23
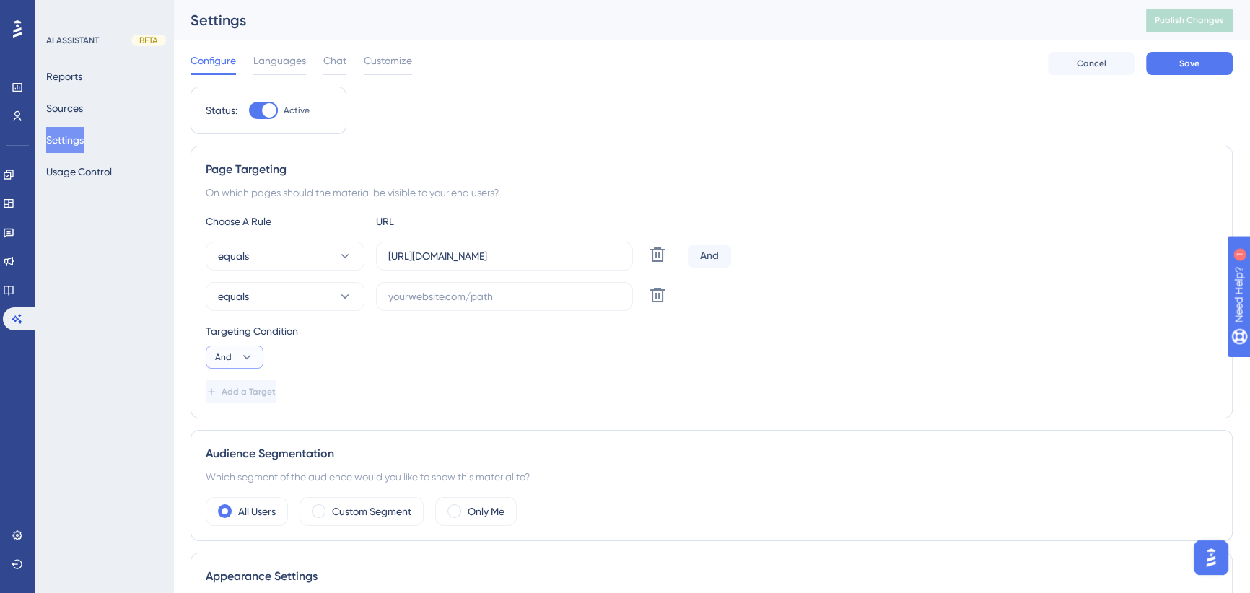
click at [236, 361] on button "And" at bounding box center [235, 357] width 58 height 23
click at [236, 424] on div "Or Or" at bounding box center [234, 427] width 27 height 29
click at [460, 291] on input "text" at bounding box center [504, 297] width 232 height 16
type input "h"
type input "app.getsous.com"
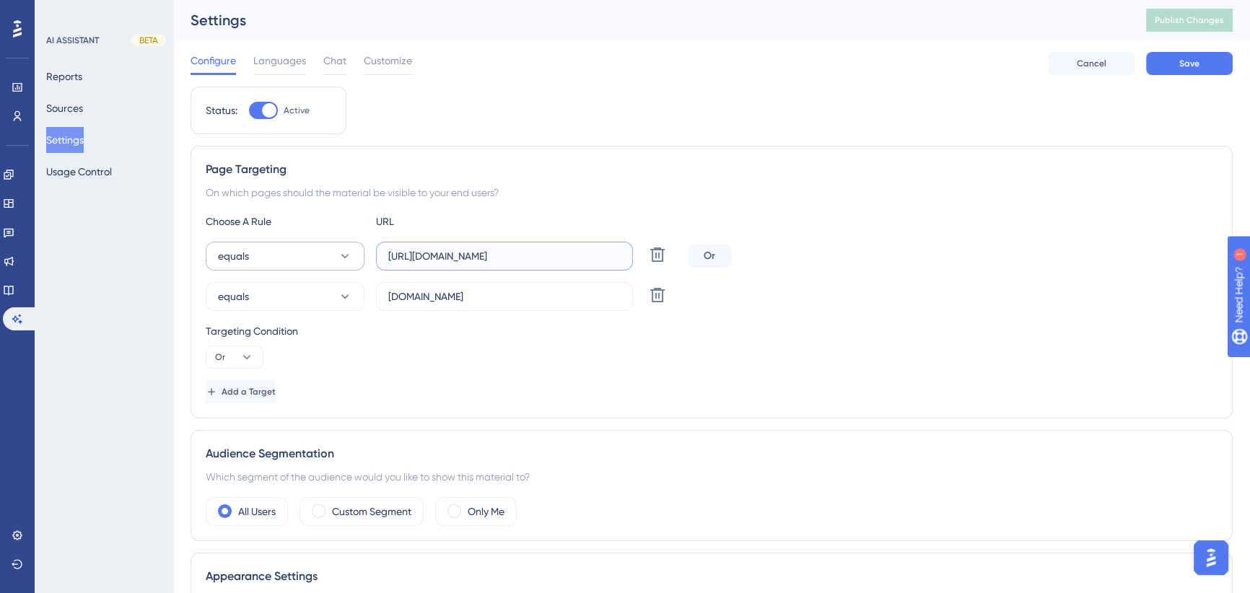
drag, startPoint x: 419, startPoint y: 256, endPoint x: 363, endPoint y: 256, distance: 56.3
click at [363, 256] on div "equals [URL][DOMAIN_NAME] Delete" at bounding box center [444, 256] width 476 height 29
type input "[DOMAIN_NAME][URL]"
click at [824, 285] on div "equals app.getsous.com Delete" at bounding box center [712, 296] width 1012 height 29
click at [503, 294] on input "app.getsous.com" at bounding box center [504, 297] width 232 height 16
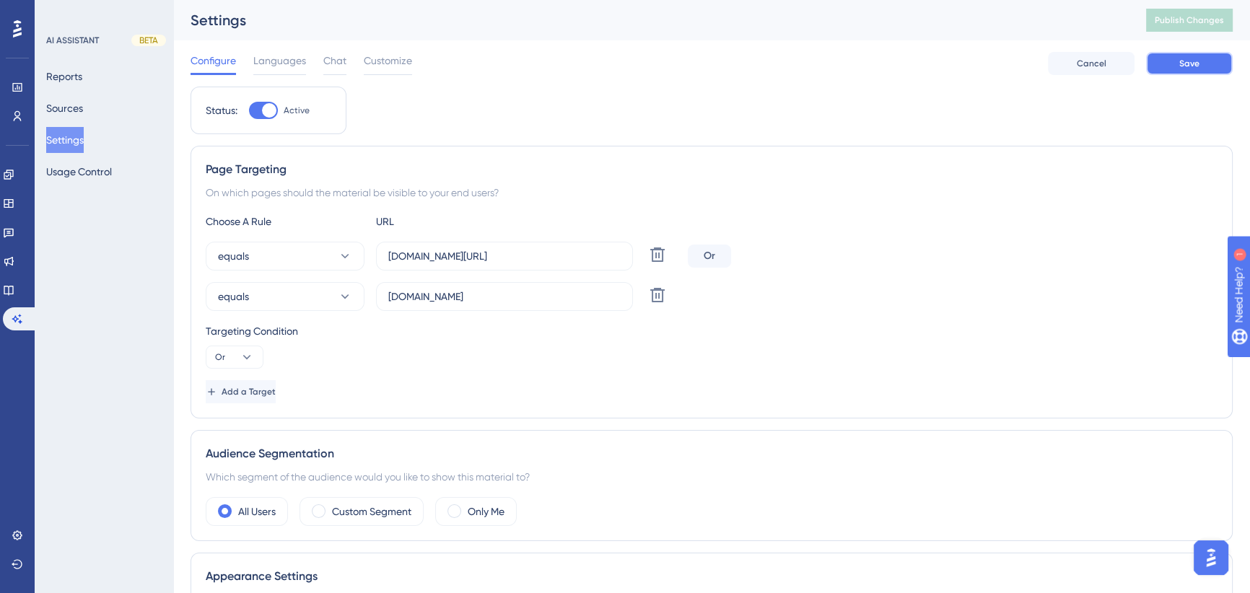
click at [1185, 64] on span "Save" at bounding box center [1189, 64] width 20 height 12
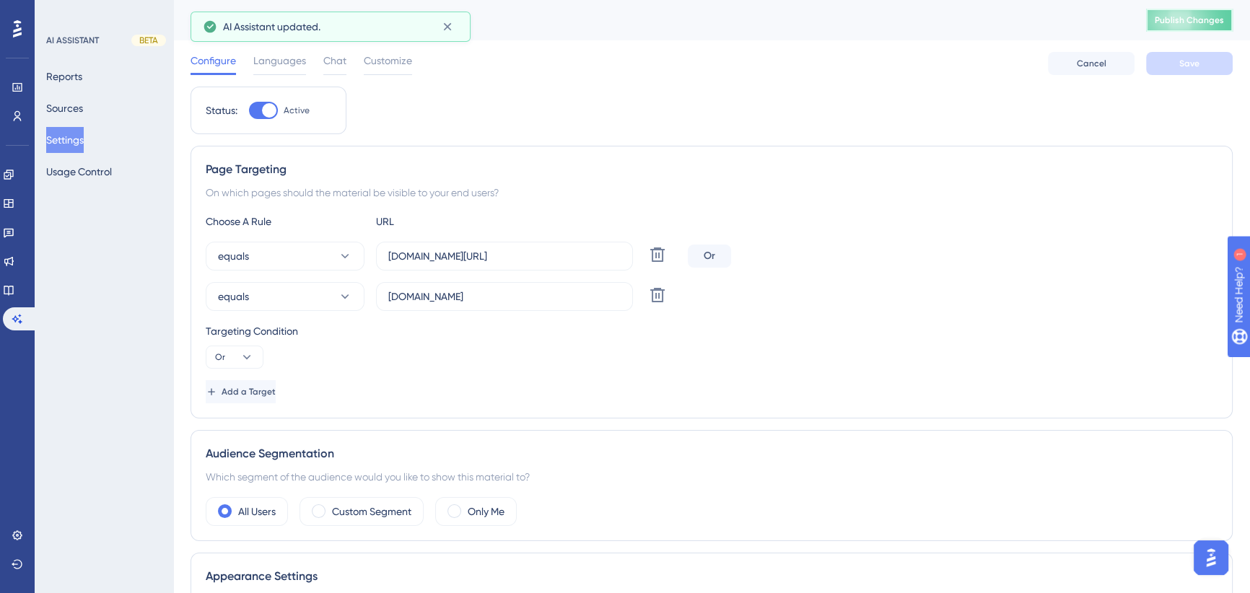
click at [1184, 17] on span "Publish Changes" at bounding box center [1189, 20] width 69 height 12
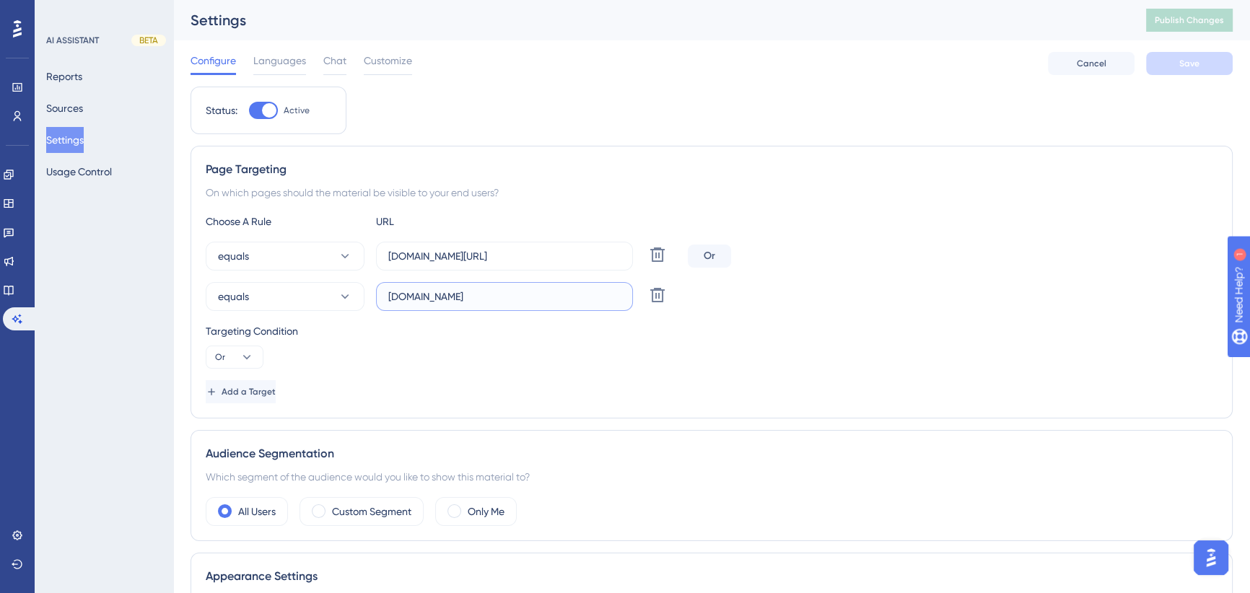
click at [440, 294] on input "app.getsous.com" at bounding box center [504, 297] width 232 height 16
paste input "https://app.getsous.com/apps/dashboard"
drag, startPoint x: 427, startPoint y: 294, endPoint x: 303, endPoint y: 294, distance: 124.1
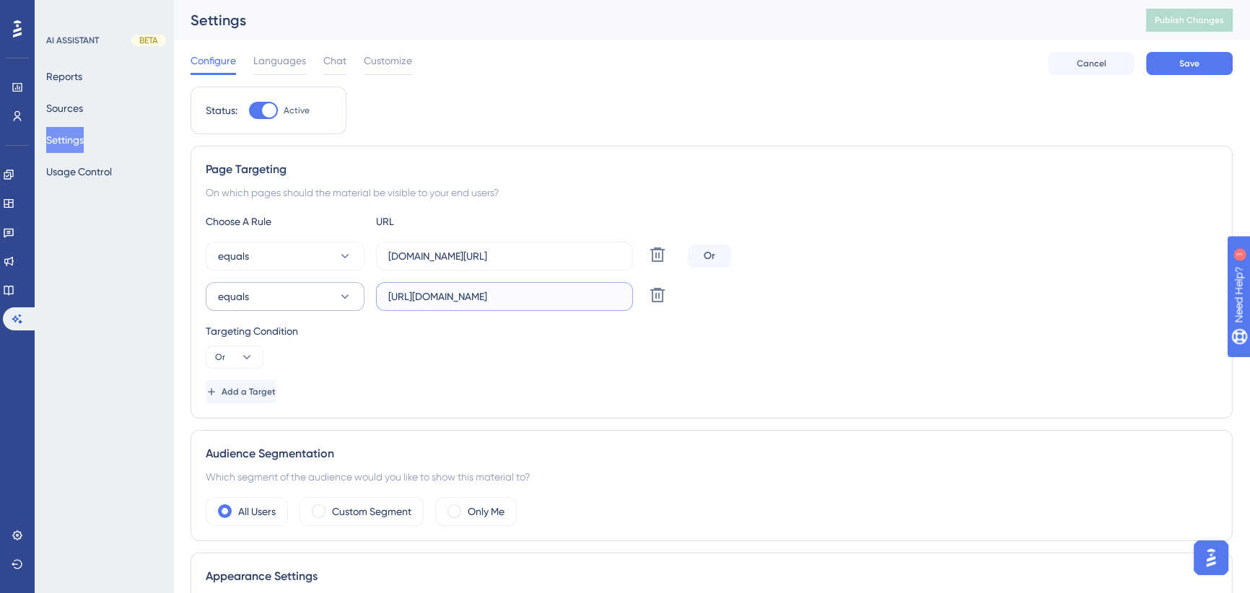
click at [303, 294] on div "equals https://app.getsous.com/apps/dashboard Delete" at bounding box center [444, 296] width 476 height 29
type input "app.getsous.com/apps/dashboard"
click at [1158, 64] on button "Save" at bounding box center [1189, 63] width 87 height 23
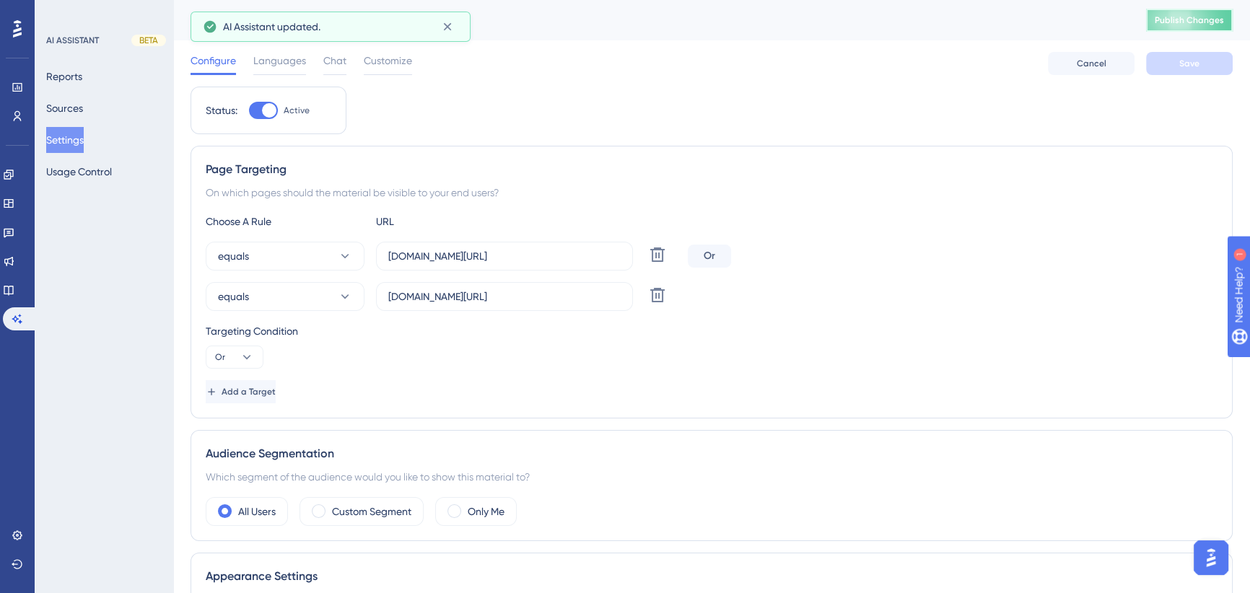
click at [1194, 19] on span "Publish Changes" at bounding box center [1189, 20] width 69 height 12
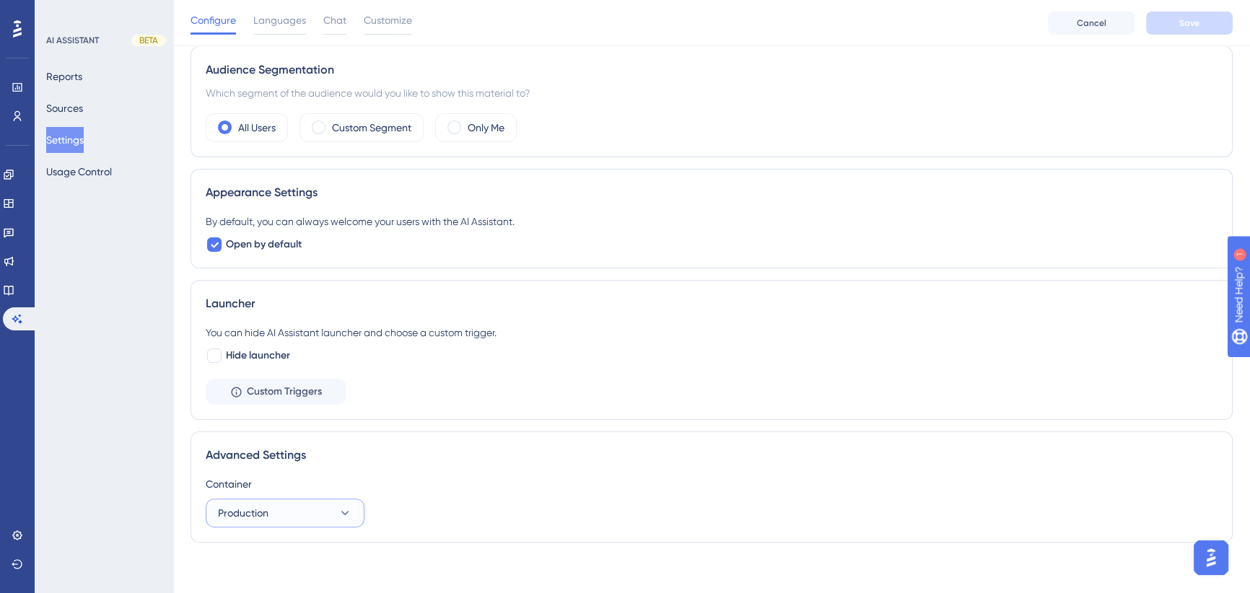
click at [285, 517] on button "Production" at bounding box center [285, 513] width 159 height 29
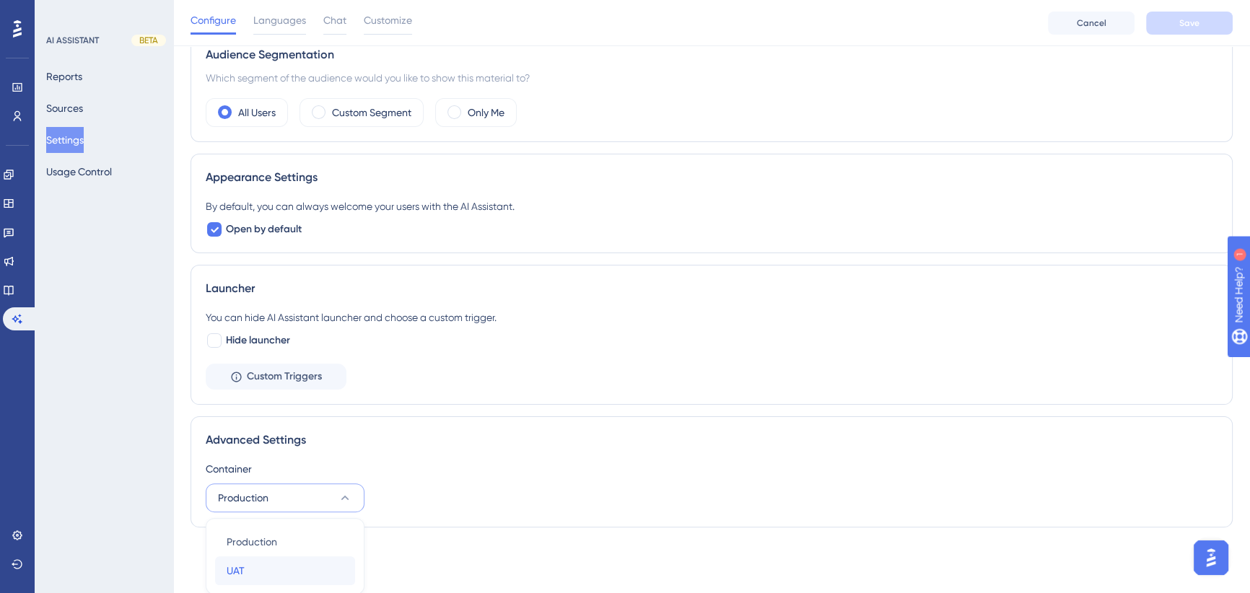
click at [261, 565] on div "UAT UAT" at bounding box center [285, 570] width 117 height 29
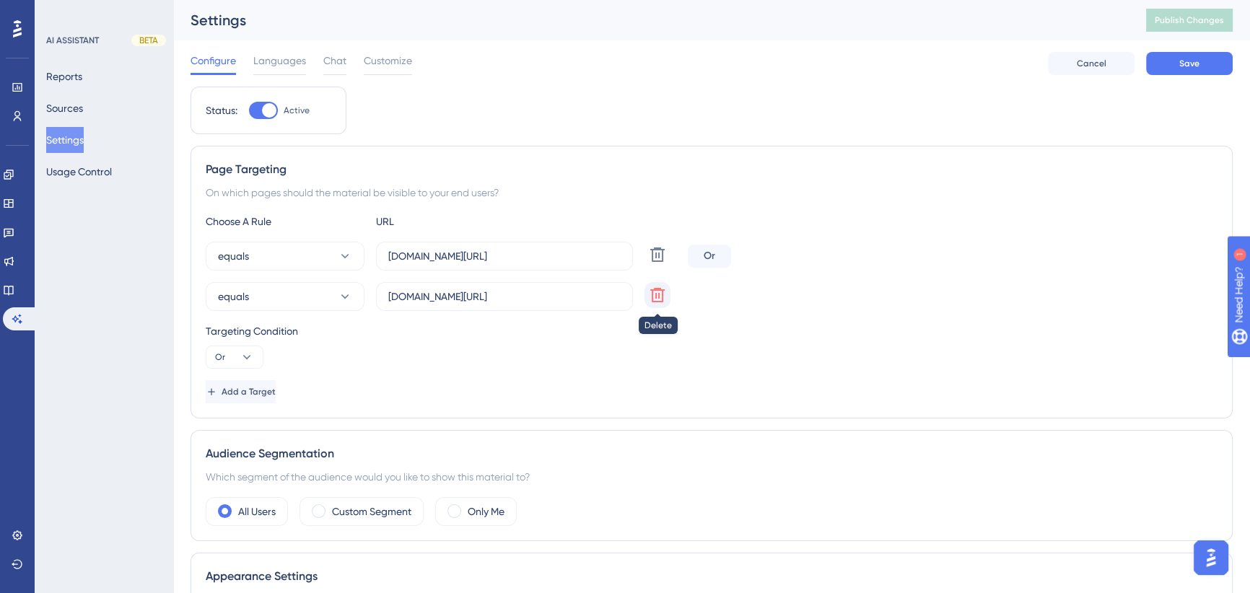
click at [667, 290] on button at bounding box center [658, 295] width 26 height 26
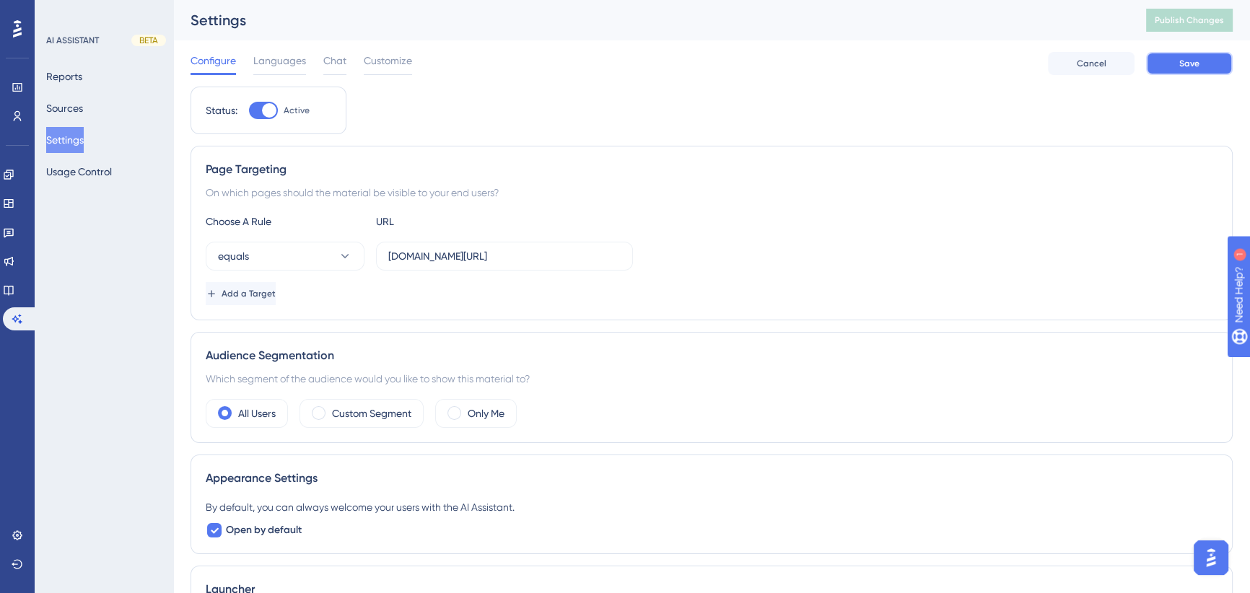
click at [1184, 65] on span "Save" at bounding box center [1189, 64] width 20 height 12
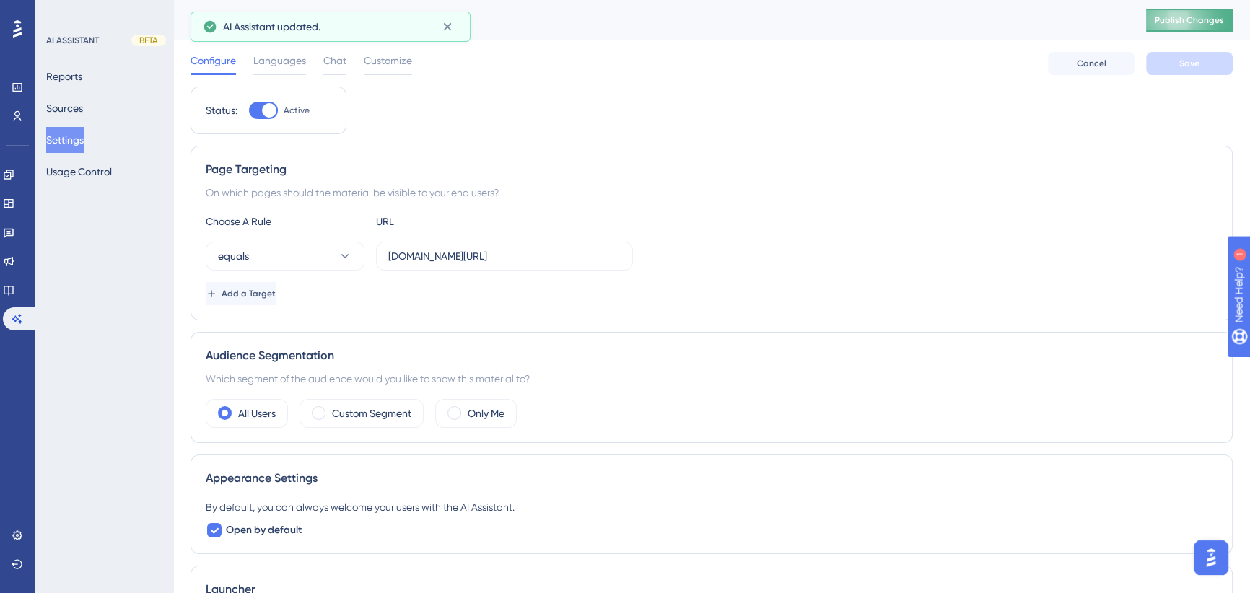
click at [1210, 26] on button "Publish Changes" at bounding box center [1189, 20] width 87 height 23
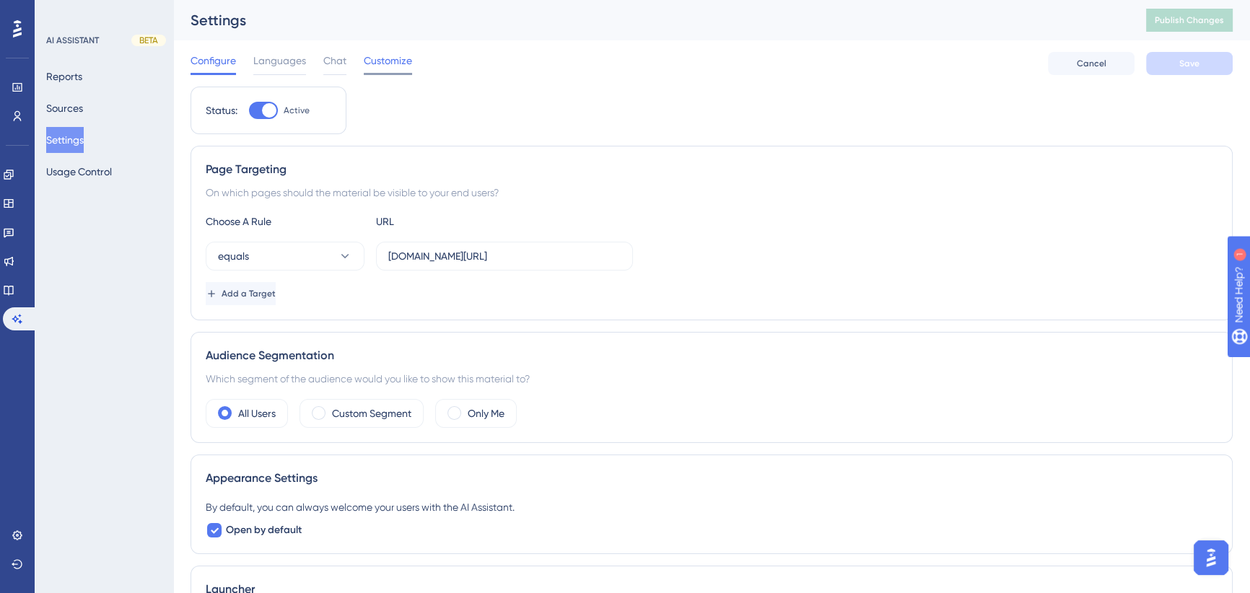
click at [375, 58] on span "Customize" at bounding box center [388, 60] width 48 height 17
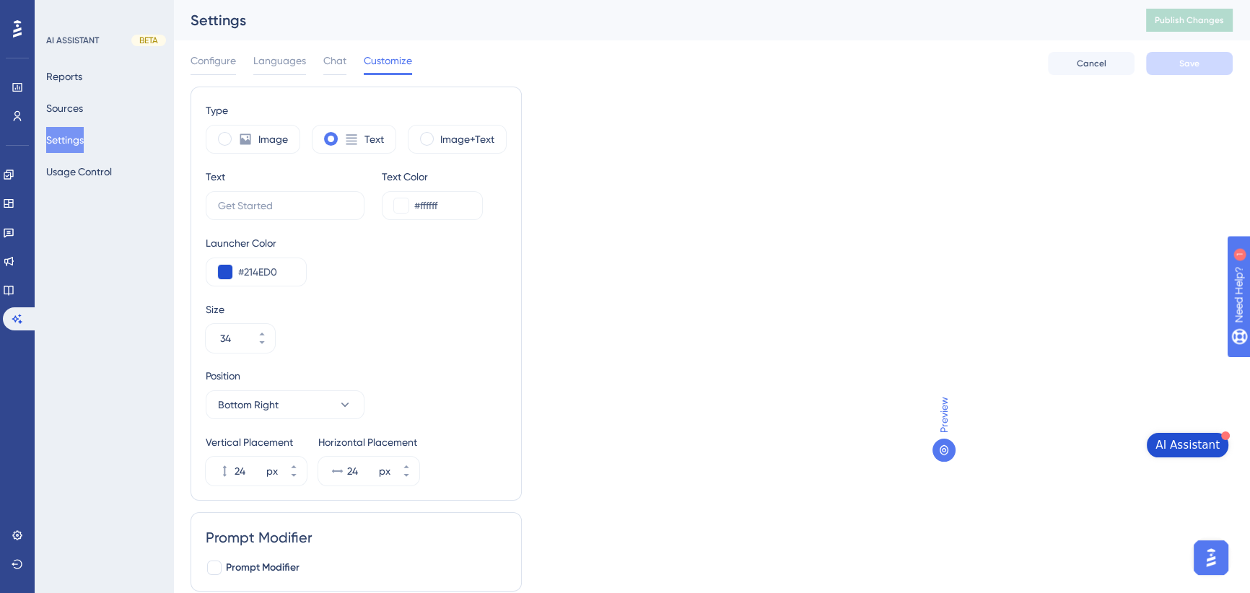
click at [945, 450] on icon at bounding box center [944, 451] width 12 height 12
click at [942, 414] on span "Preview" at bounding box center [943, 415] width 17 height 36
click at [1188, 442] on span "AI Assistant" at bounding box center [1188, 445] width 64 height 17
click at [1198, 447] on span "AI Assistant" at bounding box center [1188, 445] width 64 height 17
click at [1239, 435] on div "Performance Users Engagement Widgets Feedback Product Updates Knowledge Base AI…" at bounding box center [711, 313] width 1077 height 626
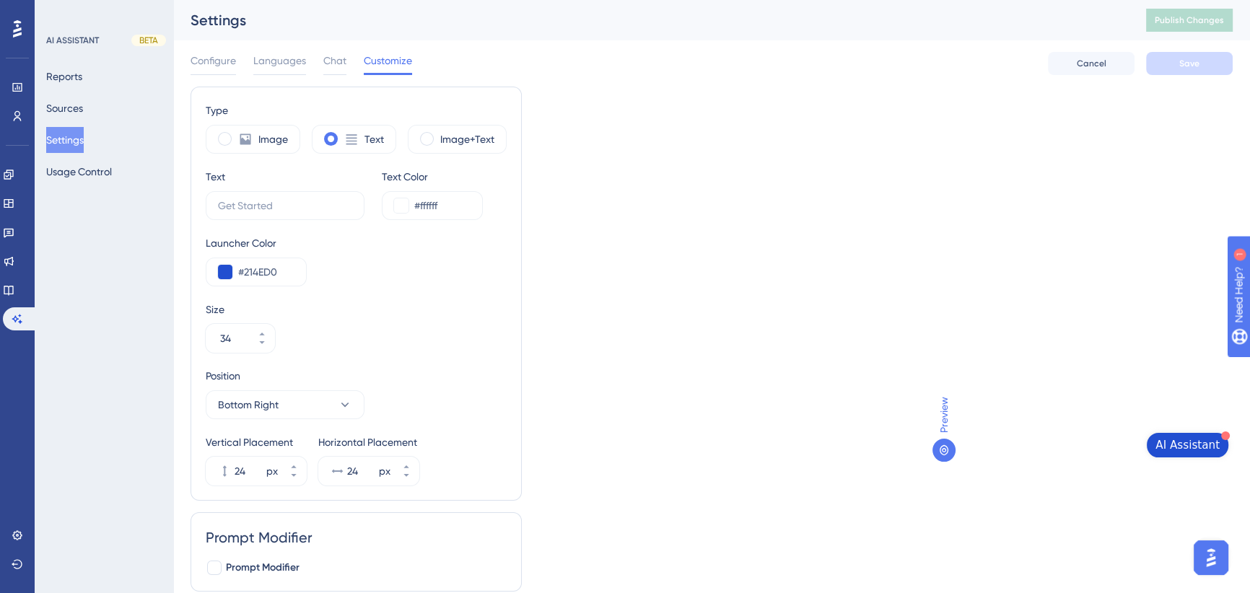
click at [1218, 440] on span "AI Assistant" at bounding box center [1188, 445] width 64 height 17
click at [333, 61] on span "Chat" at bounding box center [334, 60] width 23 height 17
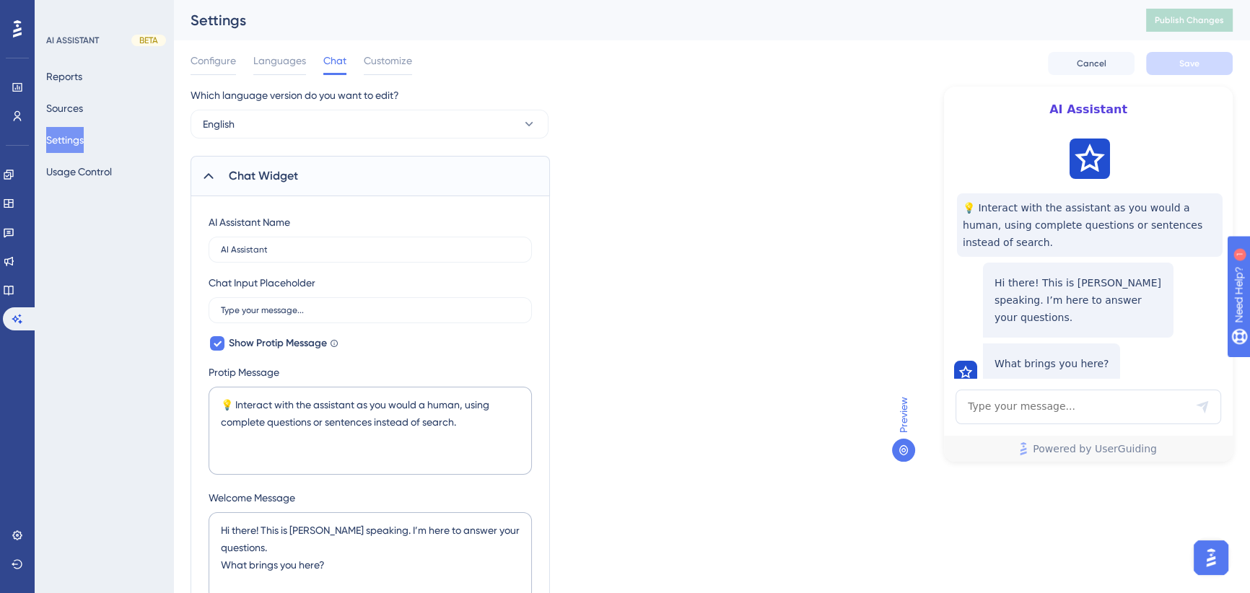
click at [1015, 405] on span "How to onboard user efficiently?" at bounding box center [1089, 422] width 152 height 35
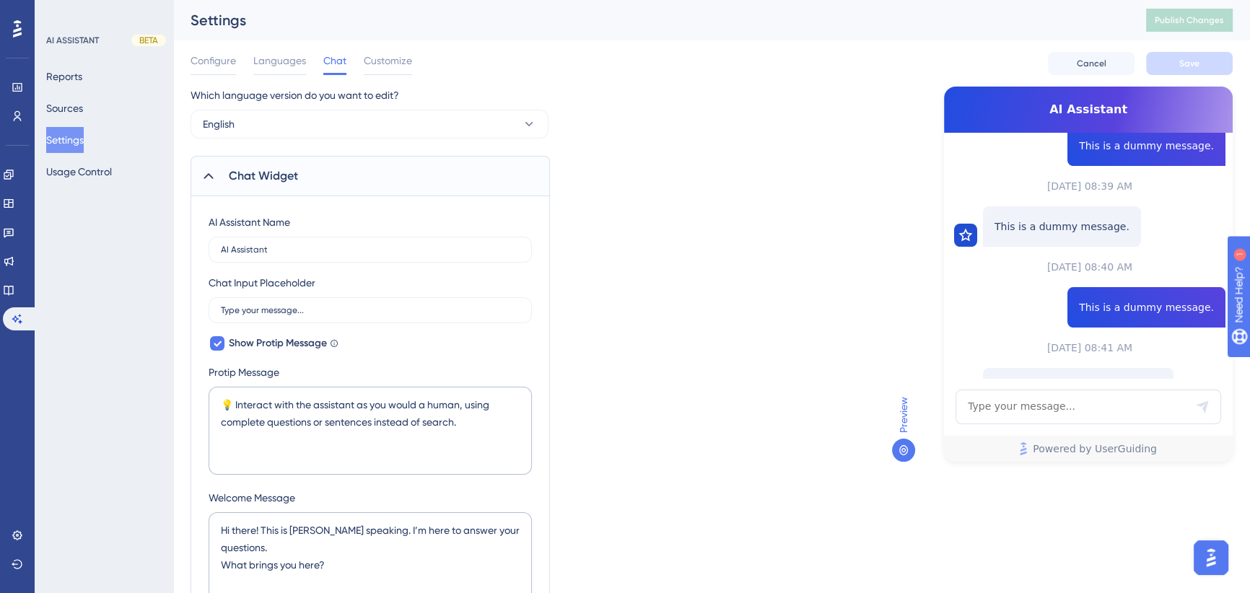
scroll to position [460, 0]
click at [902, 452] on icon at bounding box center [904, 451] width 12 height 12
drag, startPoint x: 284, startPoint y: 247, endPoint x: 154, endPoint y: 251, distance: 130.7
type input "Ask Sous"
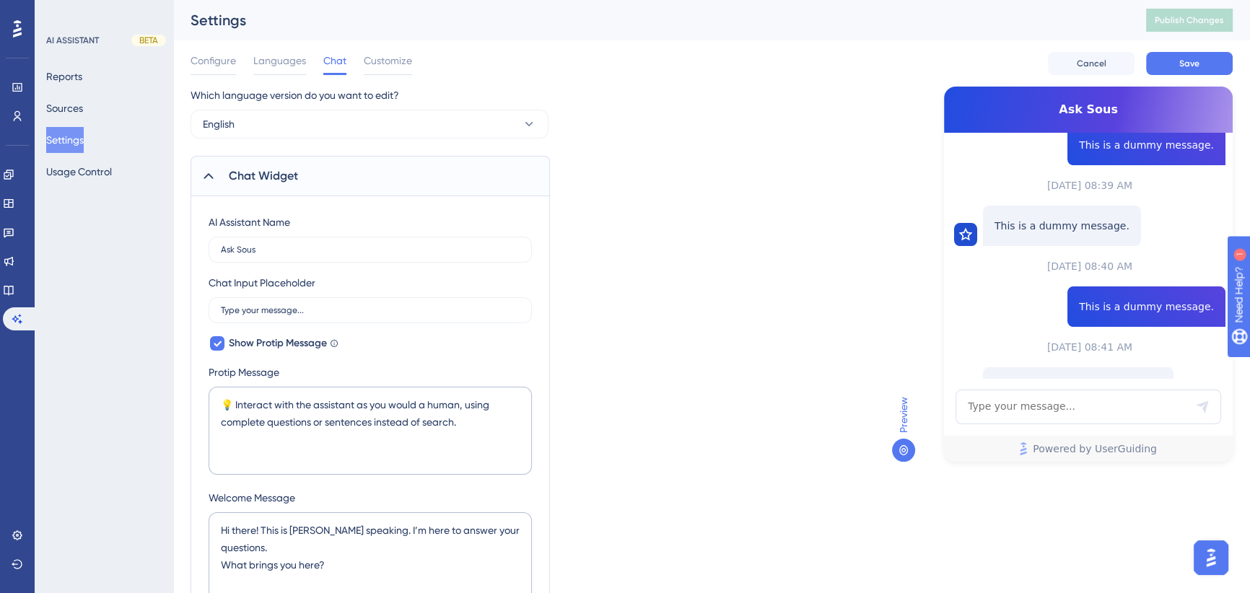
click at [1190, 70] on button "Save" at bounding box center [1189, 63] width 87 height 23
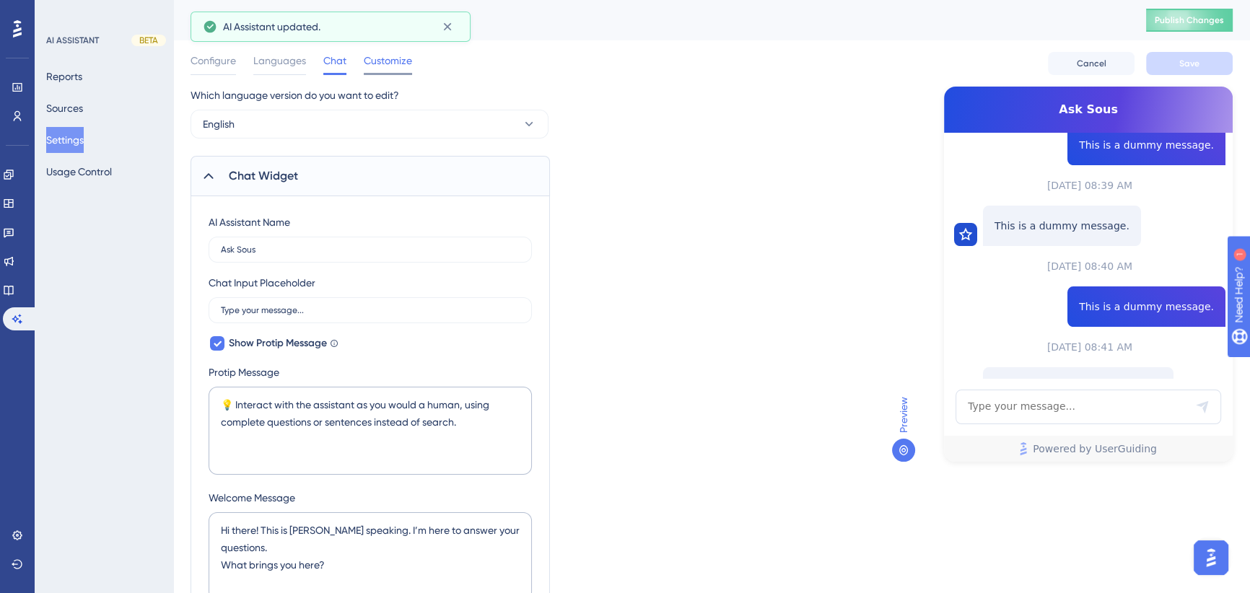
click at [388, 60] on span "Customize" at bounding box center [388, 60] width 48 height 17
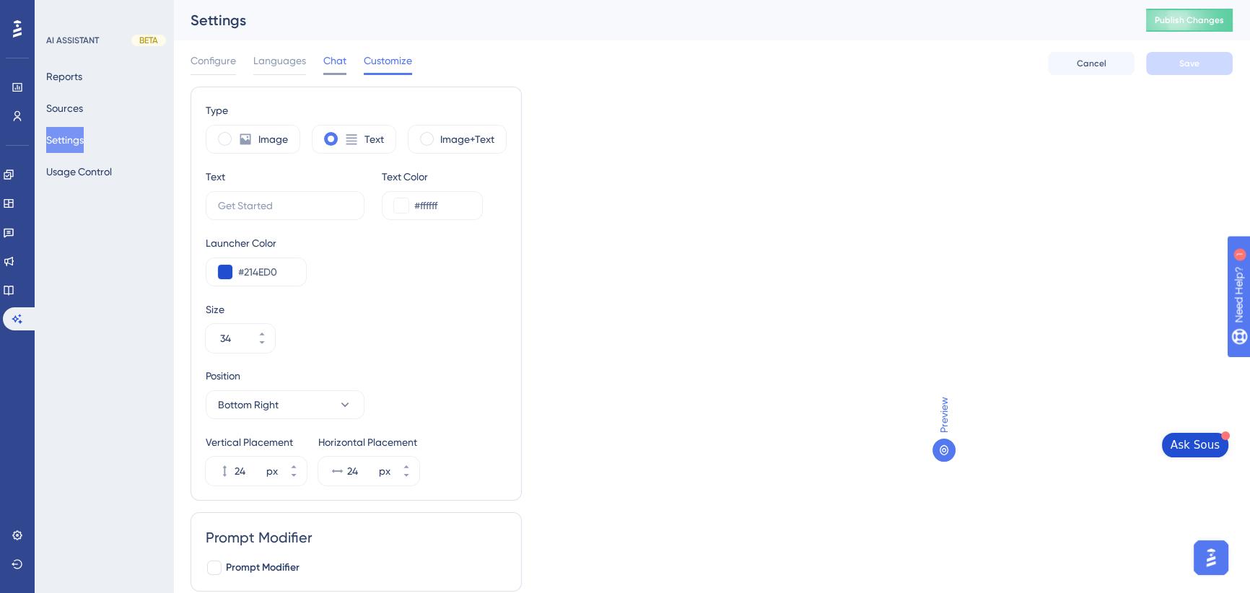
click at [330, 64] on span "Chat" at bounding box center [334, 60] width 23 height 17
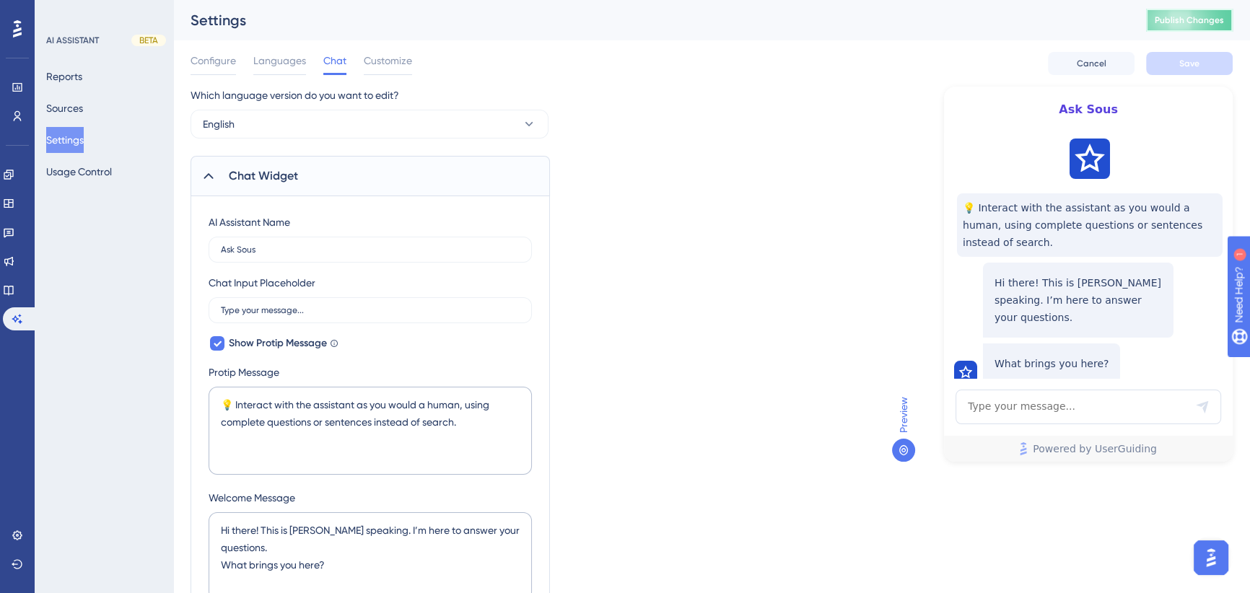
click at [1198, 20] on span "Publish Changes" at bounding box center [1189, 20] width 69 height 12
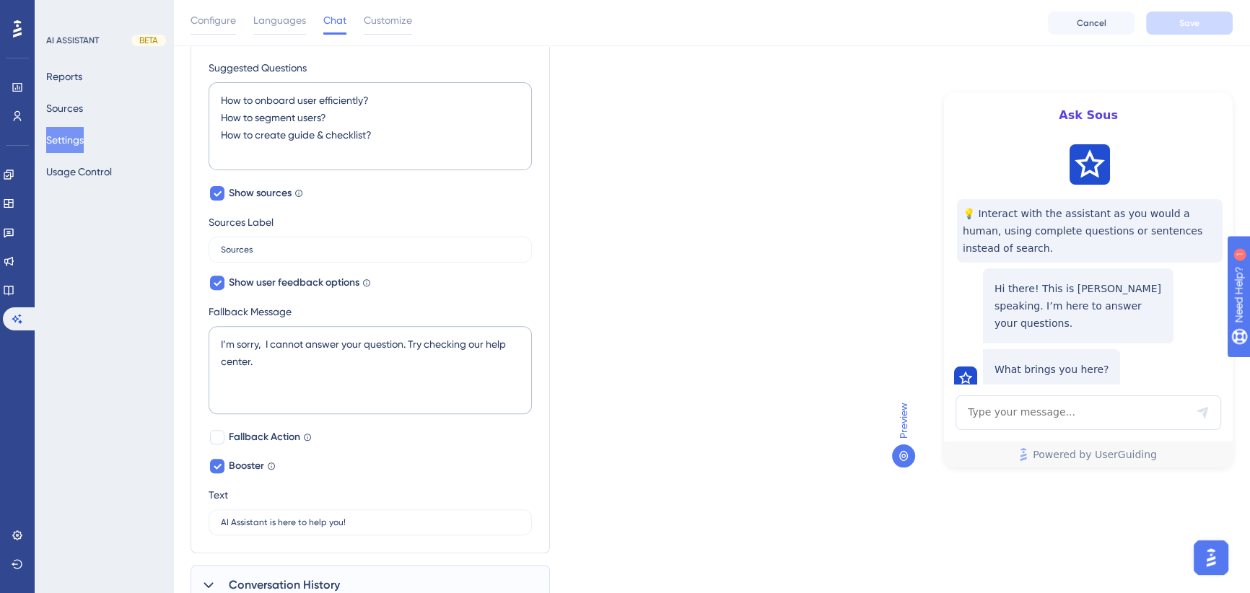
scroll to position [647, 0]
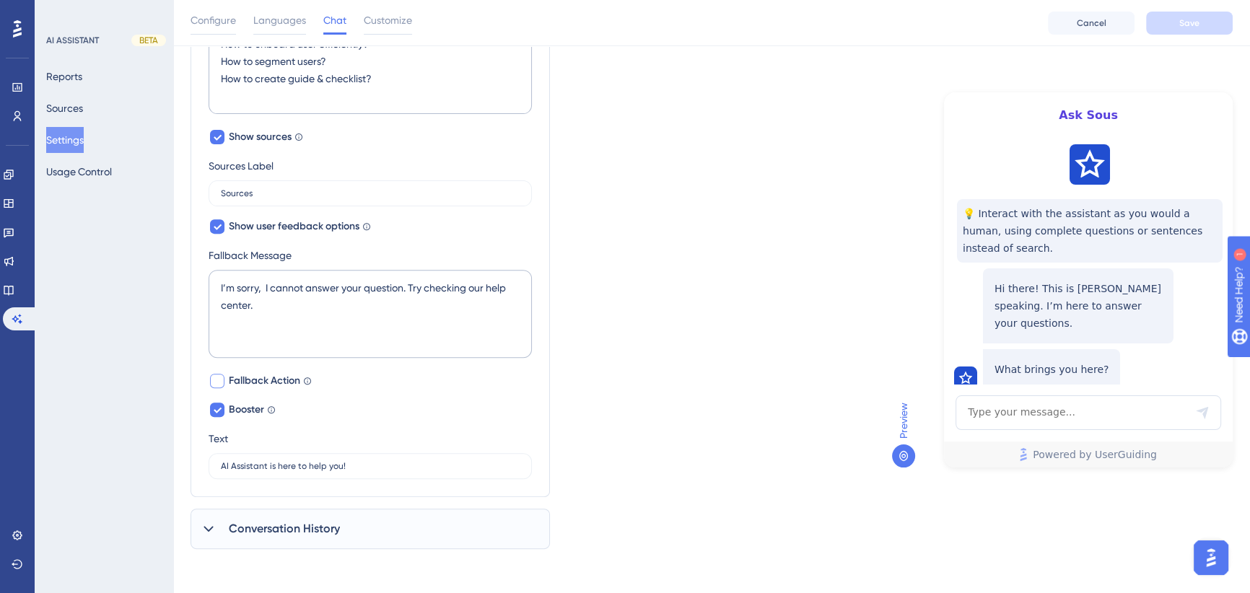
click at [222, 374] on div at bounding box center [217, 381] width 14 height 14
checkbox input "true"
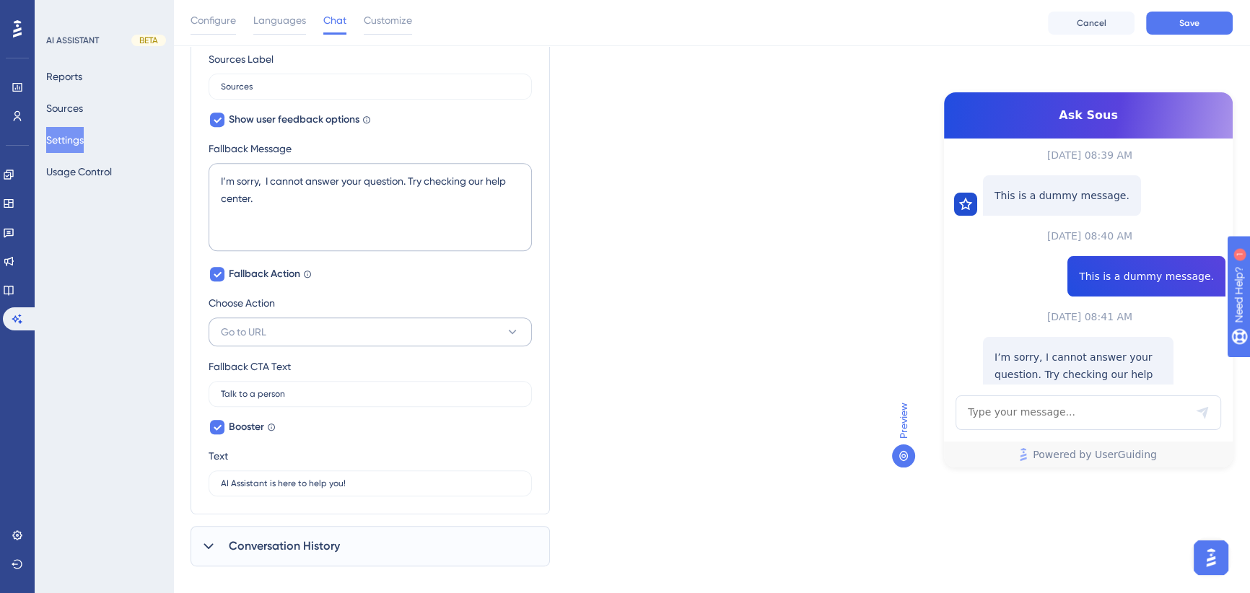
scroll to position [771, 0]
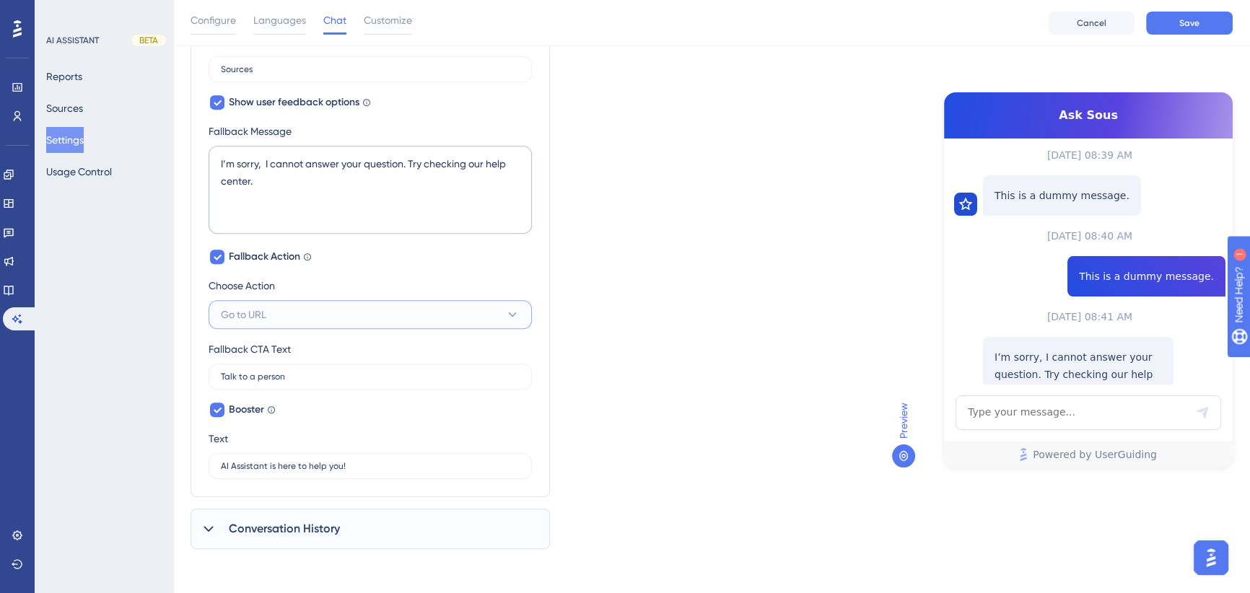
click at [315, 302] on button "Go to URL" at bounding box center [370, 314] width 323 height 29
click at [294, 380] on div "Go to URL Go to URL" at bounding box center [370, 387] width 281 height 29
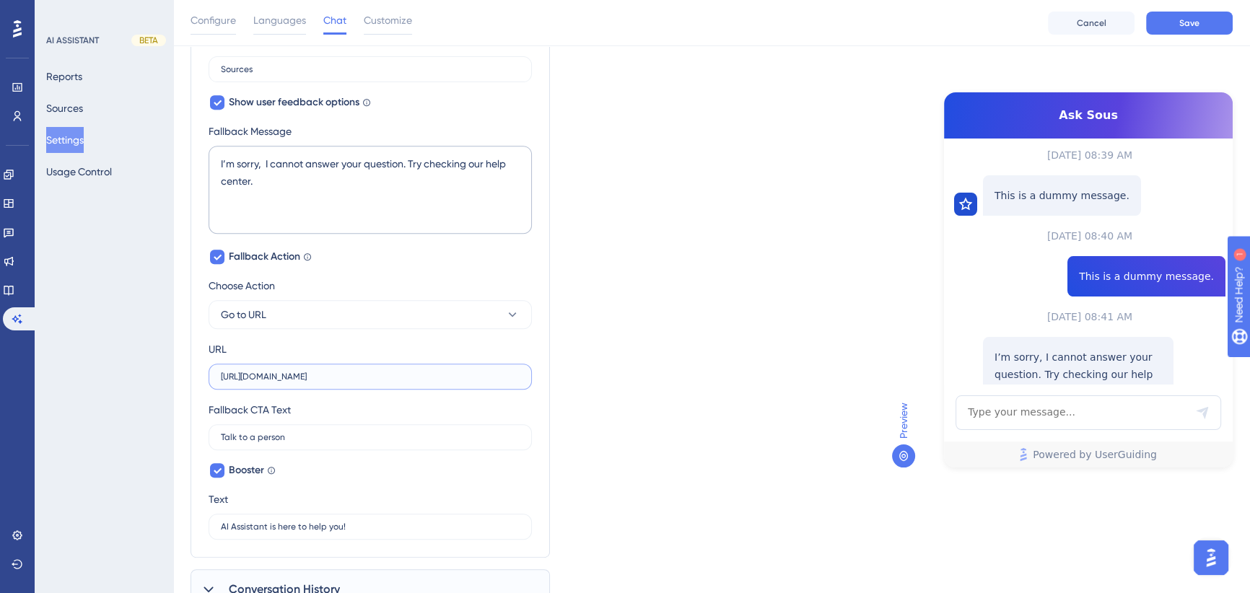
click at [307, 374] on input "https://help.yourwebsite.com/en" at bounding box center [370, 377] width 299 height 10
drag, startPoint x: 358, startPoint y: 375, endPoint x: 253, endPoint y: 383, distance: 105.6
click at [251, 380] on input "https://help.yourwebsite.com/en" at bounding box center [370, 377] width 299 height 10
type input "https://support.getsous.com"
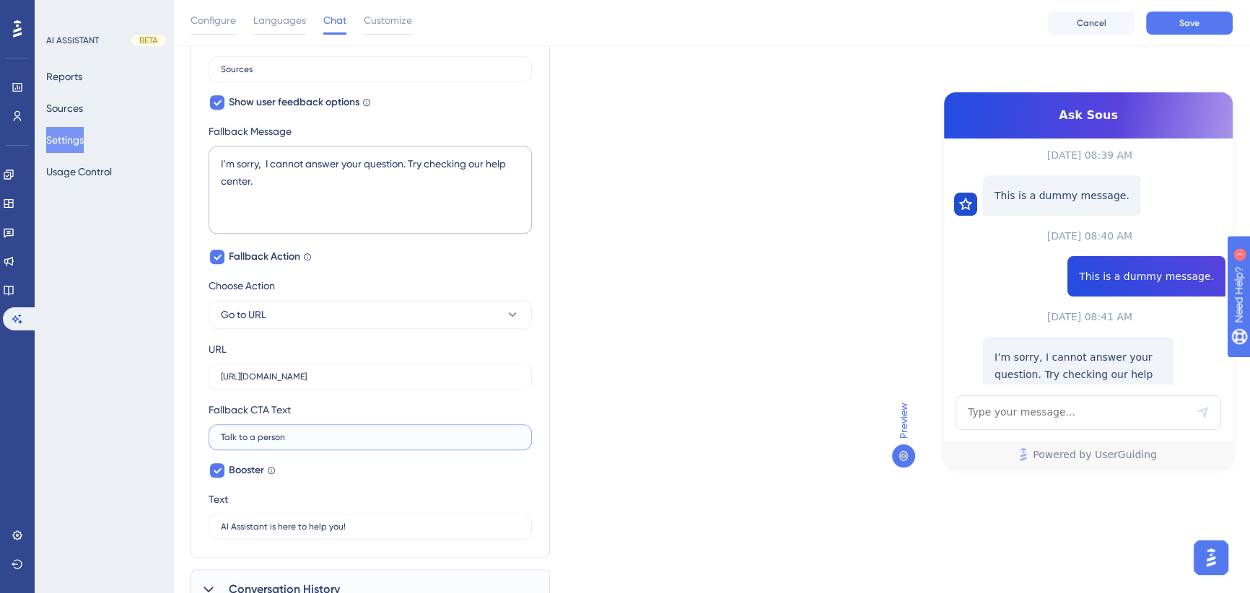
drag, startPoint x: 303, startPoint y: 434, endPoint x: 139, endPoint y: 441, distance: 164.0
type input "Go to Support Center"
click at [497, 160] on textarea "I’m sorry, I cannot answer your question. Try checking our help center." at bounding box center [370, 190] width 323 height 88
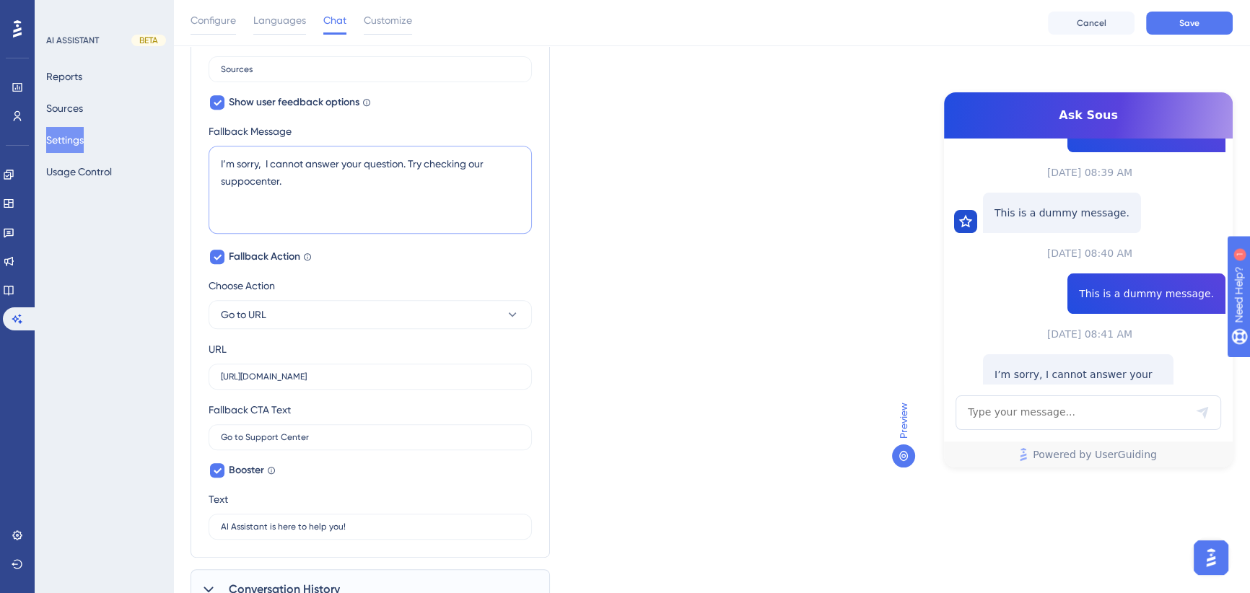
scroll to position [496, 0]
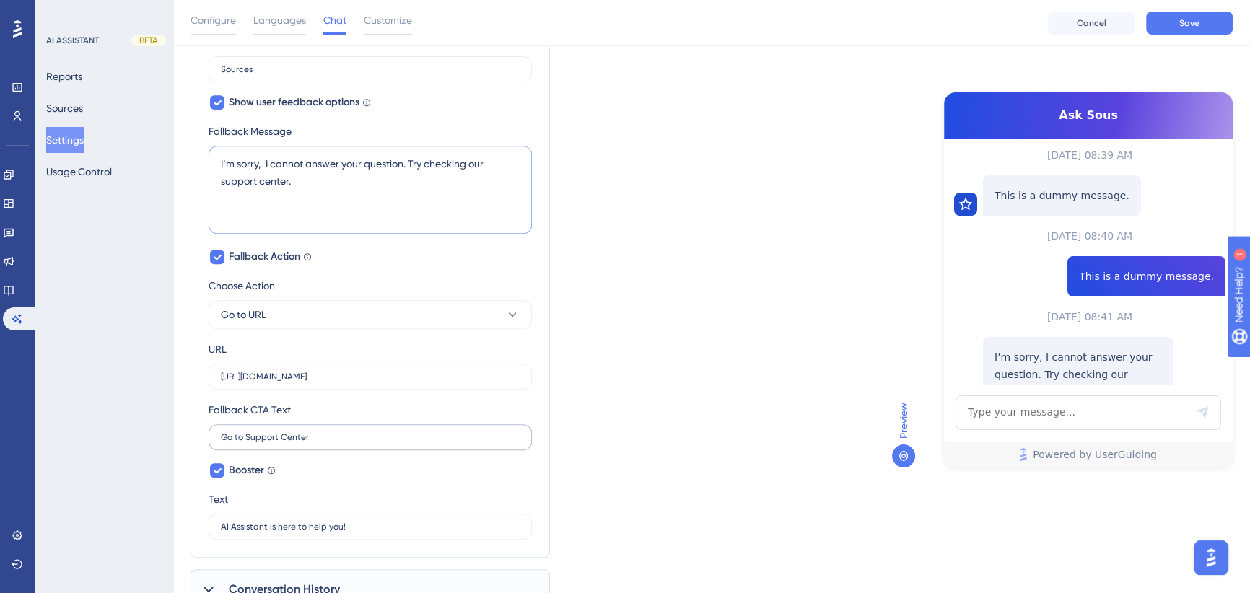
type textarea "I’m sorry, I cannot answer your question. Try checking our support center."
drag, startPoint x: 245, startPoint y: 437, endPoint x: 173, endPoint y: 447, distance: 72.3
type input "Support Center"
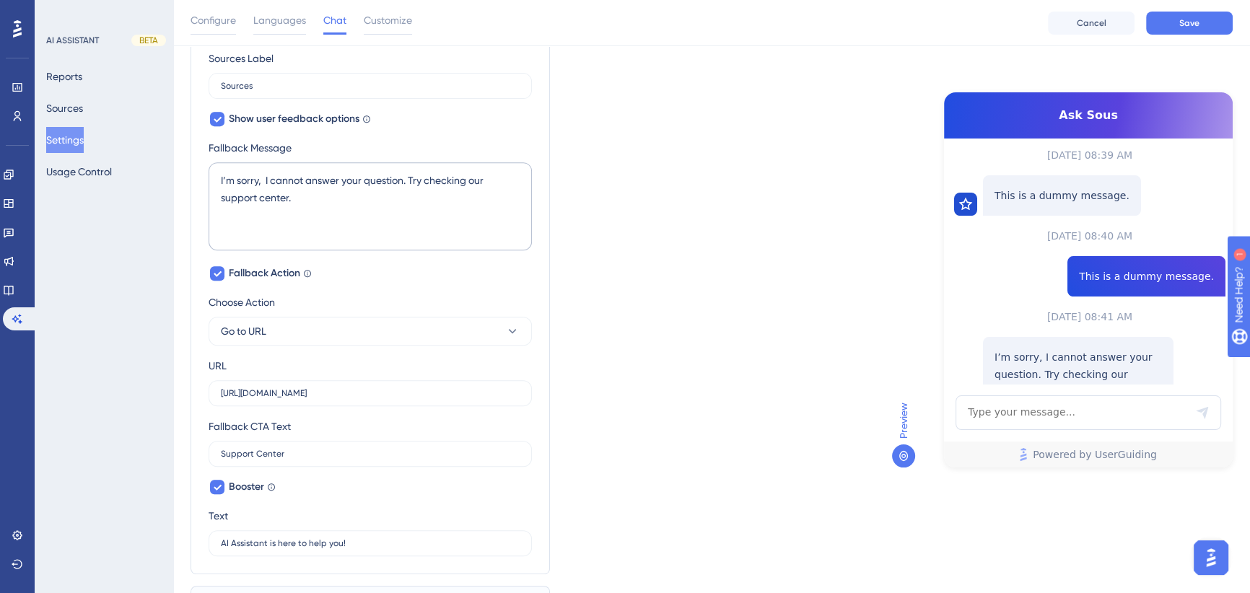
scroll to position [635, 0]
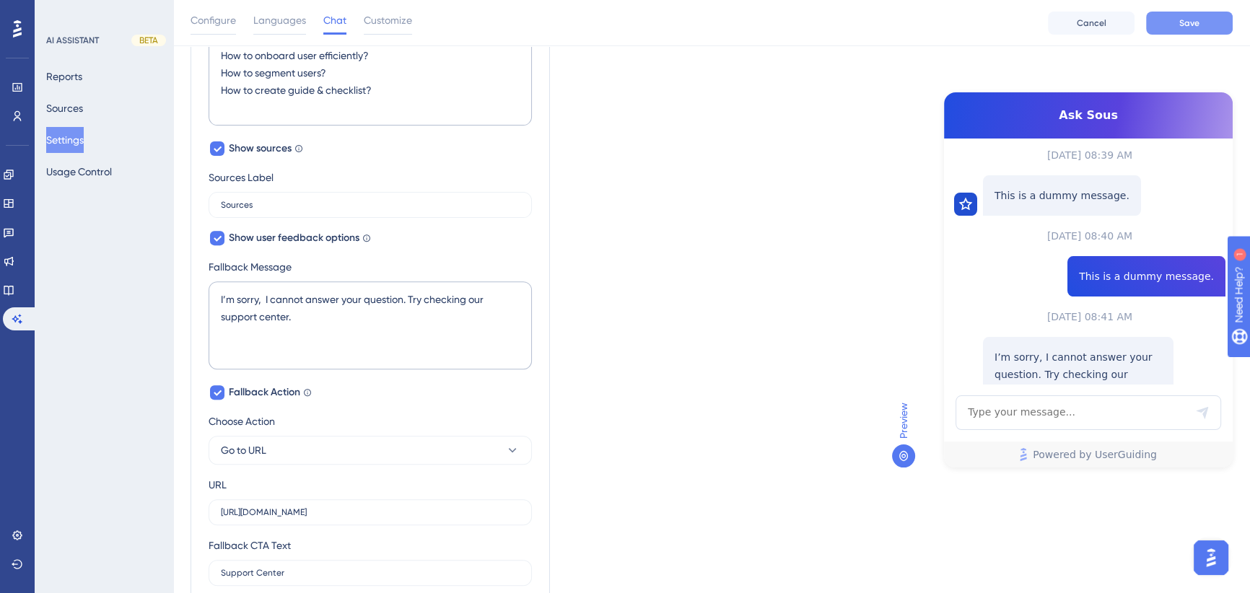
click at [1201, 21] on button "Save" at bounding box center [1189, 23] width 87 height 23
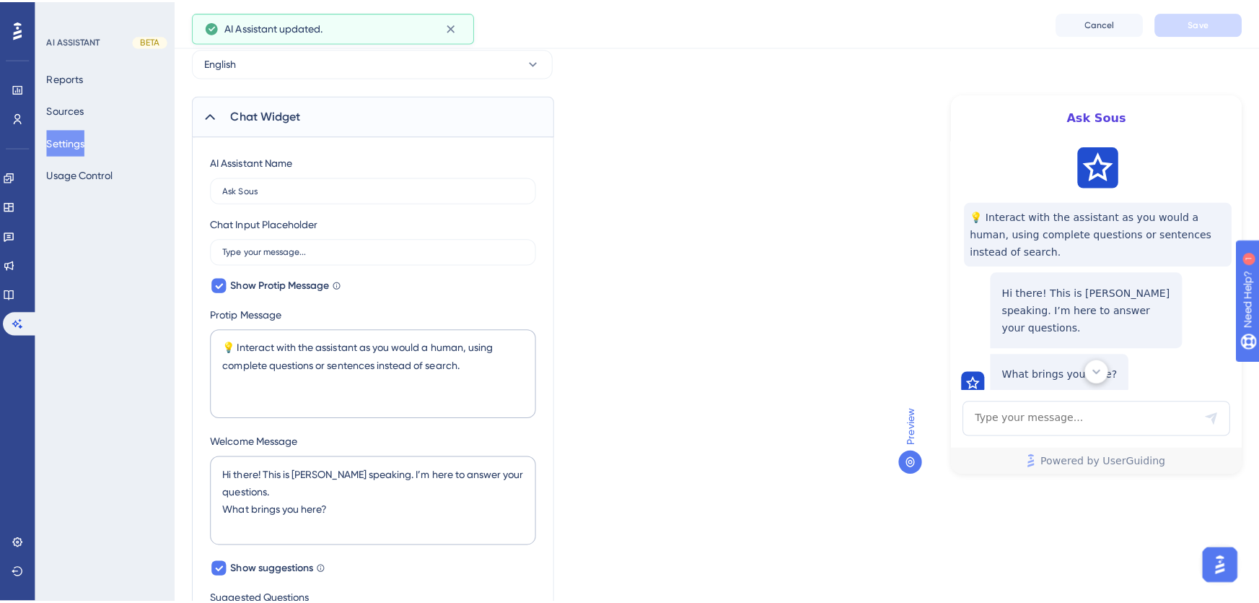
scroll to position [0, 0]
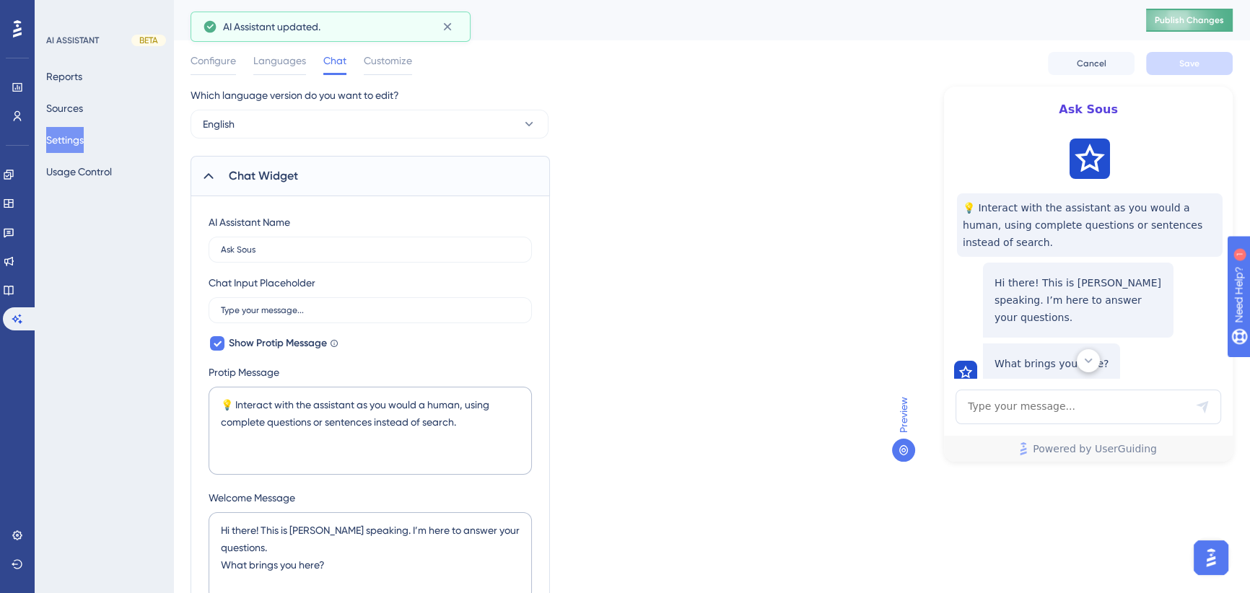
click at [1198, 20] on span "Publish Changes" at bounding box center [1189, 20] width 69 height 12
click at [82, 82] on button "Reports" at bounding box center [64, 77] width 36 height 26
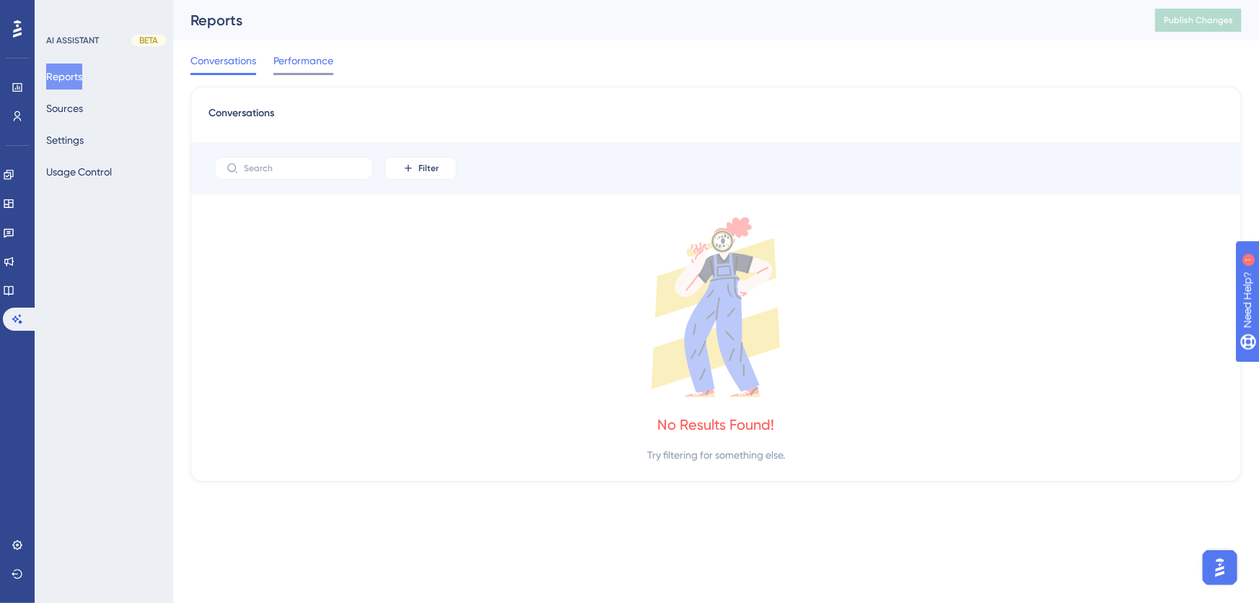
click at [302, 64] on span "Performance" at bounding box center [304, 60] width 60 height 17
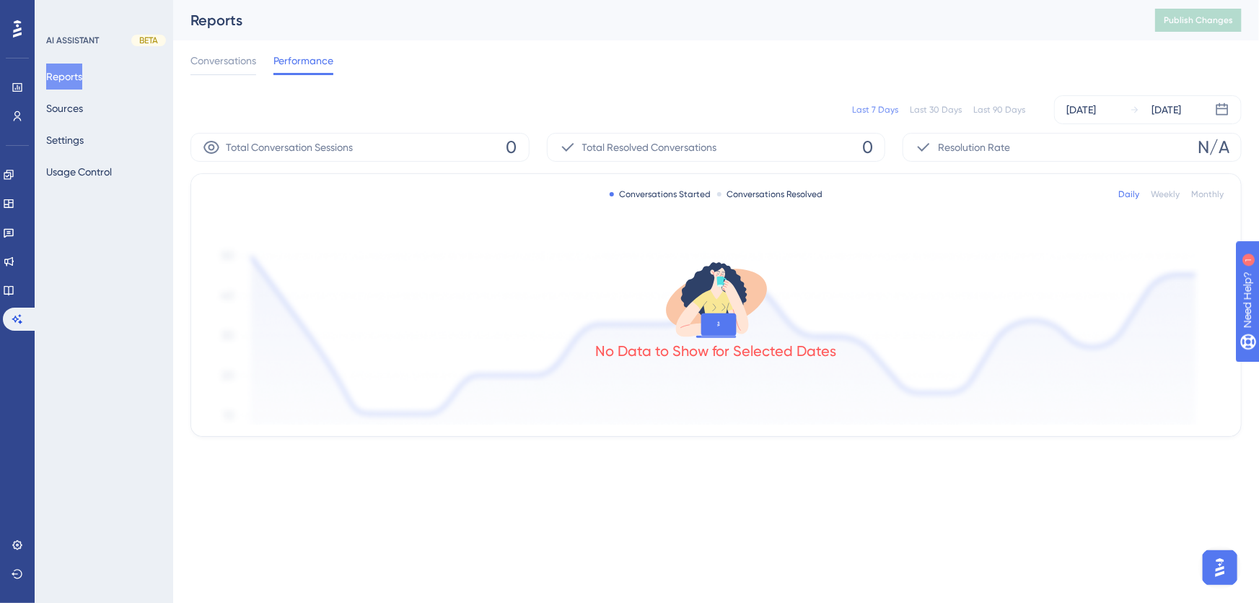
click at [230, 53] on span "Conversations" at bounding box center [224, 60] width 66 height 17
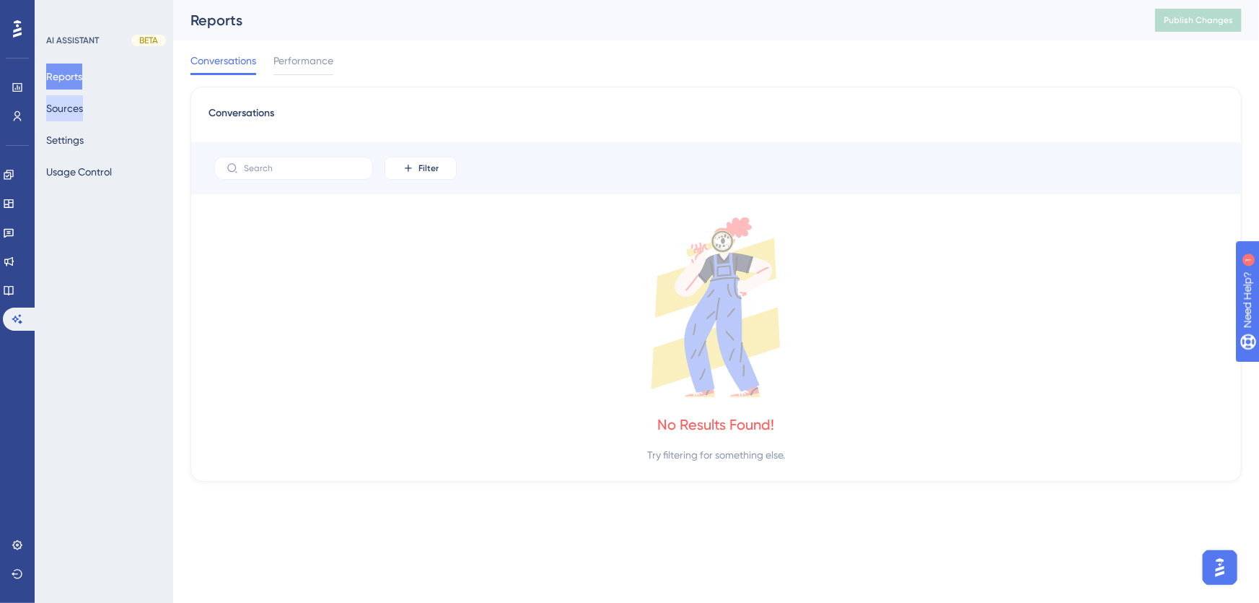
click at [76, 97] on button "Sources" at bounding box center [64, 108] width 37 height 26
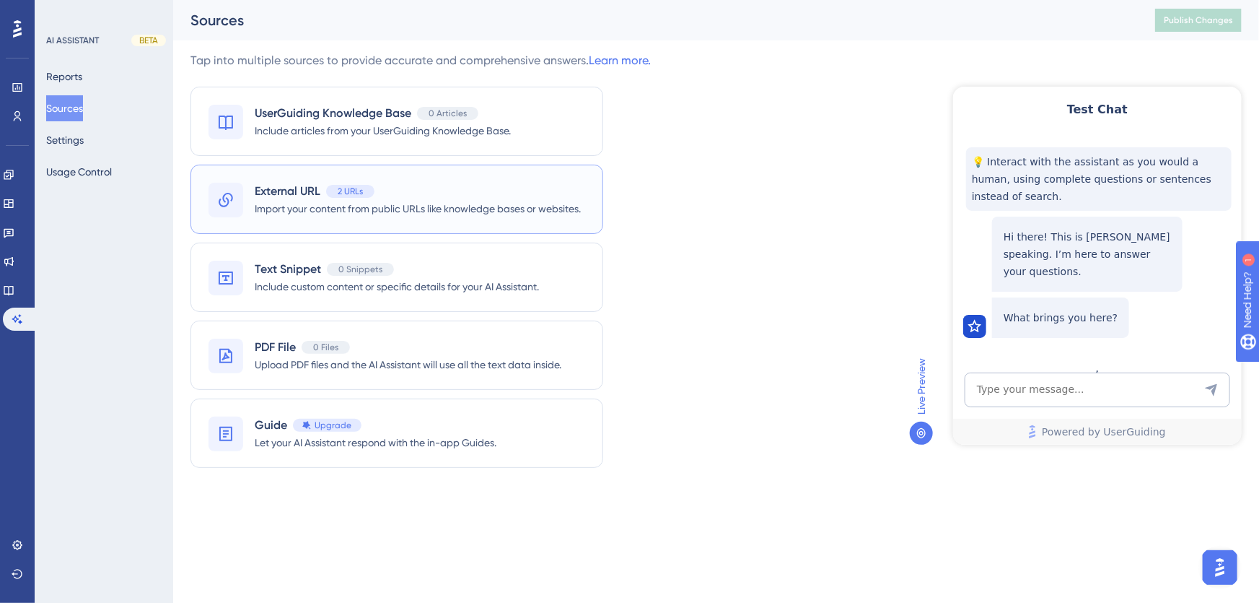
click at [266, 194] on span "External URL" at bounding box center [288, 191] width 66 height 17
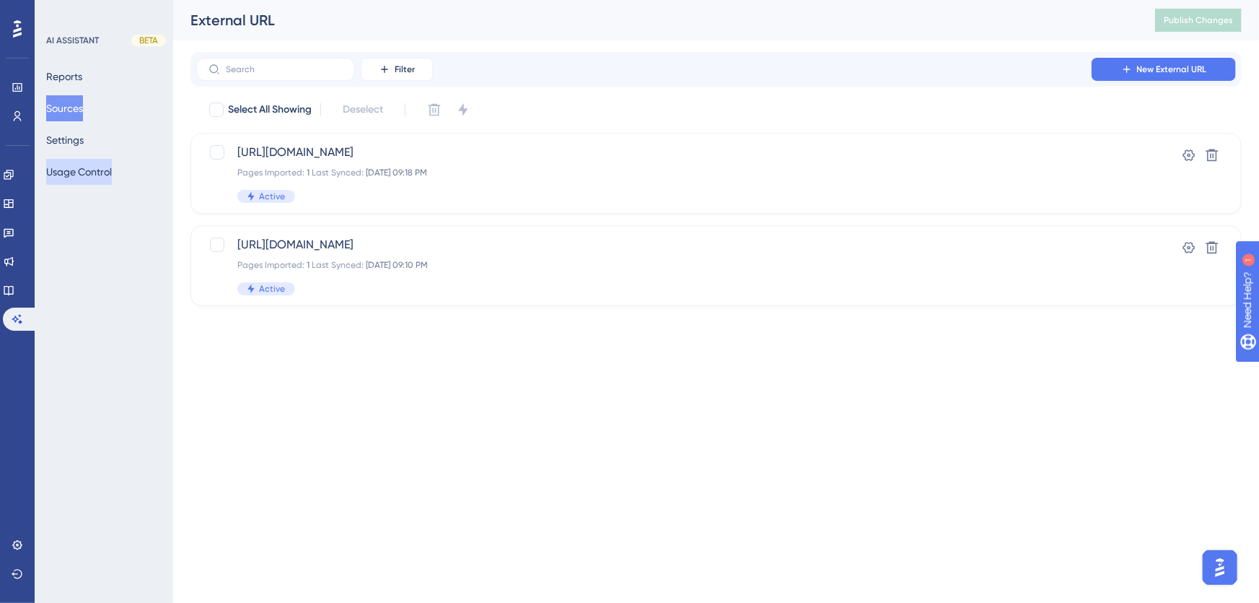
click at [101, 174] on button "Usage Control" at bounding box center [79, 172] width 66 height 26
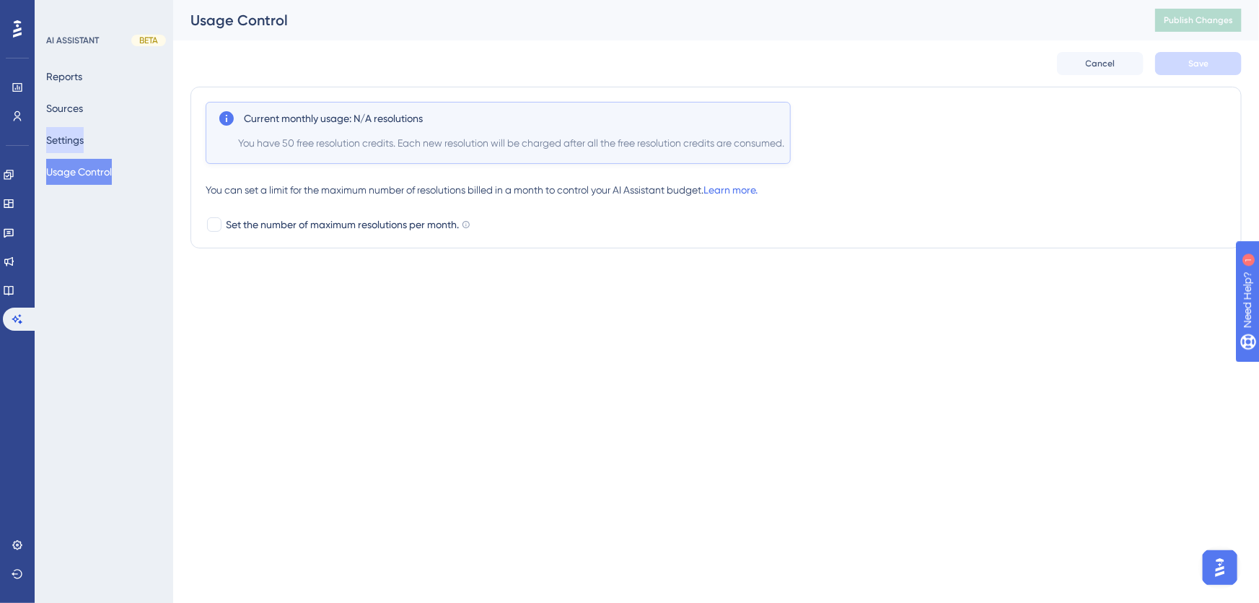
click at [75, 144] on button "Settings" at bounding box center [65, 140] width 38 height 26
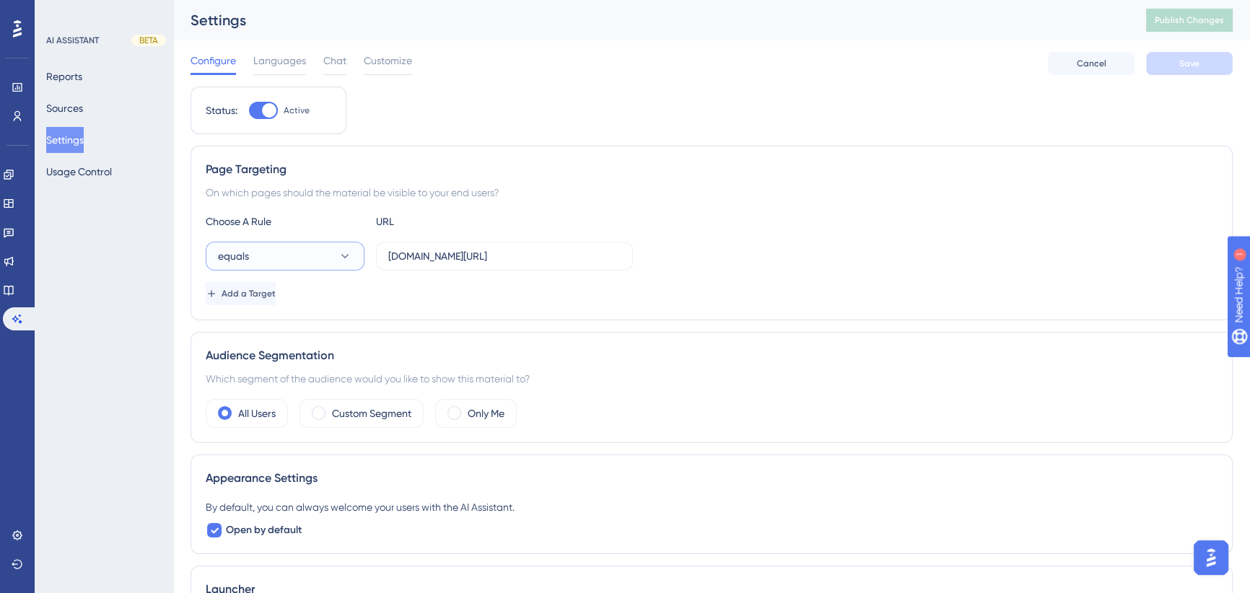
click at [338, 261] on icon at bounding box center [345, 256] width 14 height 14
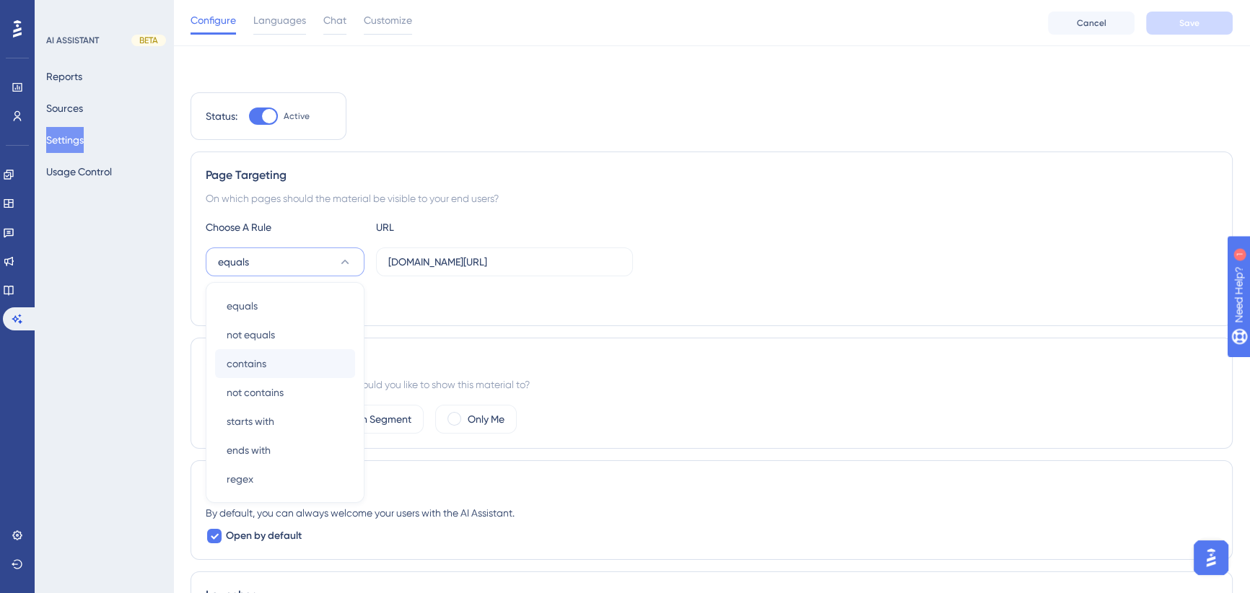
scroll to position [87, 0]
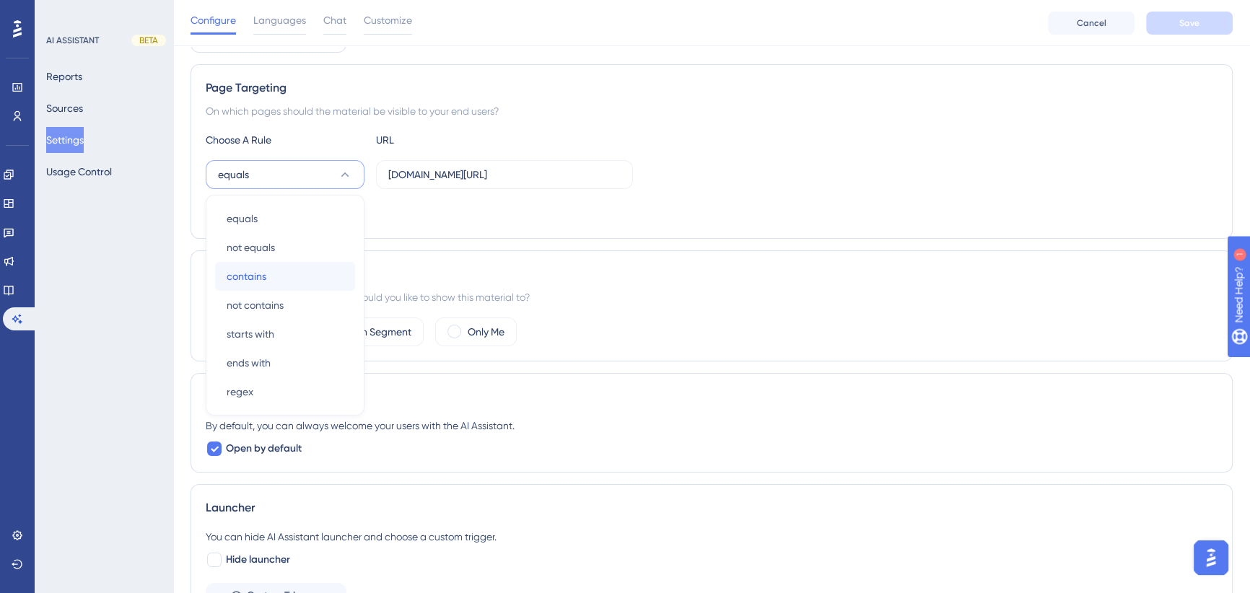
click at [269, 272] on div "contains contains" at bounding box center [285, 276] width 117 height 29
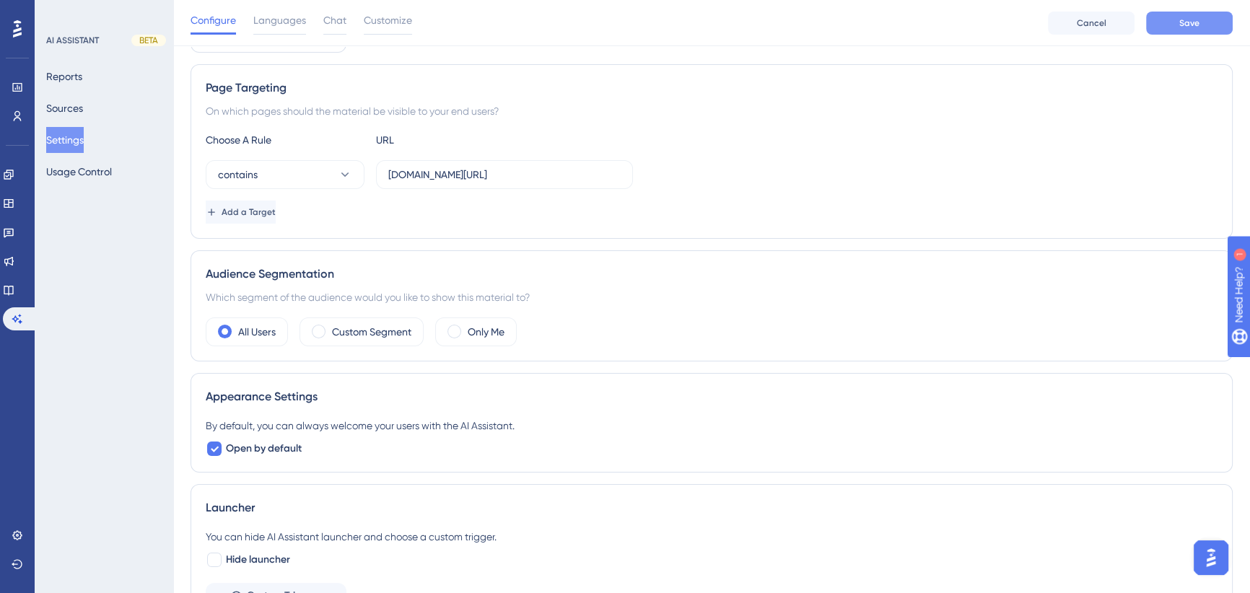
click at [1209, 21] on button "Save" at bounding box center [1189, 23] width 87 height 23
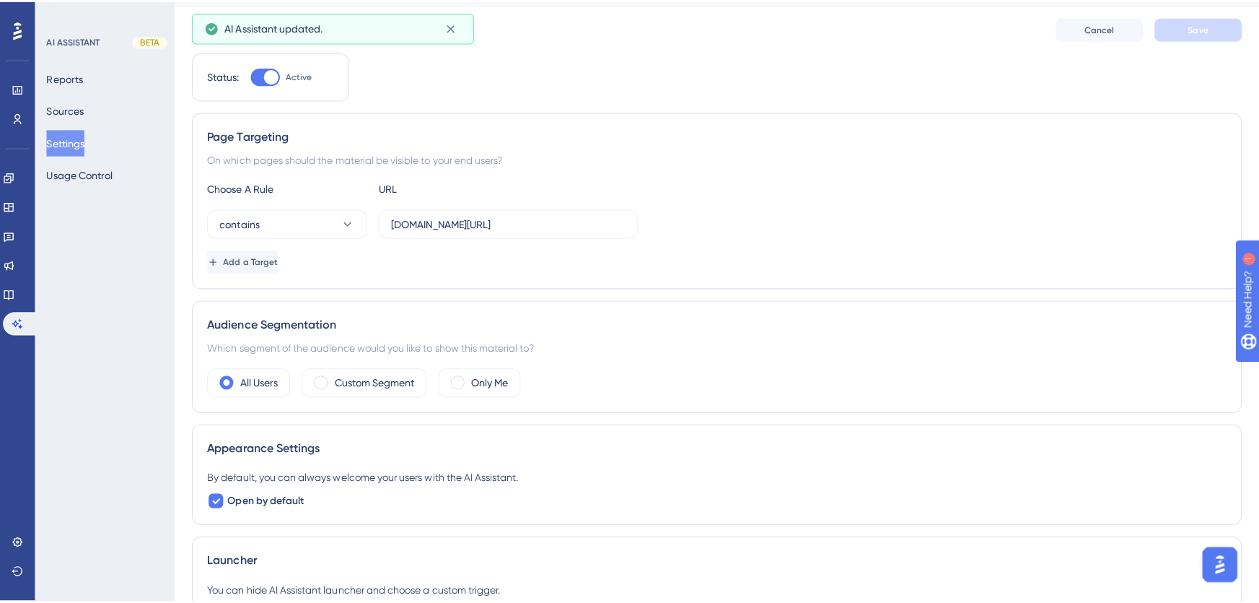
scroll to position [0, 0]
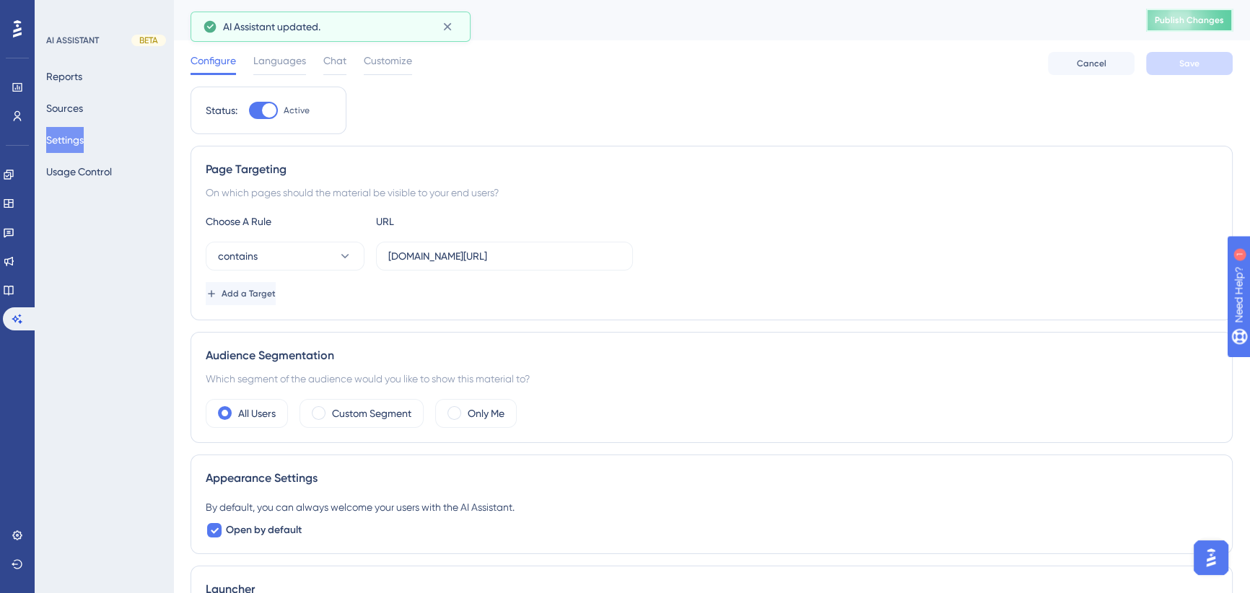
click at [1199, 23] on span "Publish Changes" at bounding box center [1189, 20] width 69 height 12
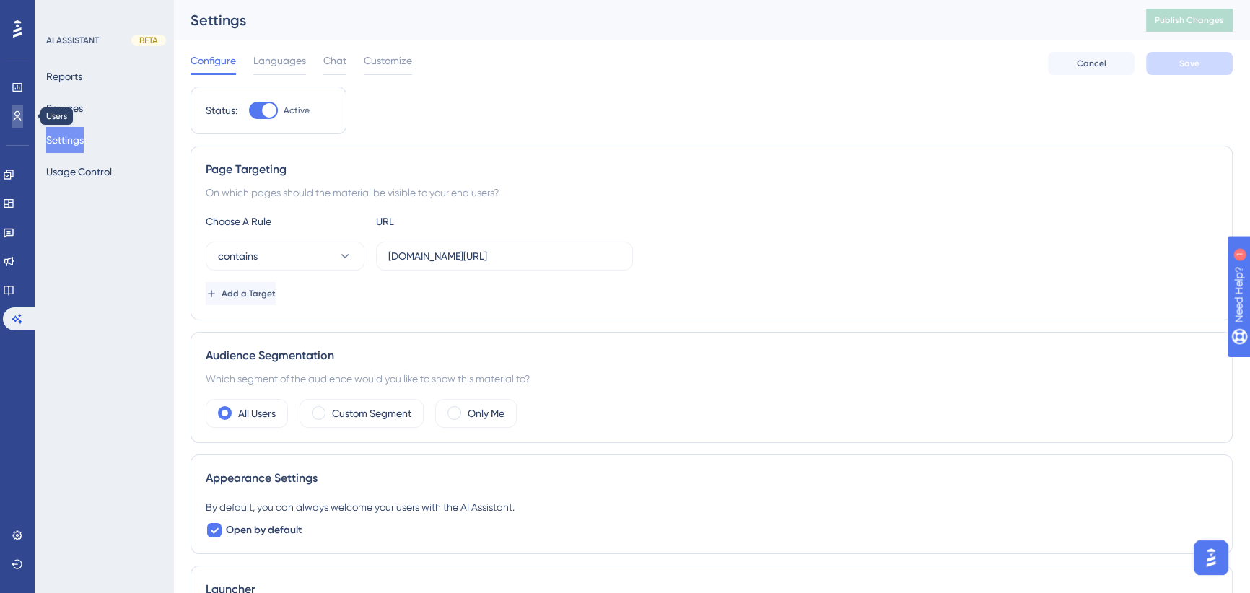
click at [0, 0] on icon at bounding box center [0, 0] width 0 height 0
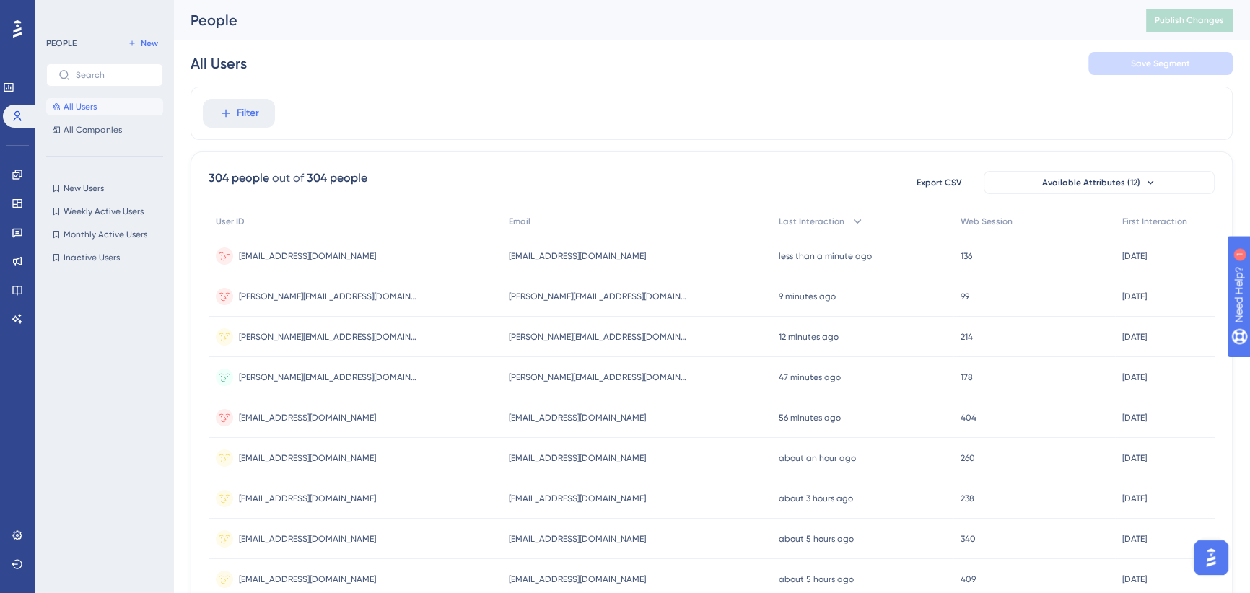
click at [531, 253] on span "[EMAIL_ADDRESS][DOMAIN_NAME]" at bounding box center [577, 256] width 137 height 12
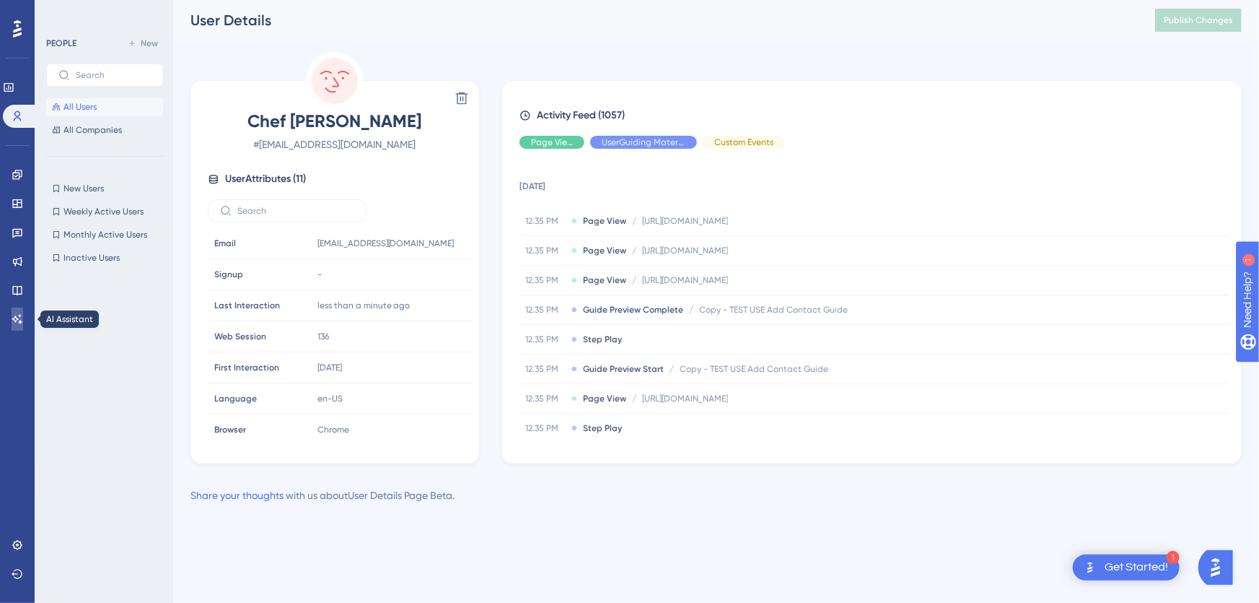
click at [17, 320] on icon at bounding box center [18, 319] width 12 height 12
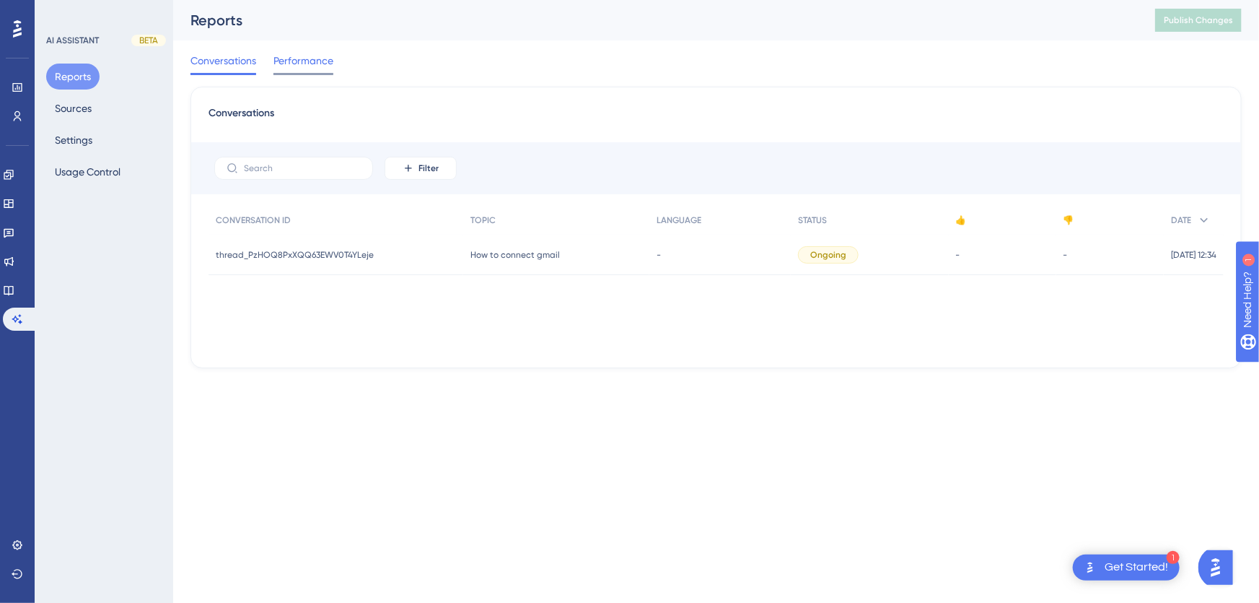
click at [296, 63] on span "Performance" at bounding box center [304, 60] width 60 height 17
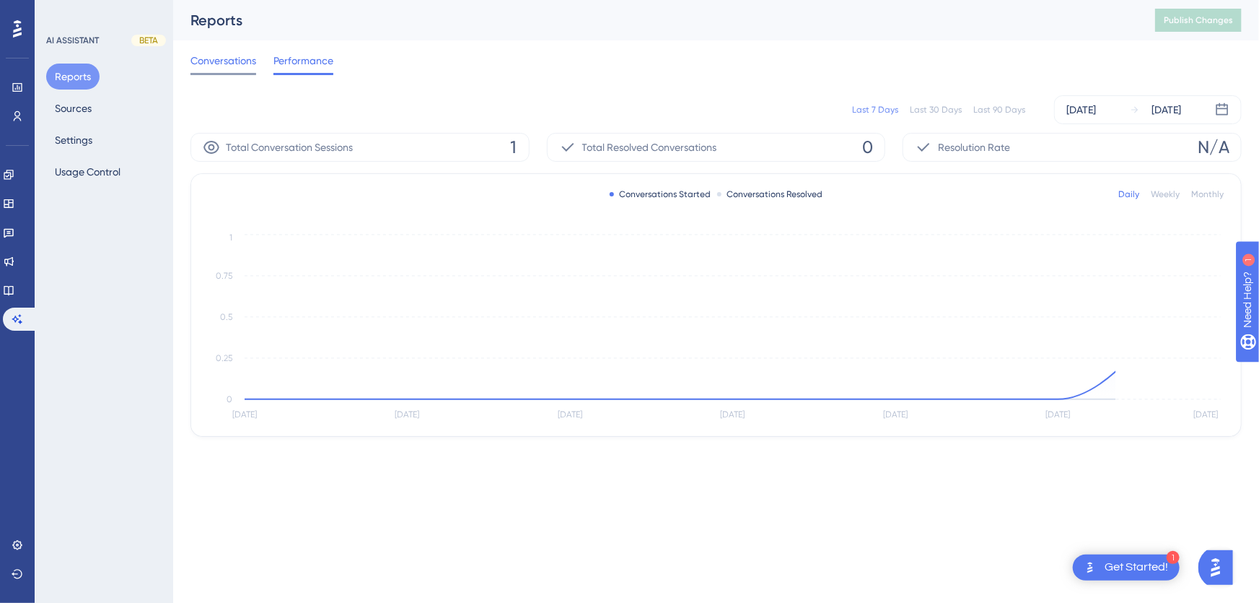
click at [231, 58] on span "Conversations" at bounding box center [224, 60] width 66 height 17
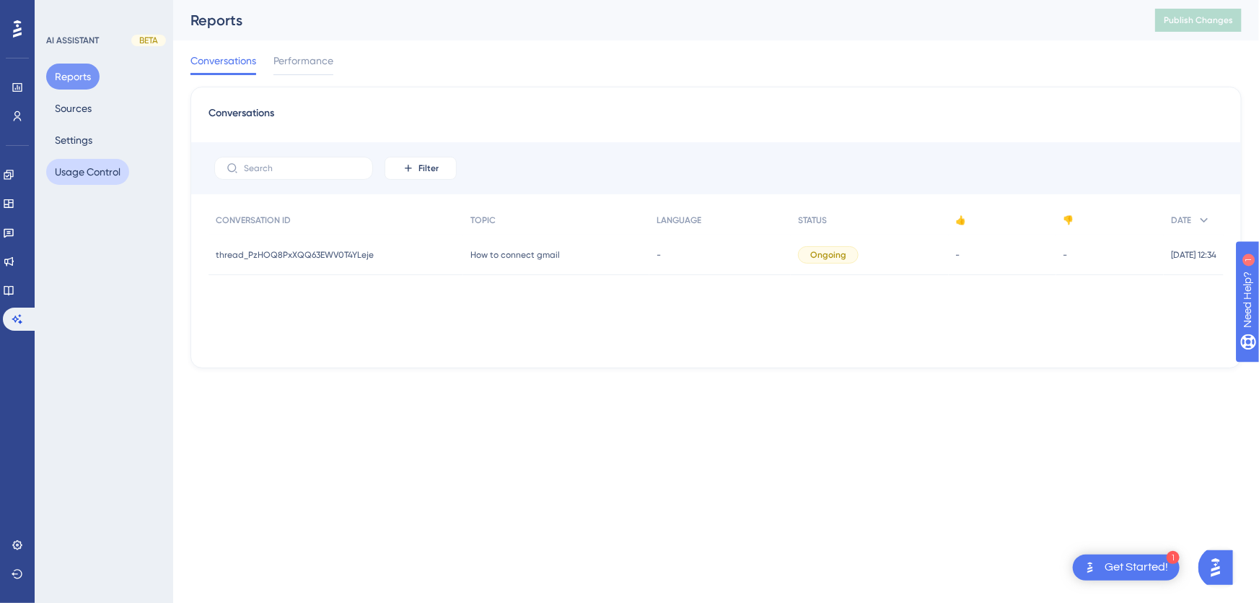
click at [83, 165] on button "Usage Control" at bounding box center [87, 172] width 83 height 26
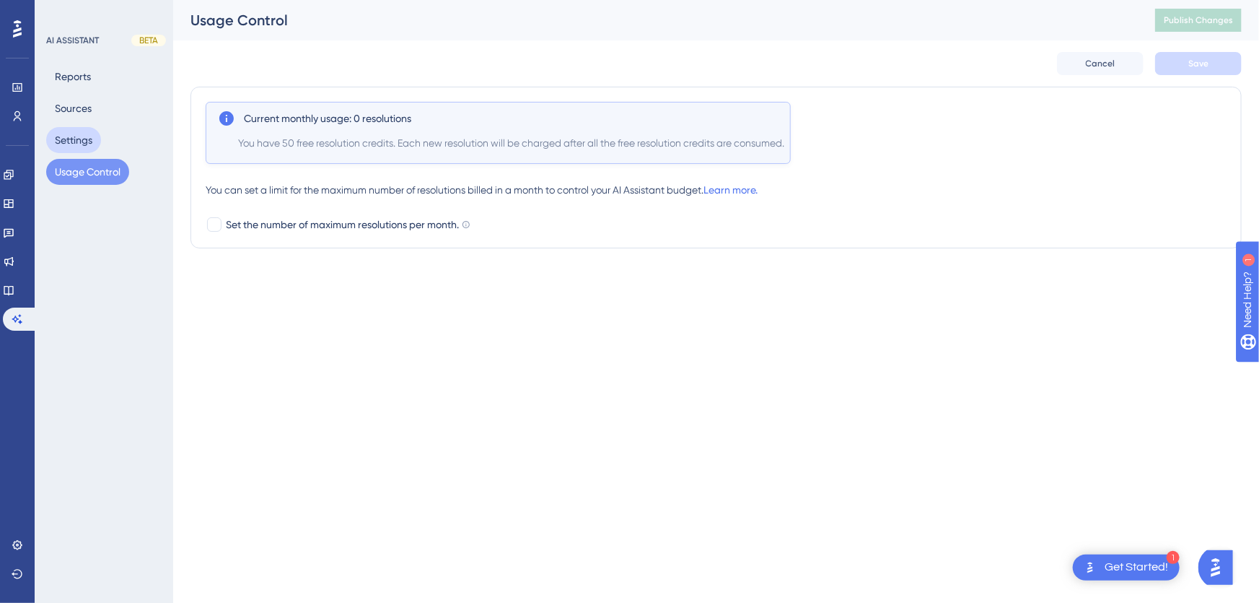
click at [79, 141] on button "Settings" at bounding box center [73, 140] width 55 height 26
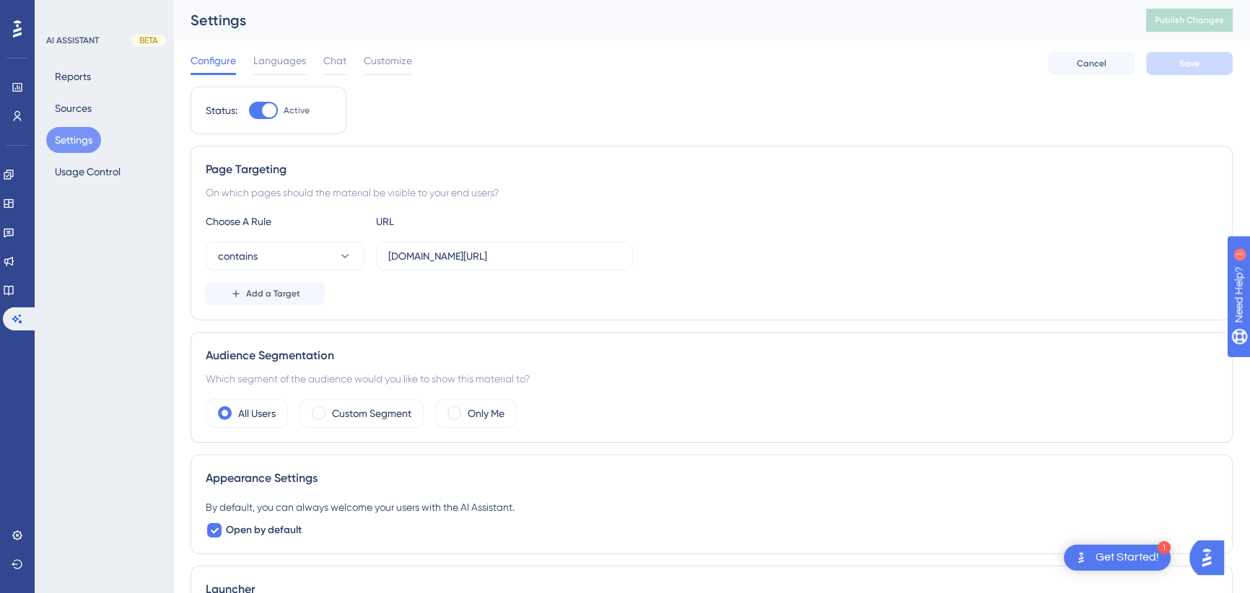
click at [1214, 558] on img "Open AI Assistant Launcher" at bounding box center [1207, 558] width 26 height 26
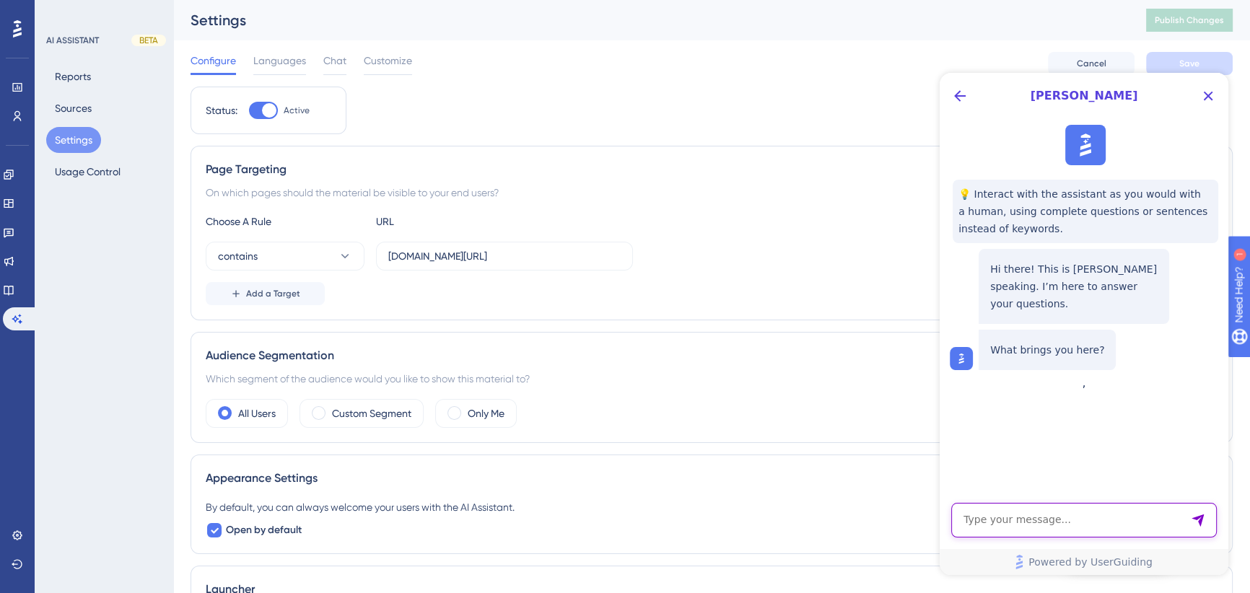
click at [1070, 523] on textarea "AI Assistant Text Input" at bounding box center [1084, 520] width 266 height 35
type textarea "Guides and assistant are not showing due to cache"
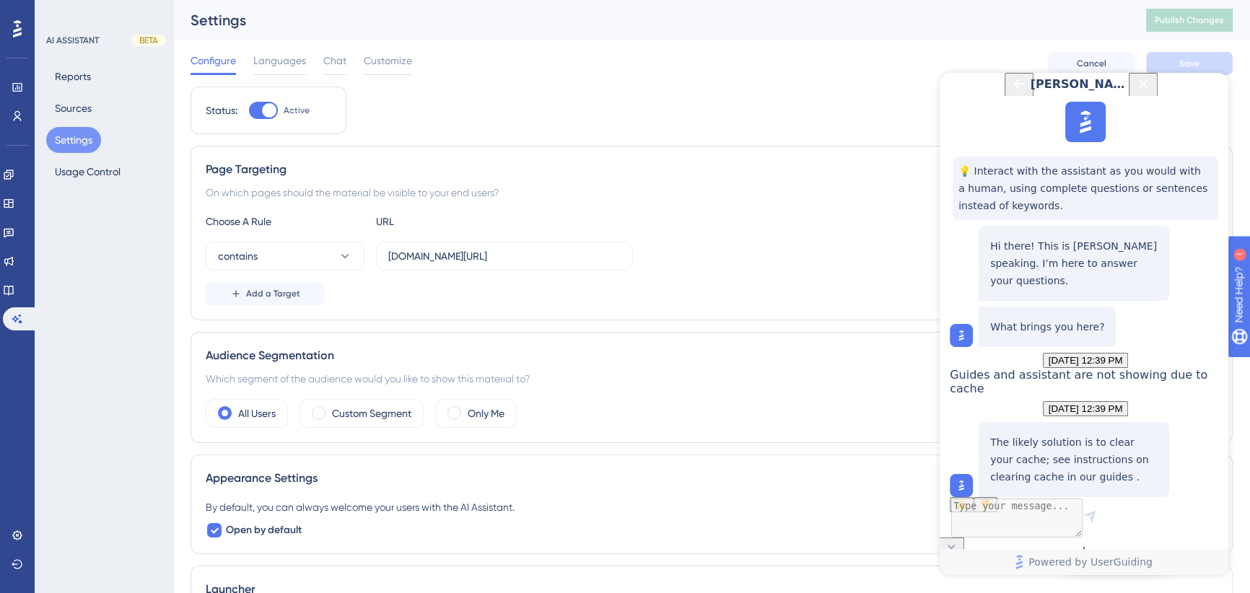
scroll to position [109, 0]
click at [958, 540] on icon at bounding box center [951, 547] width 14 height 14
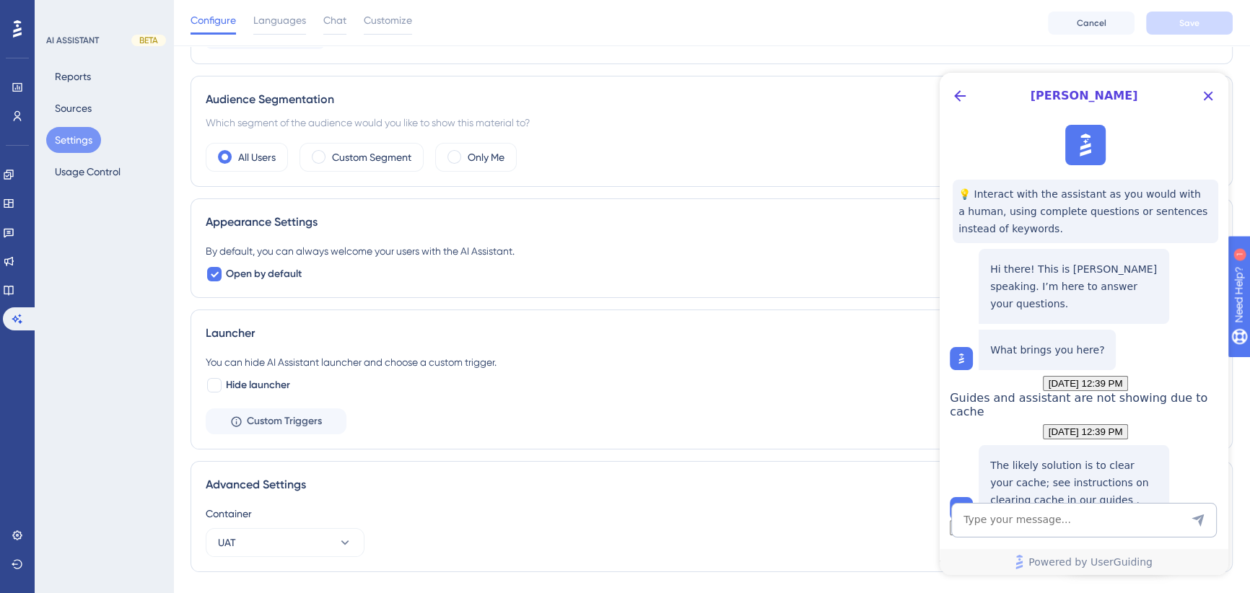
scroll to position [0, 0]
click at [12, 123] on link at bounding box center [18, 116] width 12 height 23
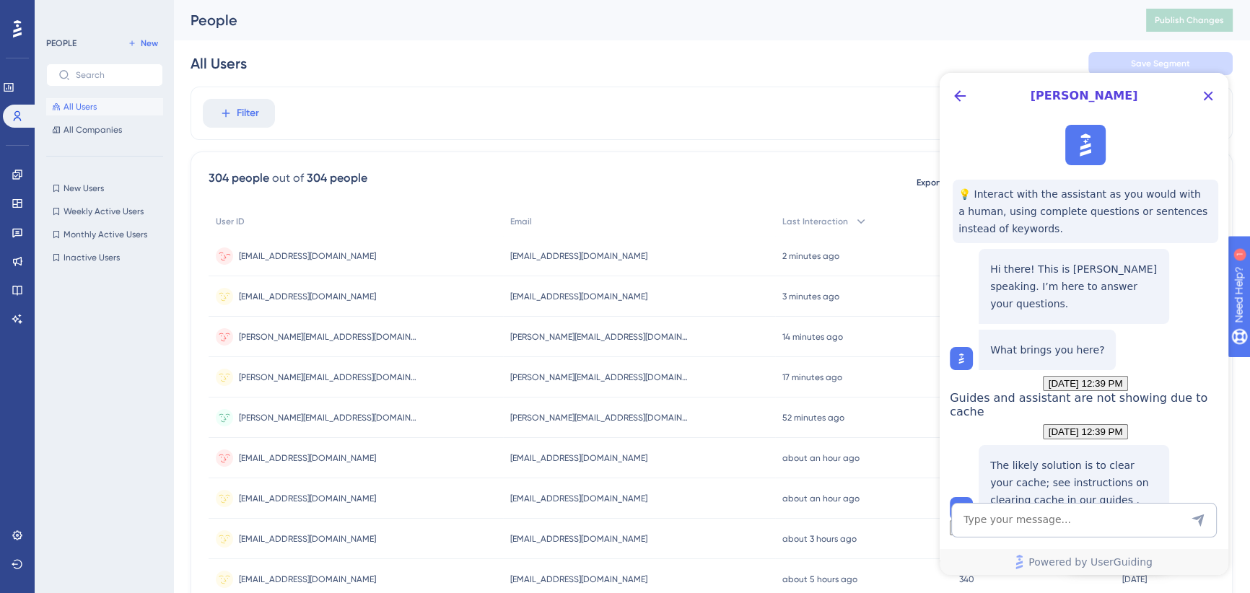
click at [540, 252] on span "[EMAIL_ADDRESS][DOMAIN_NAME]" at bounding box center [578, 256] width 137 height 12
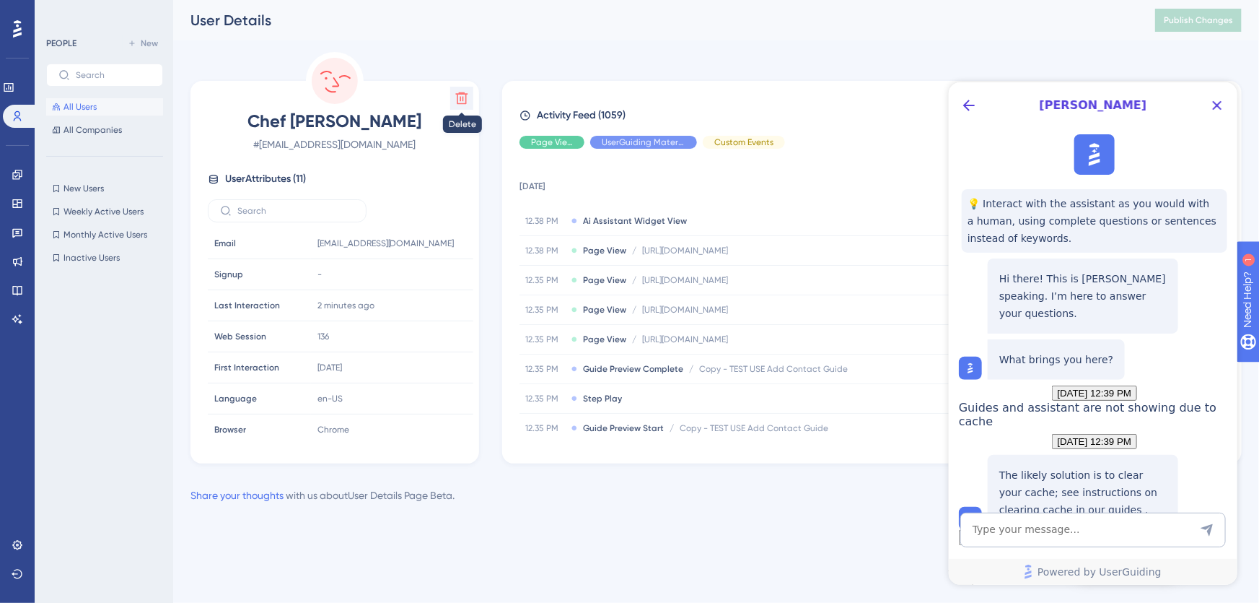
click at [463, 94] on icon at bounding box center [462, 98] width 12 height 12
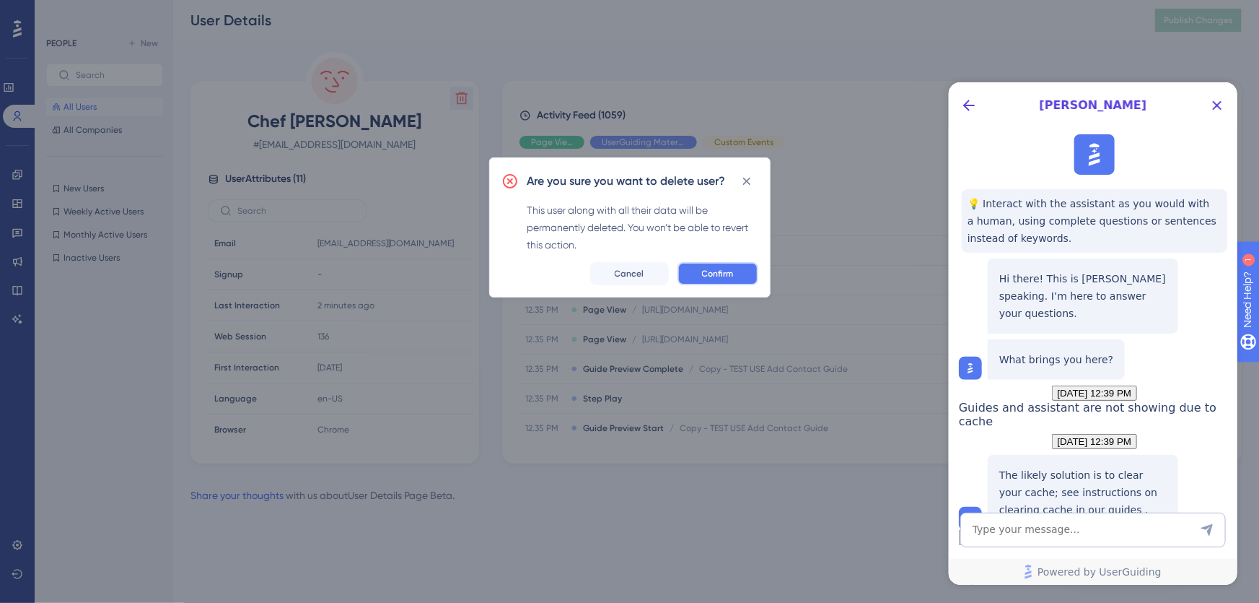
click at [727, 274] on span "Confirm" at bounding box center [718, 274] width 32 height 12
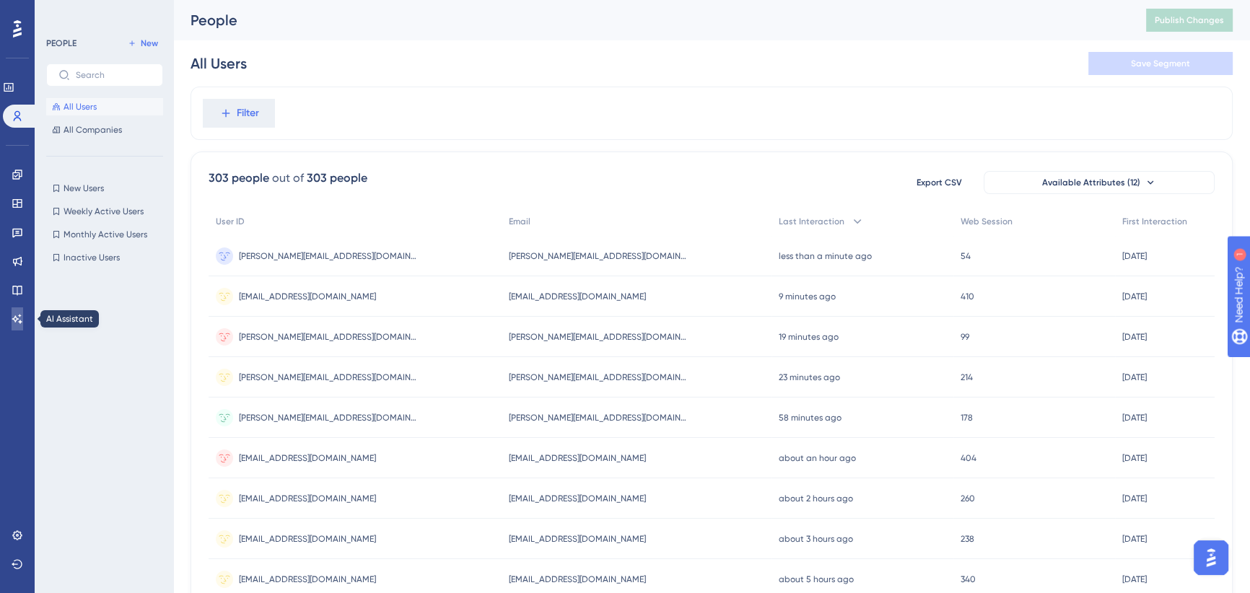
click at [13, 323] on icon at bounding box center [18, 319] width 12 height 12
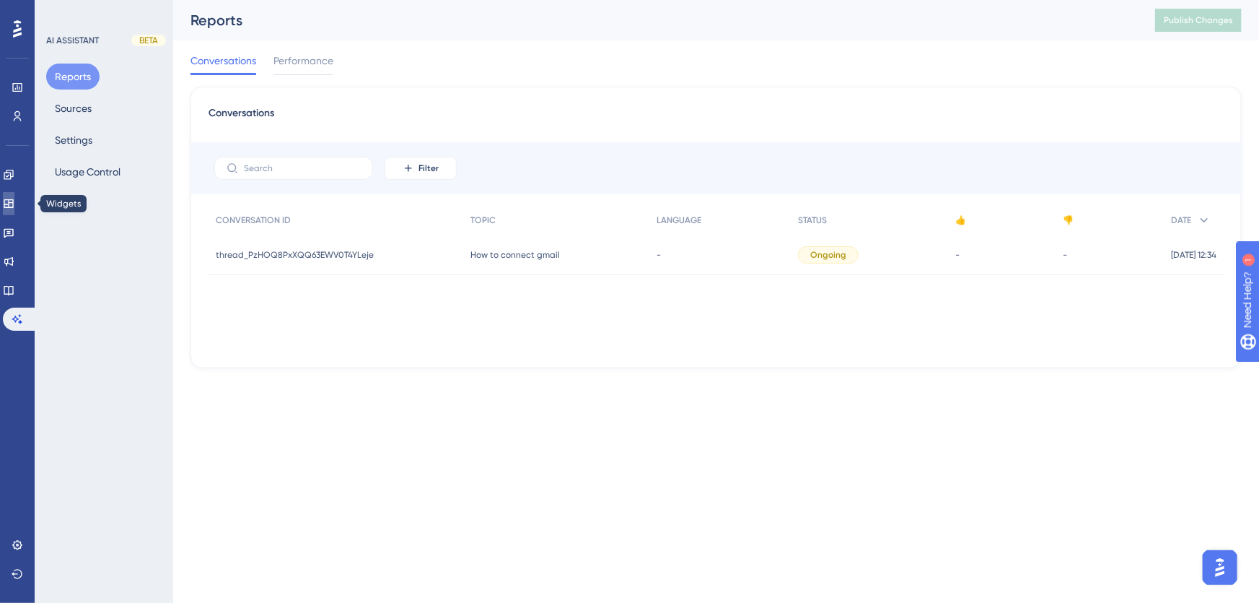
click at [13, 204] on icon at bounding box center [8, 203] width 9 height 9
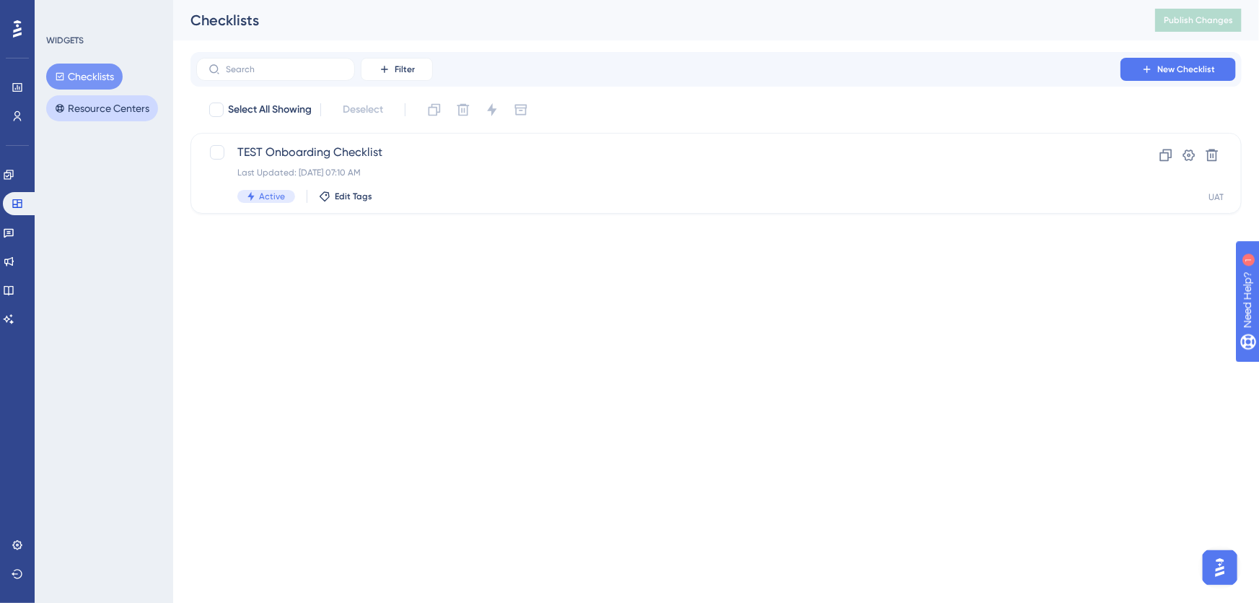
click at [111, 102] on button "Resource Centers" at bounding box center [102, 108] width 112 height 26
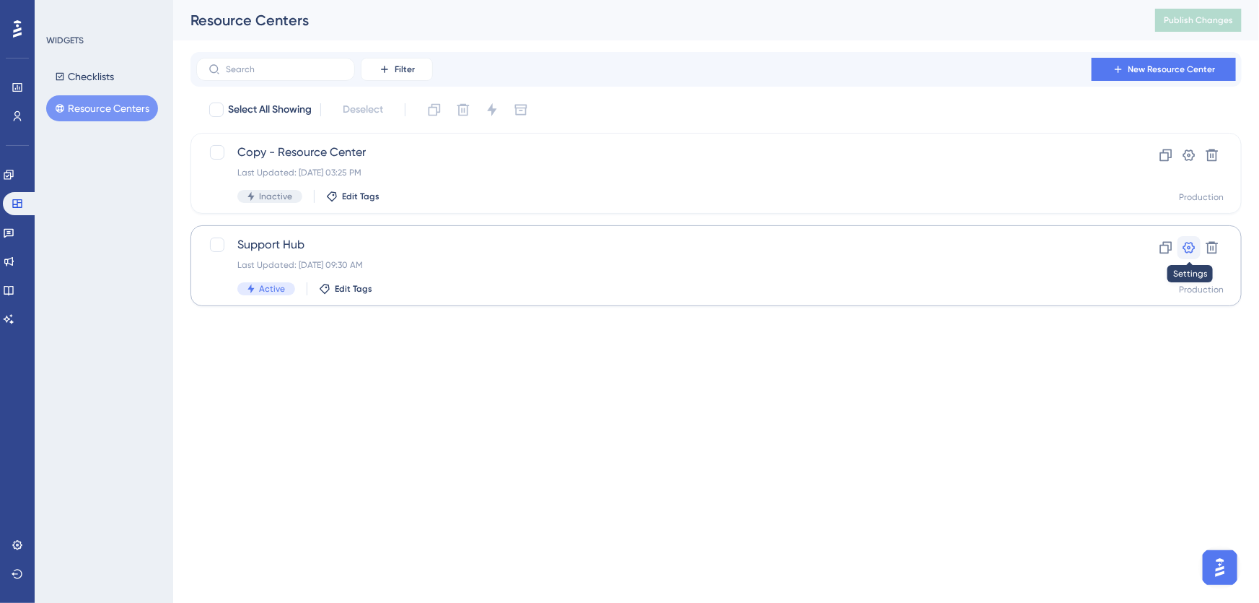
click at [1192, 245] on icon at bounding box center [1190, 248] width 12 height 12
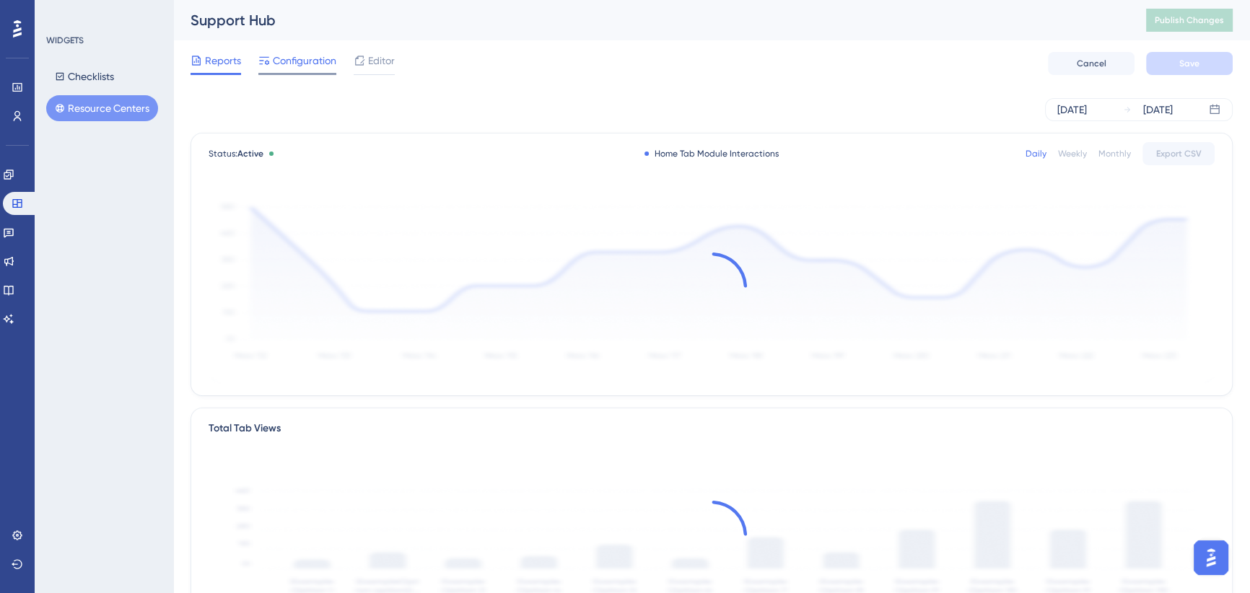
click at [313, 56] on span "Configuration" at bounding box center [305, 60] width 64 height 17
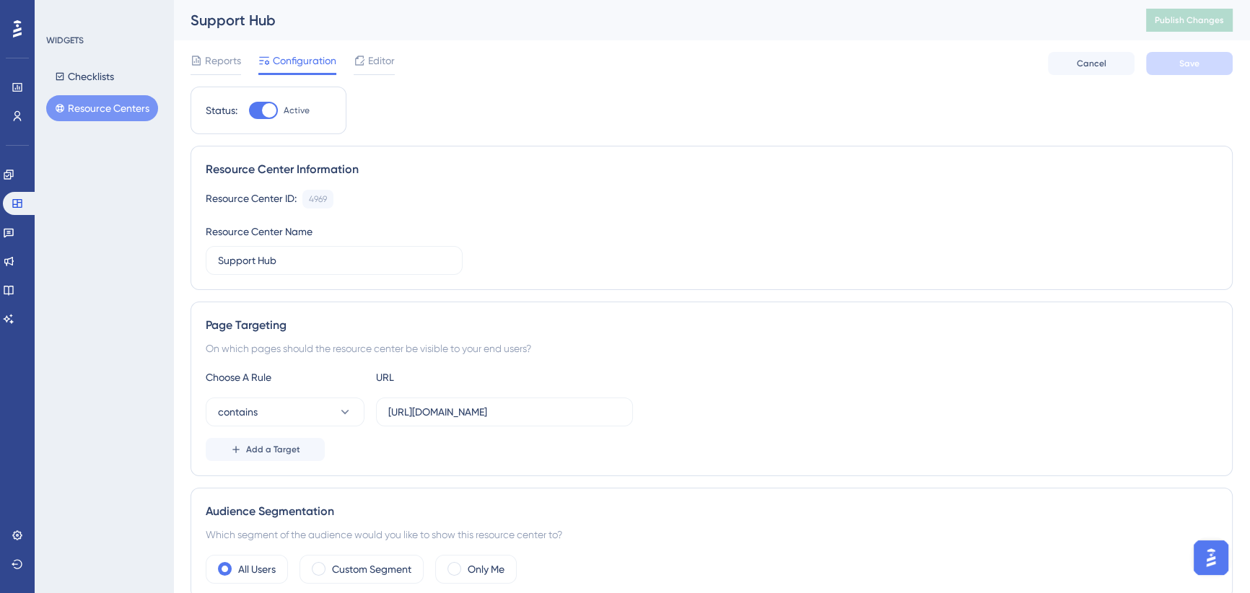
click at [111, 119] on button "Resource Centers" at bounding box center [102, 108] width 112 height 26
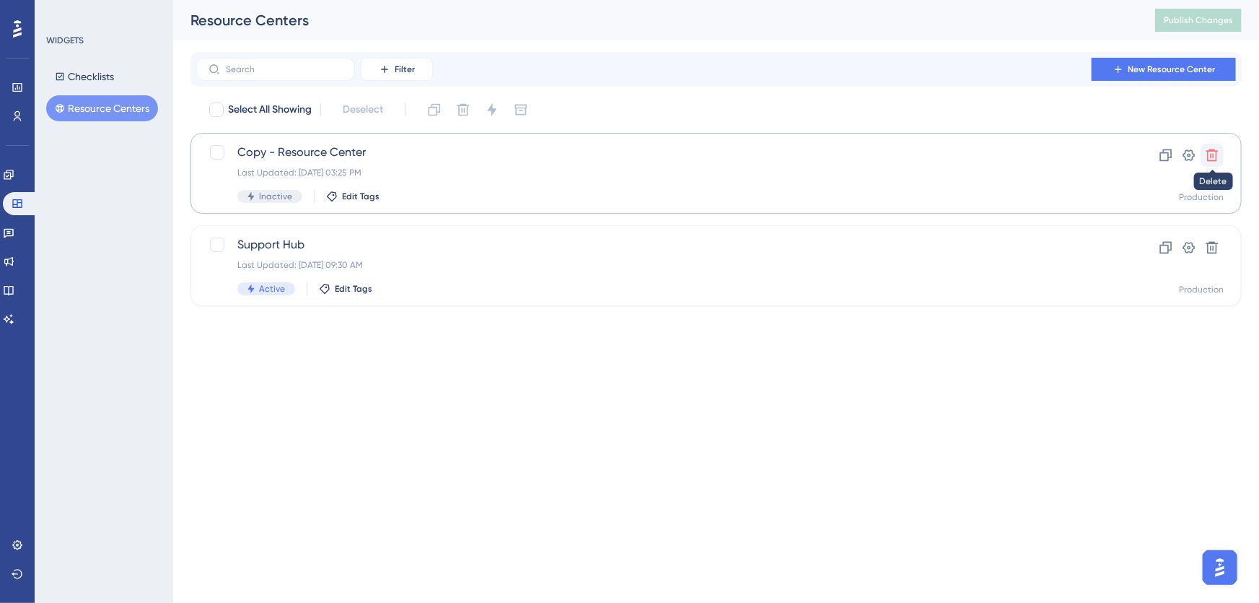
click at [1212, 154] on icon at bounding box center [1213, 155] width 12 height 12
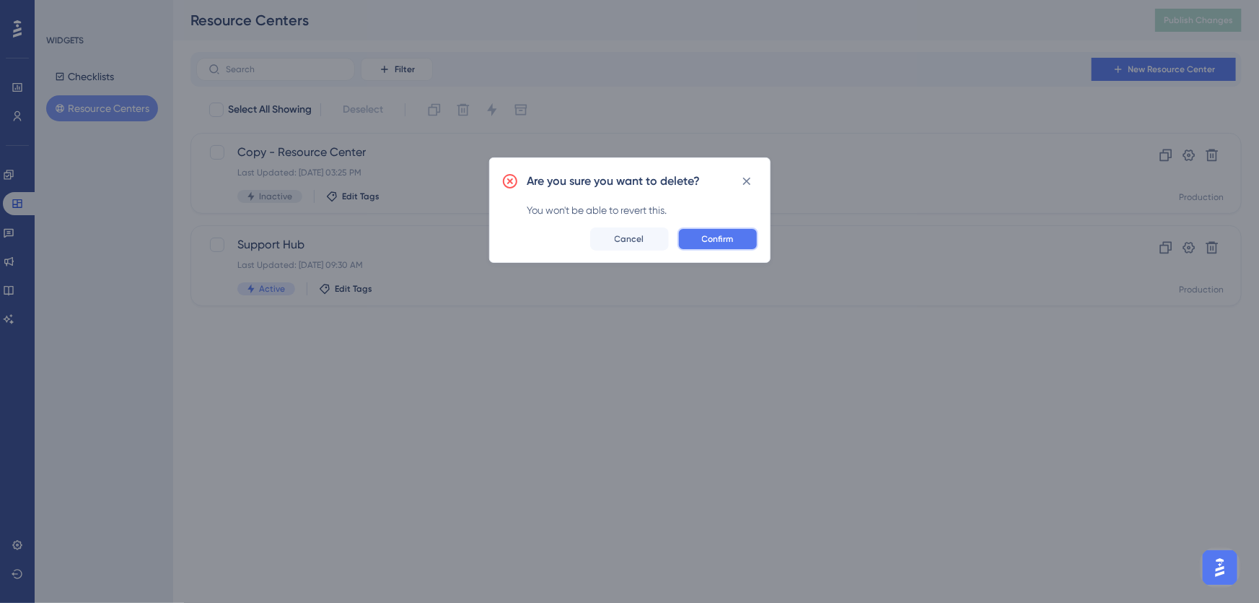
click at [728, 238] on span "Confirm" at bounding box center [718, 239] width 32 height 12
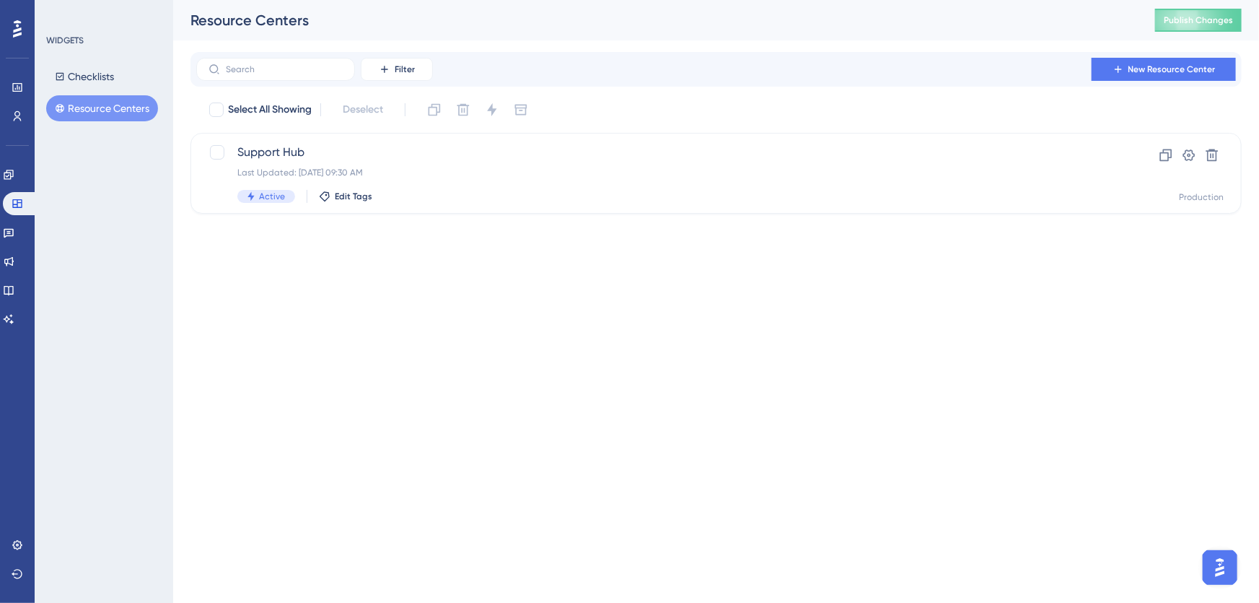
click at [492, 0] on html "Performance Users Engagement Widgets Feedback Product Updates Knowledge Base AI…" at bounding box center [629, 0] width 1259 height 0
click at [253, 111] on span "Select All Showing" at bounding box center [270, 109] width 84 height 17
checkbox input "true"
click at [247, 108] on span "Select All Showing" at bounding box center [270, 109] width 84 height 17
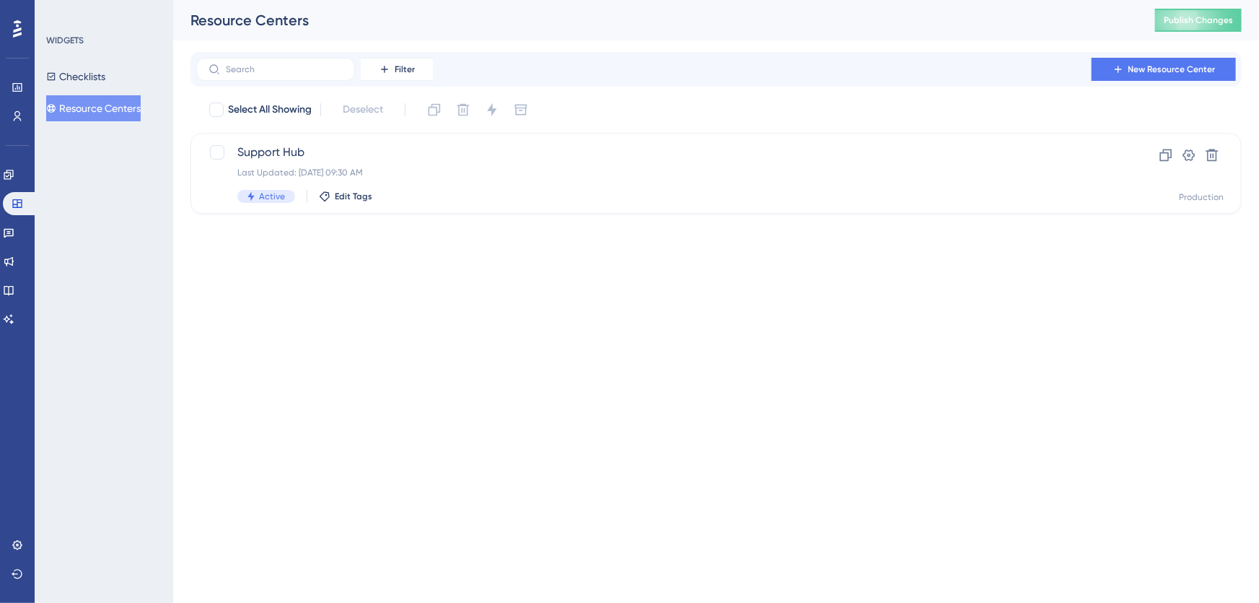
checkbox input "false"
click at [405, 76] on button "Filter" at bounding box center [397, 69] width 72 height 23
click at [700, 0] on html "Performance Users Engagement Widgets Feedback Product Updates Knowledge Base AI…" at bounding box center [629, 0] width 1259 height 0
click at [1165, 152] on icon at bounding box center [1167, 155] width 12 height 12
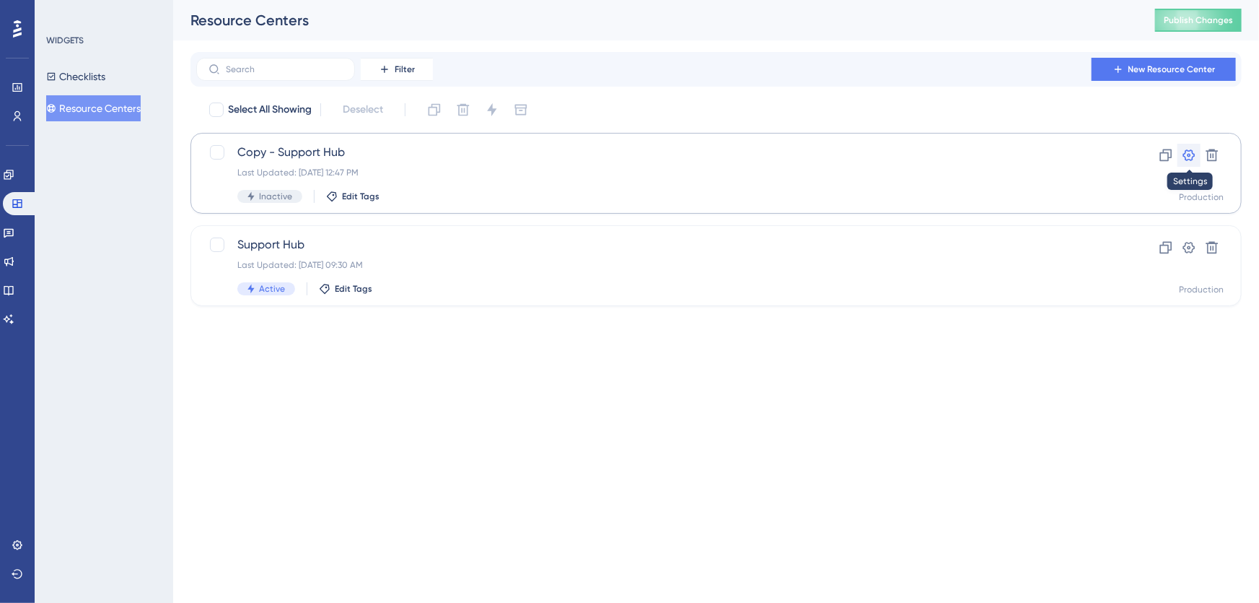
click at [1192, 154] on icon at bounding box center [1189, 155] width 14 height 14
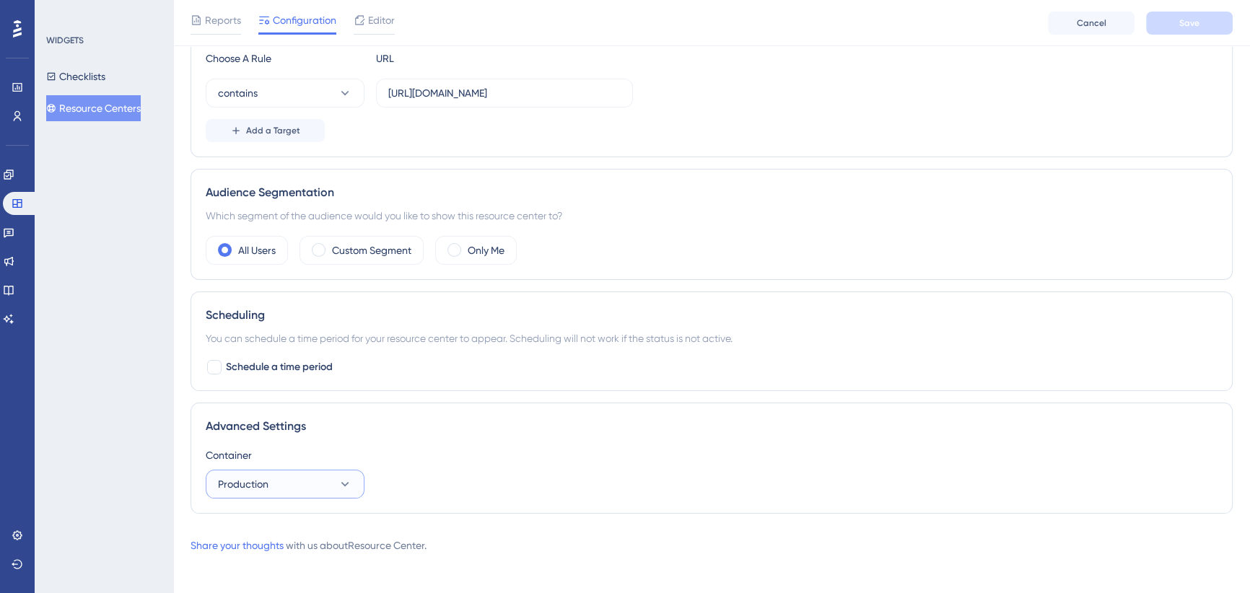
click at [310, 476] on button "Production" at bounding box center [285, 484] width 159 height 29
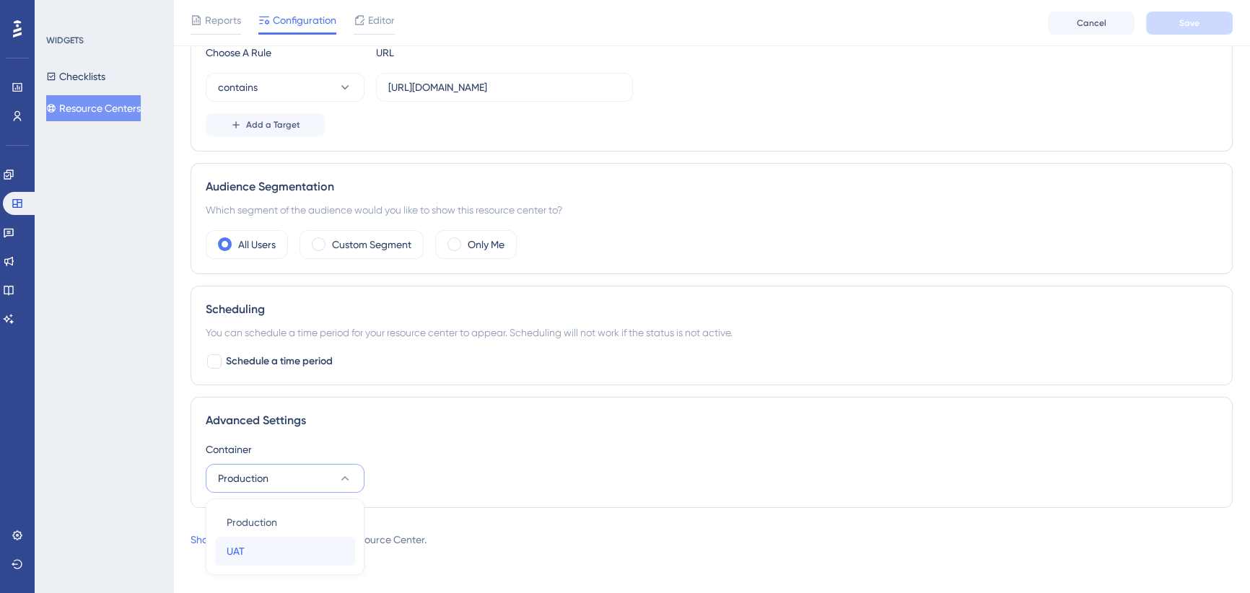
click at [254, 549] on div "UAT UAT" at bounding box center [285, 551] width 117 height 29
click at [484, 86] on input "[URL][DOMAIN_NAME]" at bounding box center [504, 87] width 232 height 16
drag, startPoint x: 530, startPoint y: 88, endPoint x: 278, endPoint y: 95, distance: 252.0
click at [267, 100] on div "contains [URL][DOMAIN_NAME]" at bounding box center [419, 87] width 427 height 29
paste input "[DOMAIN_NAME][URL]"
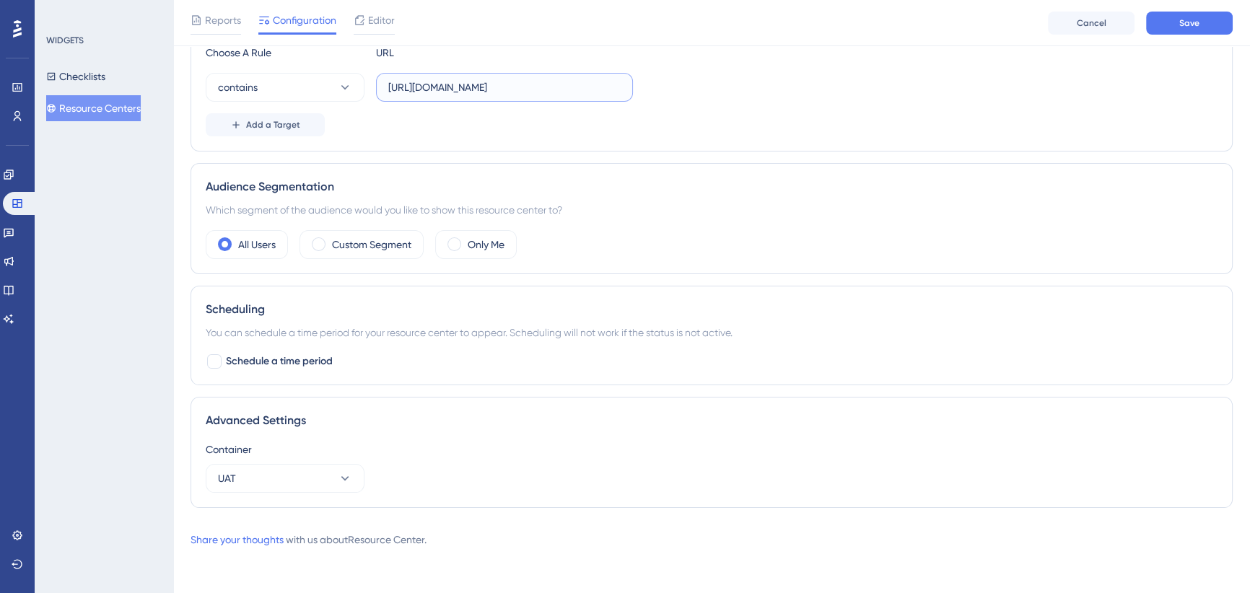
scroll to position [0, 0]
drag, startPoint x: 413, startPoint y: 87, endPoint x: 331, endPoint y: 101, distance: 83.4
click at [331, 101] on div "Choose A Rule URL contains [URL][DOMAIN_NAME] Add a Target" at bounding box center [712, 90] width 1012 height 92
type input "[DOMAIN_NAME][URL]"
click at [778, 97] on div "contains [DOMAIN_NAME][URL]" at bounding box center [712, 87] width 1012 height 29
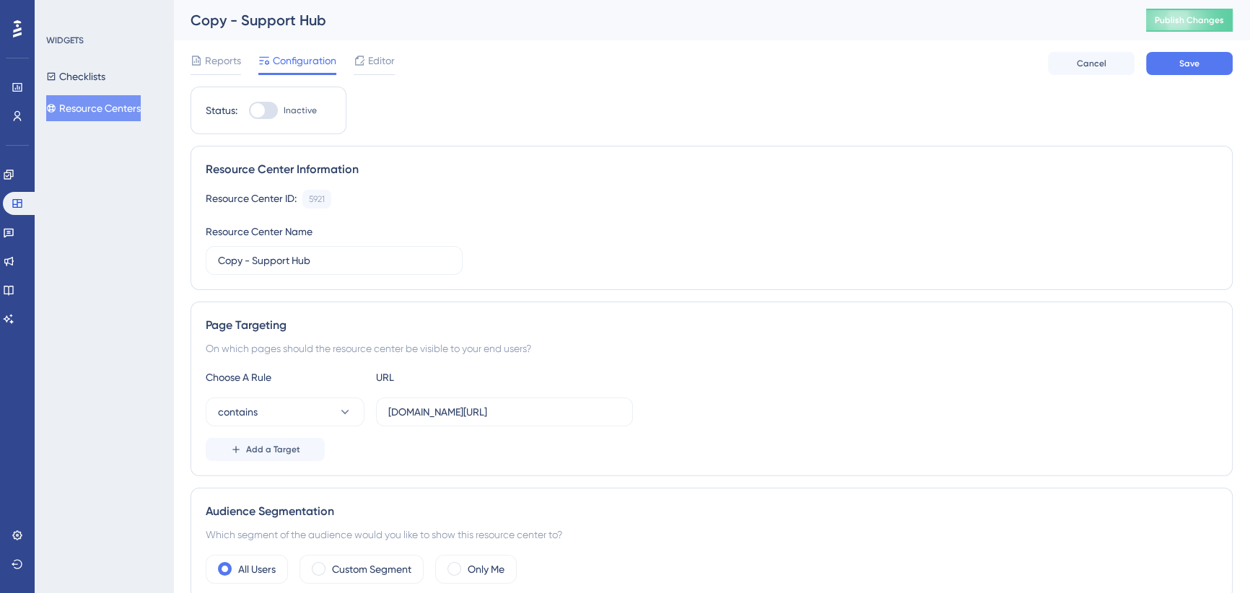
click at [263, 113] on div at bounding box center [257, 110] width 14 height 14
click at [249, 111] on input "Inactive" at bounding box center [248, 110] width 1 height 1
checkbox input "false"
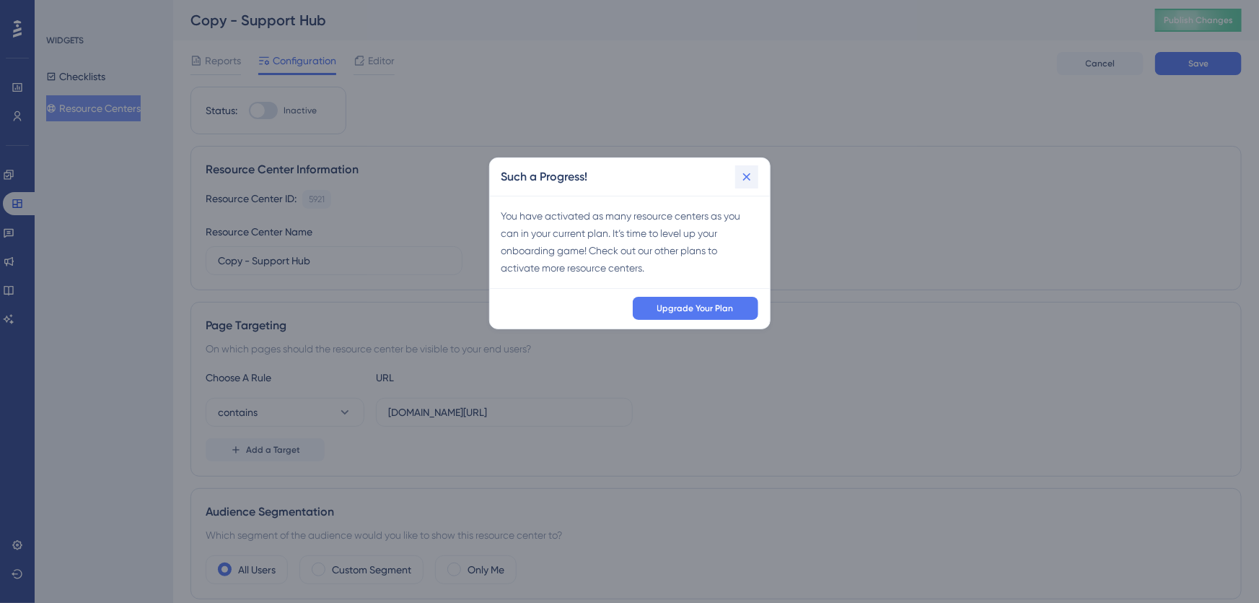
click at [741, 172] on icon at bounding box center [747, 177] width 14 height 14
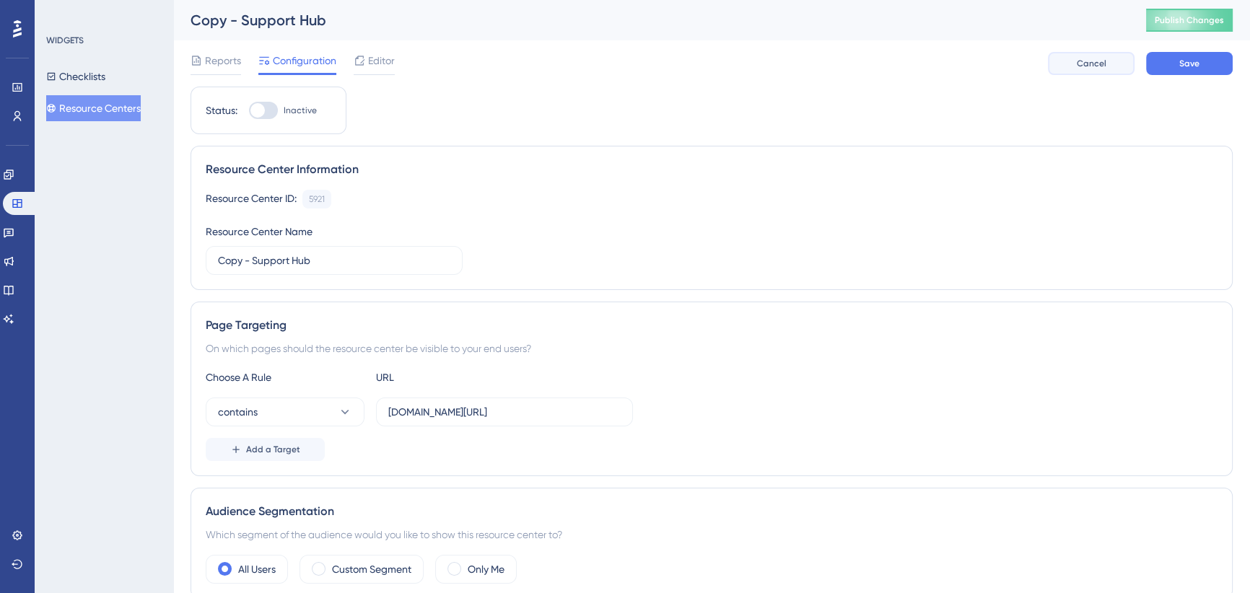
click at [1096, 65] on span "Cancel" at bounding box center [1092, 64] width 30 height 12
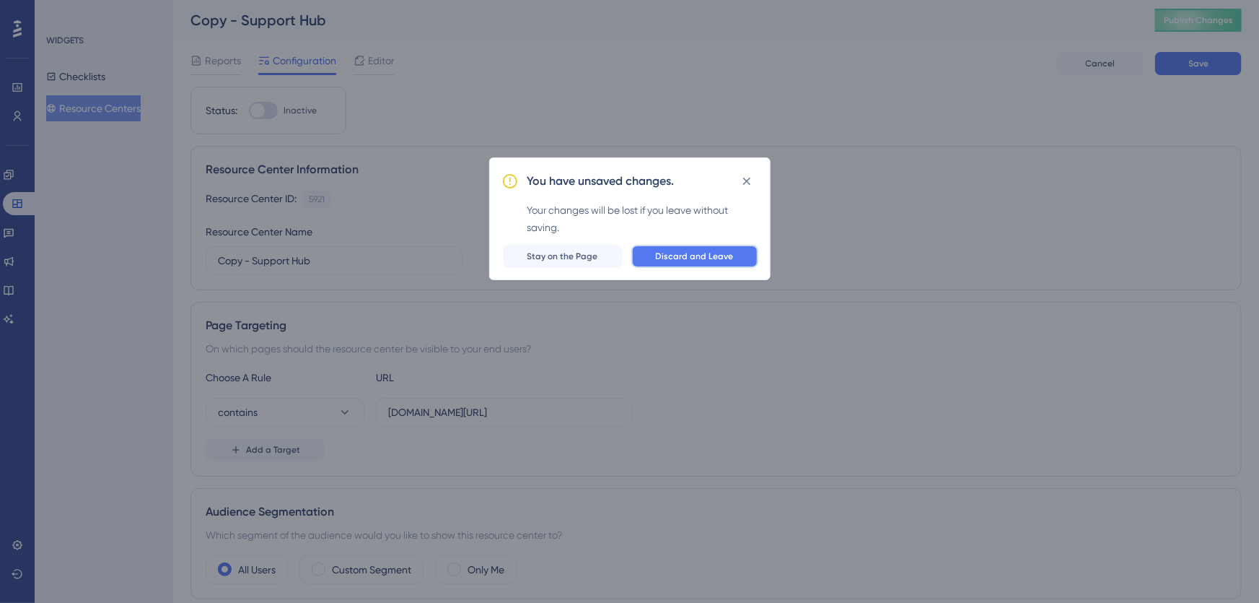
click at [681, 258] on span "Discard and Leave" at bounding box center [695, 256] width 78 height 12
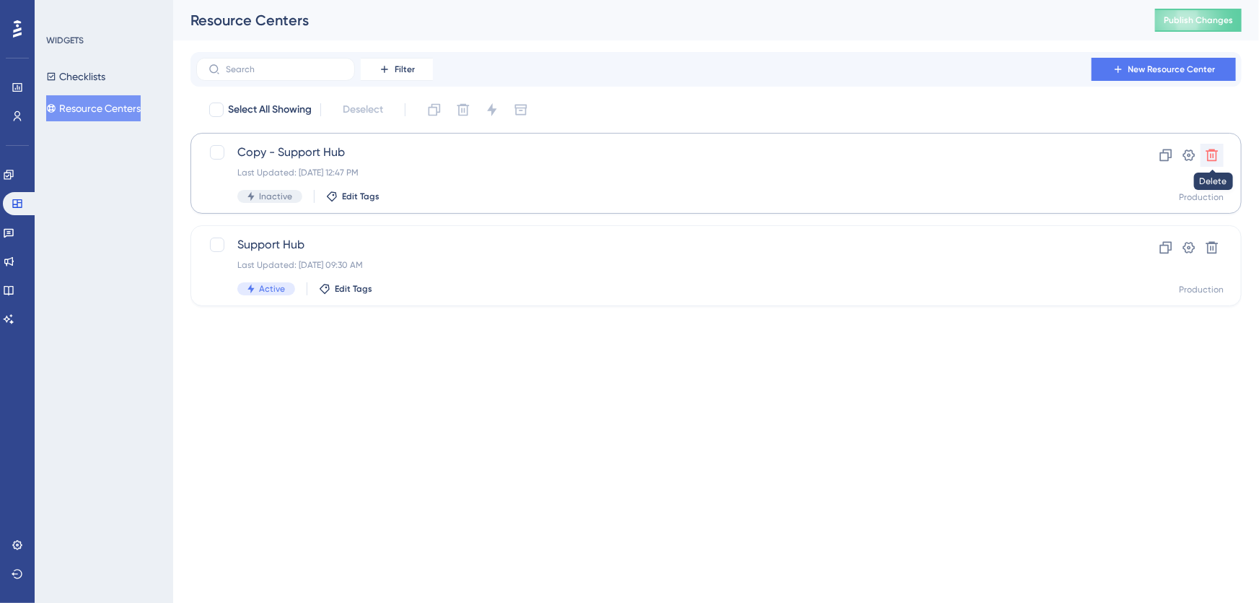
click at [1218, 157] on icon at bounding box center [1212, 155] width 14 height 14
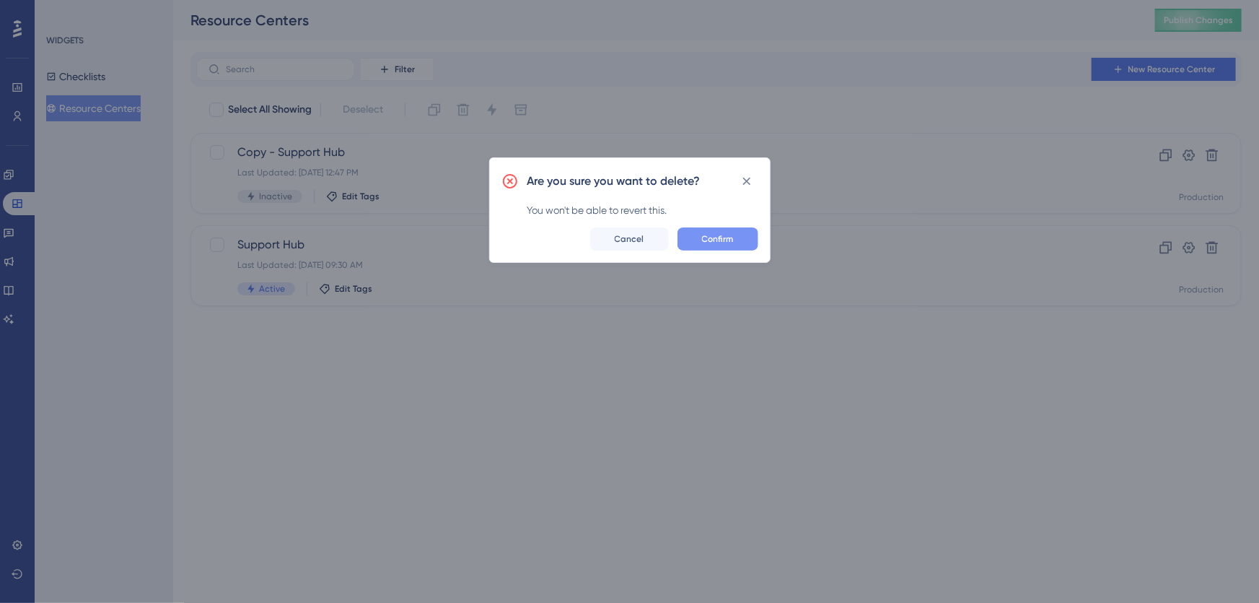
click at [715, 233] on span "Confirm" at bounding box center [718, 239] width 32 height 12
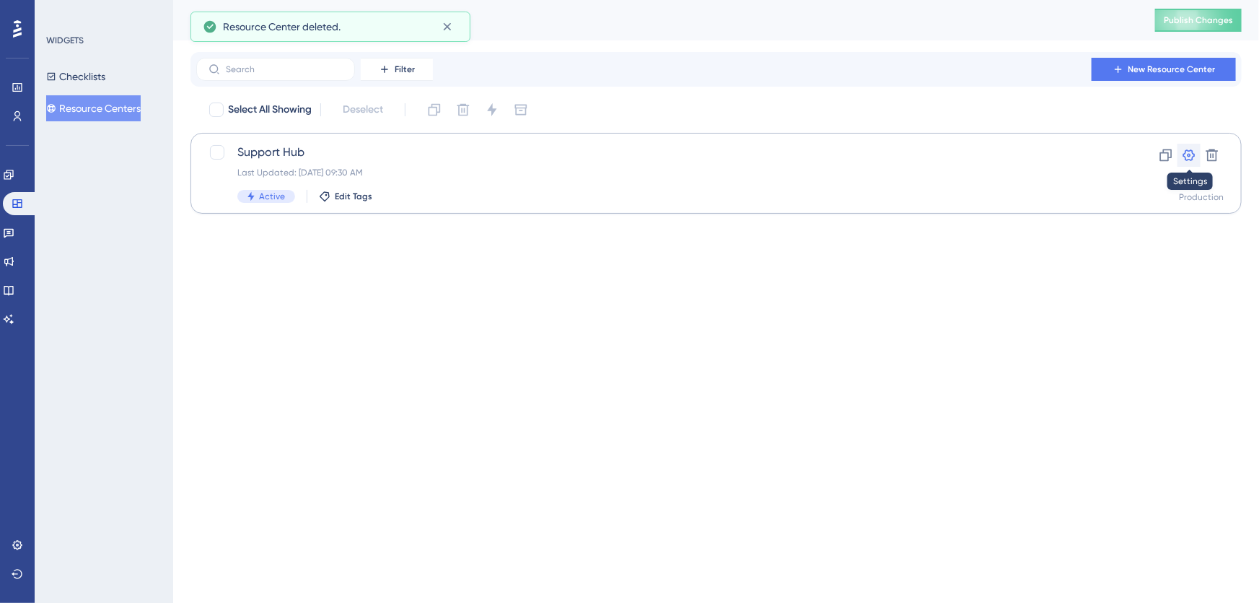
click at [1180, 156] on button at bounding box center [1189, 155] width 23 height 23
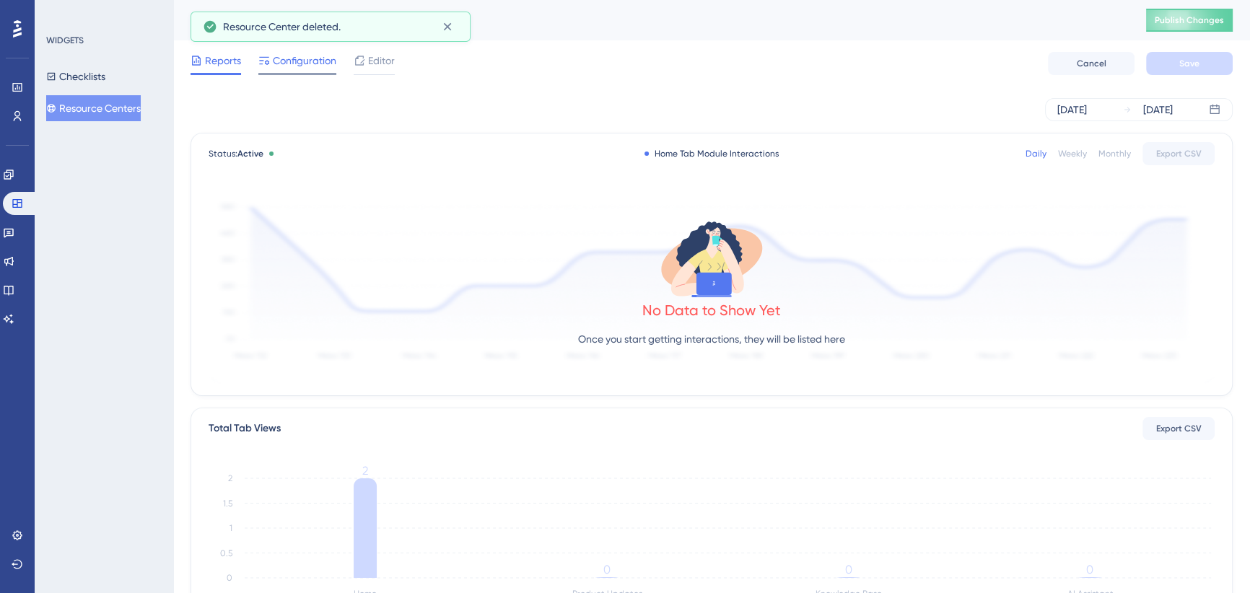
click at [275, 58] on span "Configuration" at bounding box center [305, 60] width 64 height 17
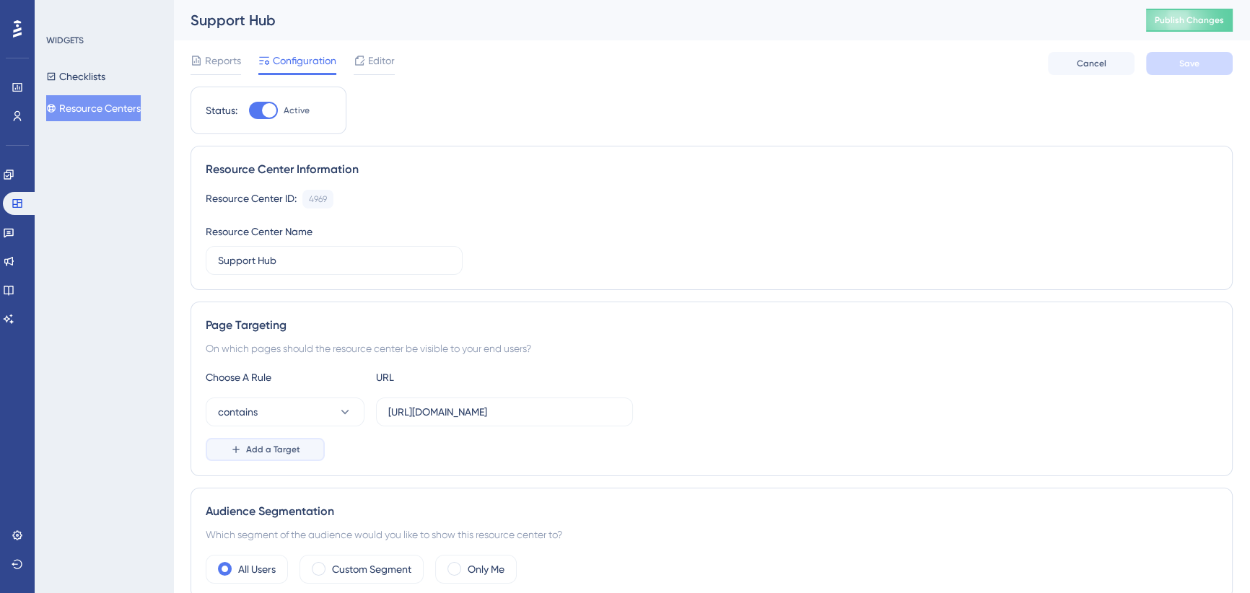
click at [260, 444] on span "Add a Target" at bounding box center [273, 450] width 54 height 12
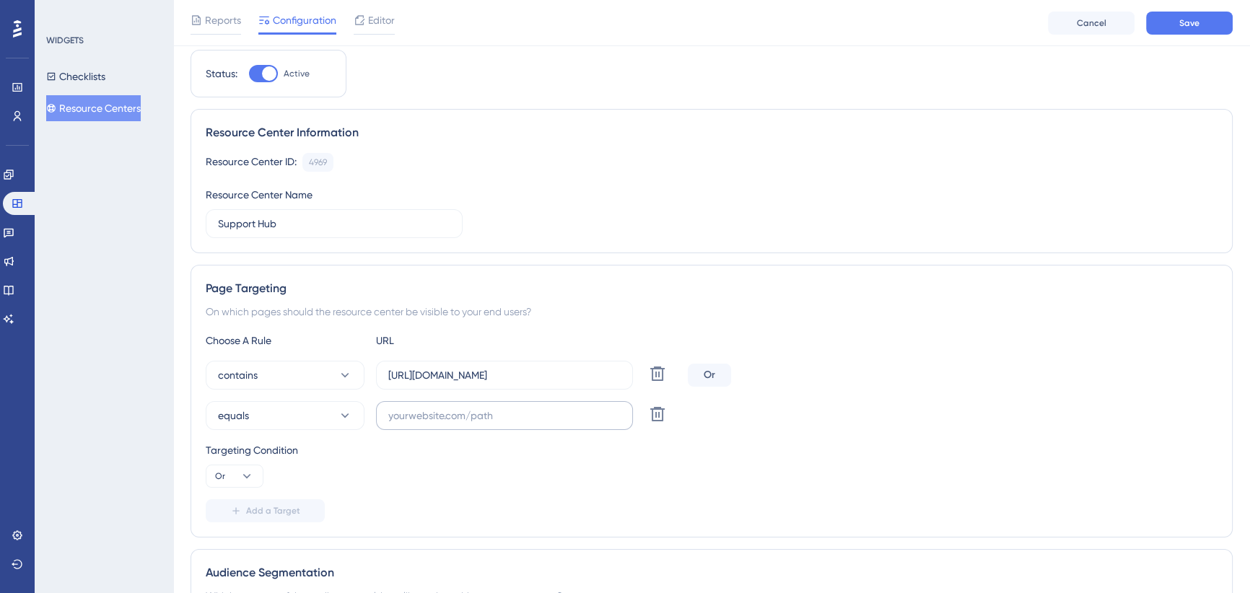
scroll to position [65, 0]
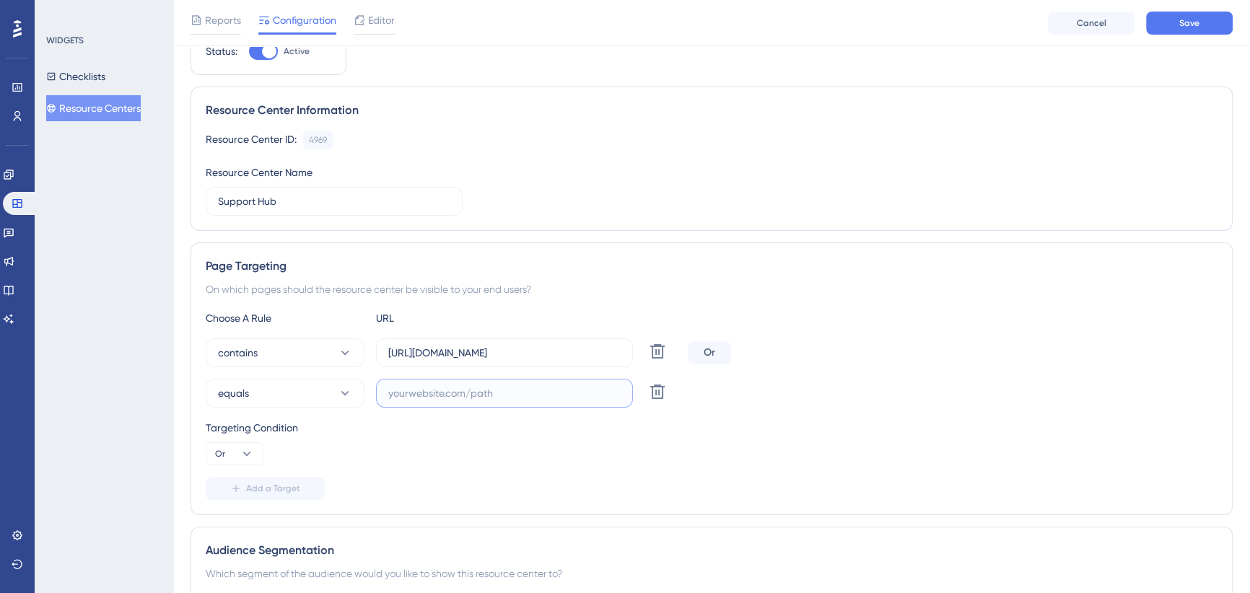
click at [447, 393] on input "text" at bounding box center [504, 393] width 232 height 16
paste input "[URL][DOMAIN_NAME]"
drag, startPoint x: 411, startPoint y: 392, endPoint x: 301, endPoint y: 392, distance: 110.4
click at [301, 392] on div "equals [URL][DOMAIN_NAME] Delete" at bounding box center [444, 393] width 476 height 29
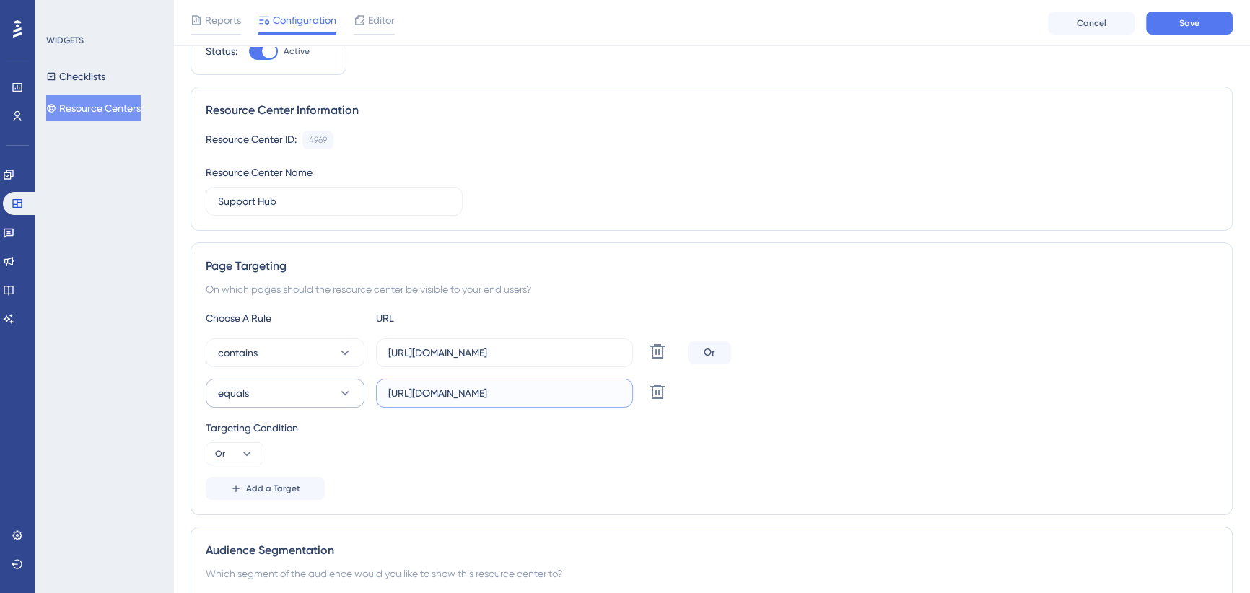
scroll to position [0, 0]
type input "[DOMAIN_NAME][URL]"
drag, startPoint x: 881, startPoint y: 377, endPoint x: 948, endPoint y: 309, distance: 96.0
click at [881, 379] on div "equals [DOMAIN_NAME][URL] Delete" at bounding box center [712, 393] width 1012 height 29
click at [1192, 22] on span "Save" at bounding box center [1189, 23] width 20 height 12
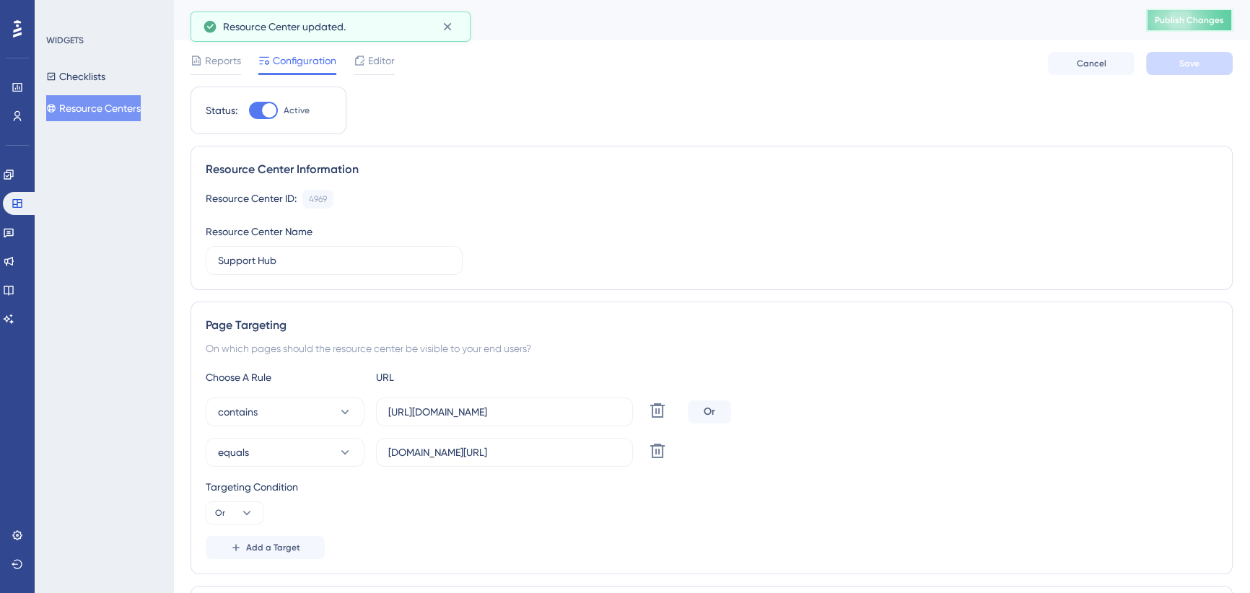
click at [1212, 27] on button "Publish Changes" at bounding box center [1189, 20] width 87 height 23
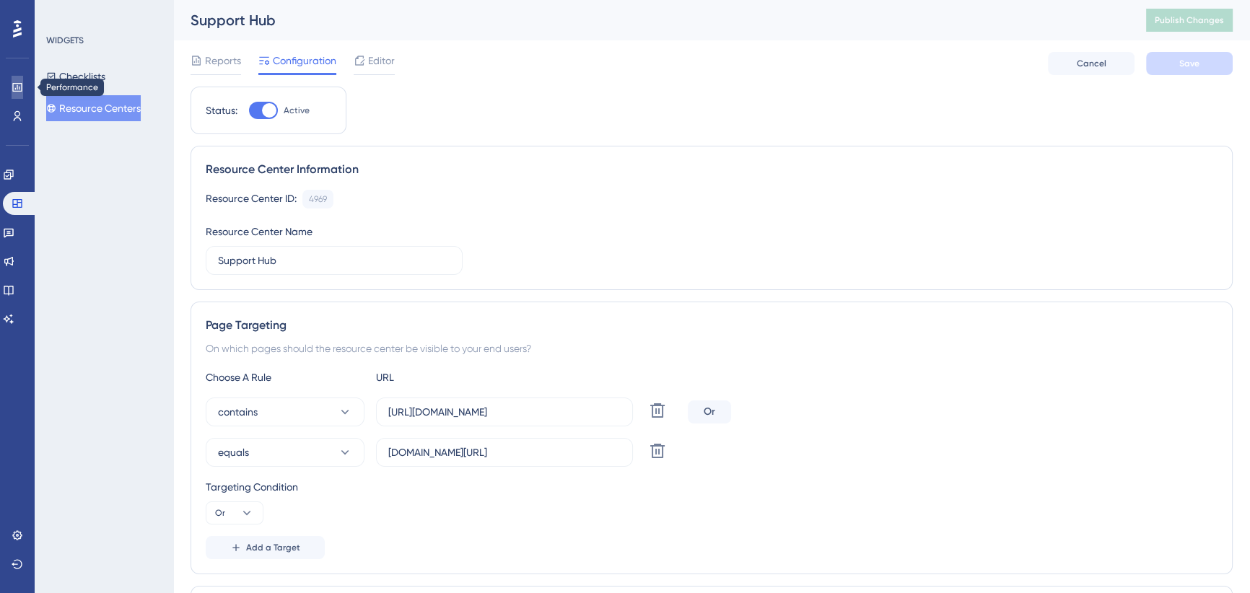
click at [14, 86] on icon at bounding box center [18, 88] width 12 height 12
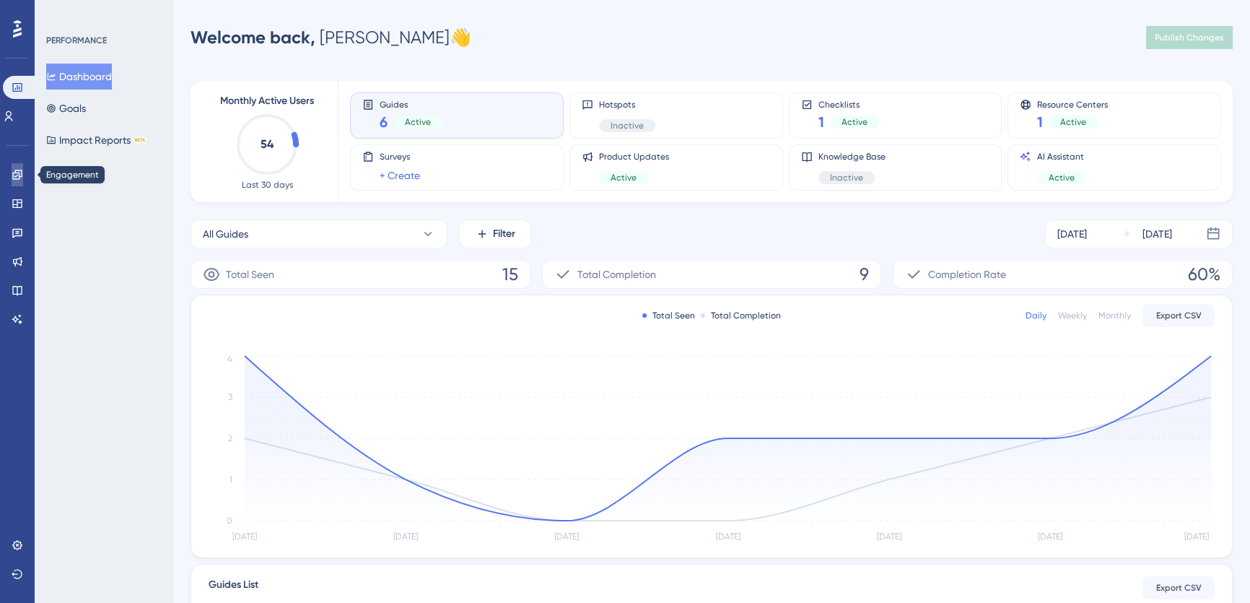
click at [18, 178] on icon at bounding box center [18, 175] width 12 height 12
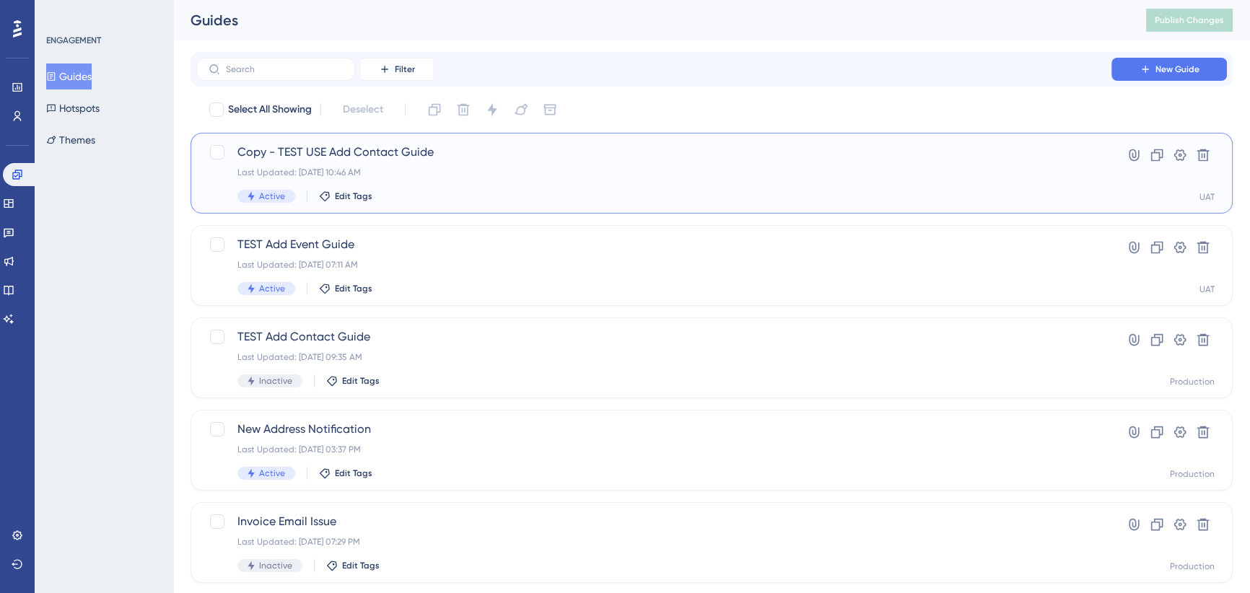
click at [1001, 173] on div "Last Updated: [DATE] 10:46 AM" at bounding box center [653, 173] width 833 height 12
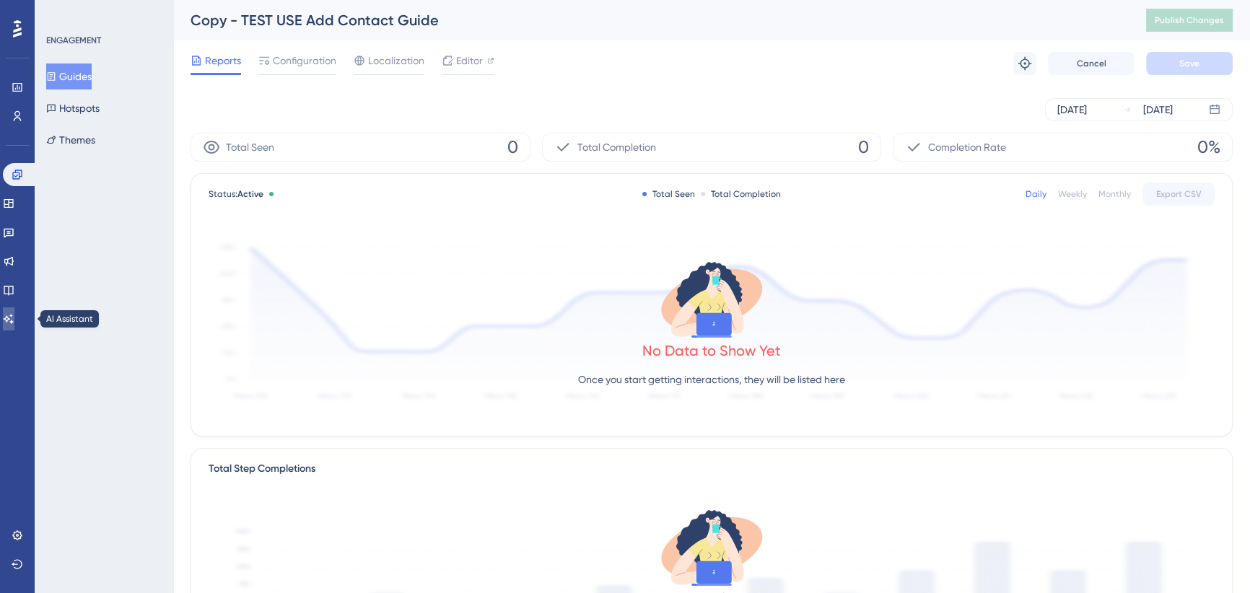
click at [14, 318] on icon at bounding box center [9, 319] width 12 height 12
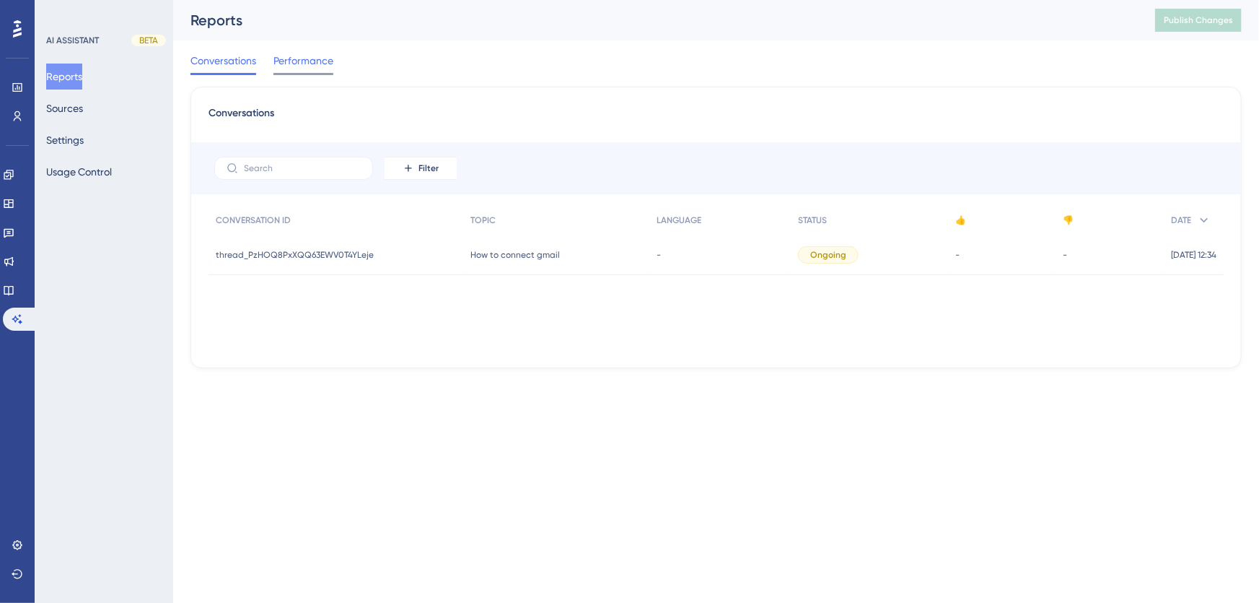
click at [303, 65] on span "Performance" at bounding box center [304, 60] width 60 height 17
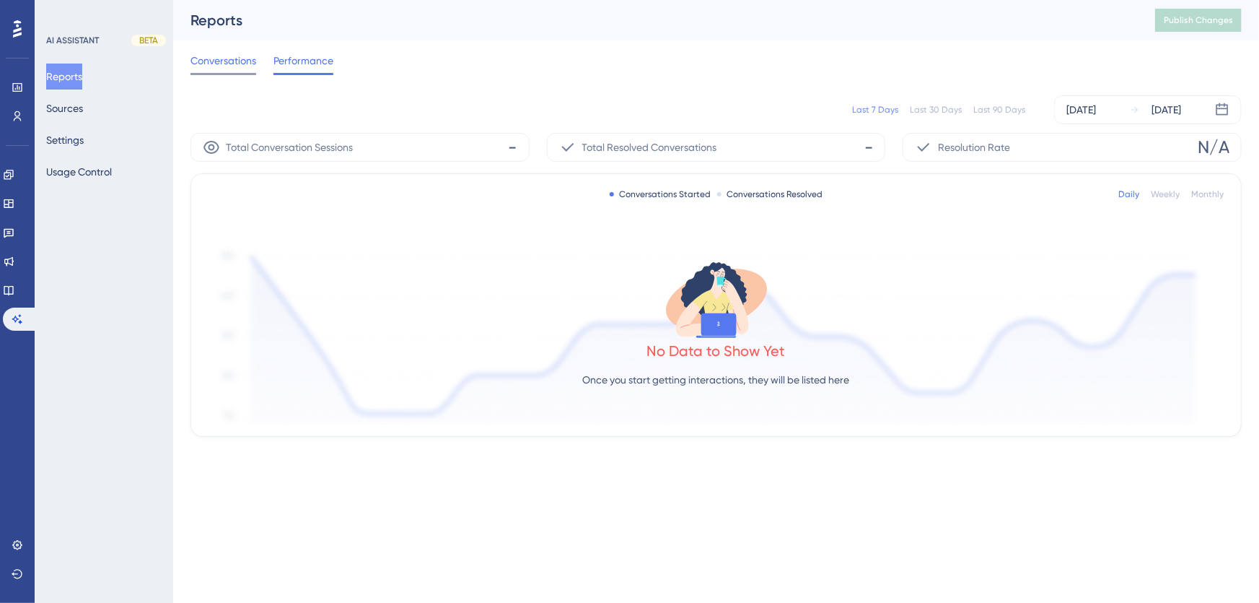
click at [220, 64] on span "Conversations" at bounding box center [224, 60] width 66 height 17
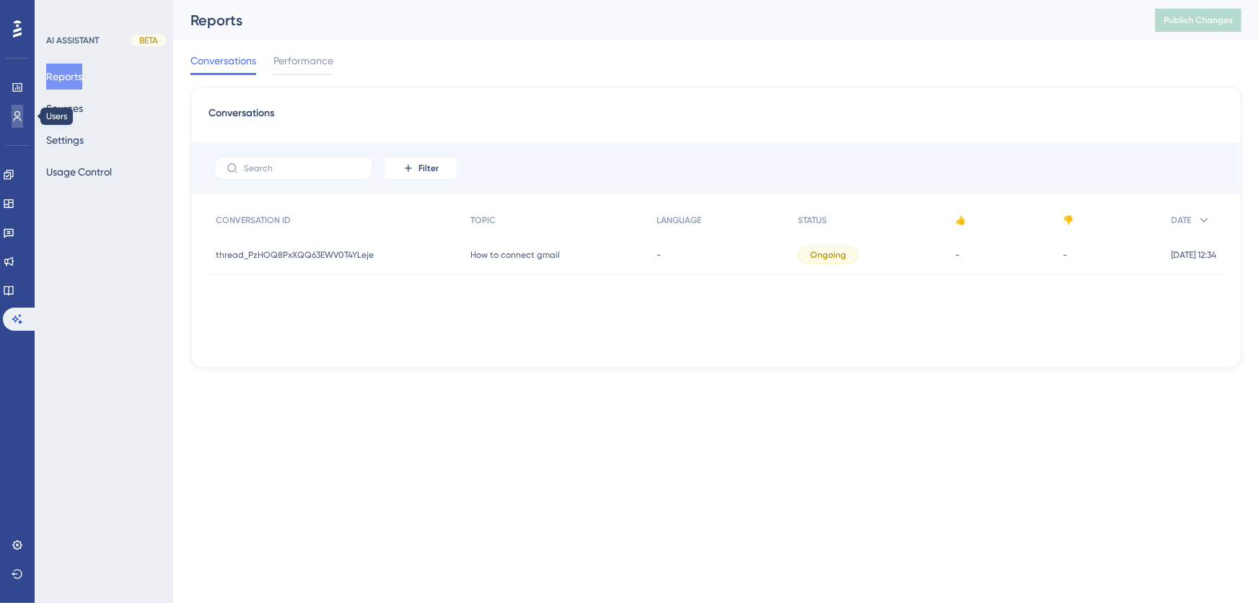
click at [19, 115] on icon at bounding box center [18, 116] width 12 height 12
